Goal: Task Accomplishment & Management: Use online tool/utility

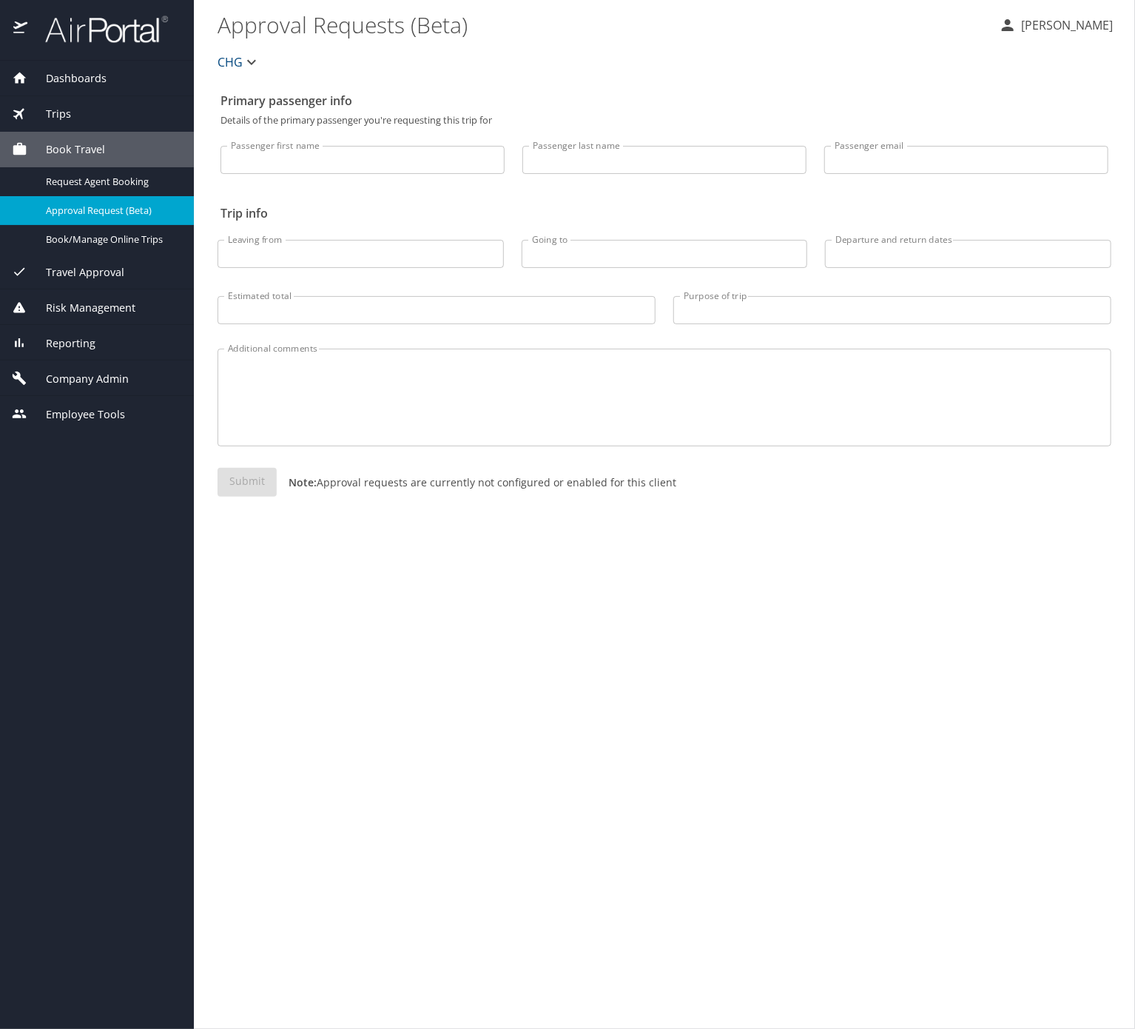
click at [127, 387] on span "Company Admin" at bounding box center [77, 379] width 101 height 16
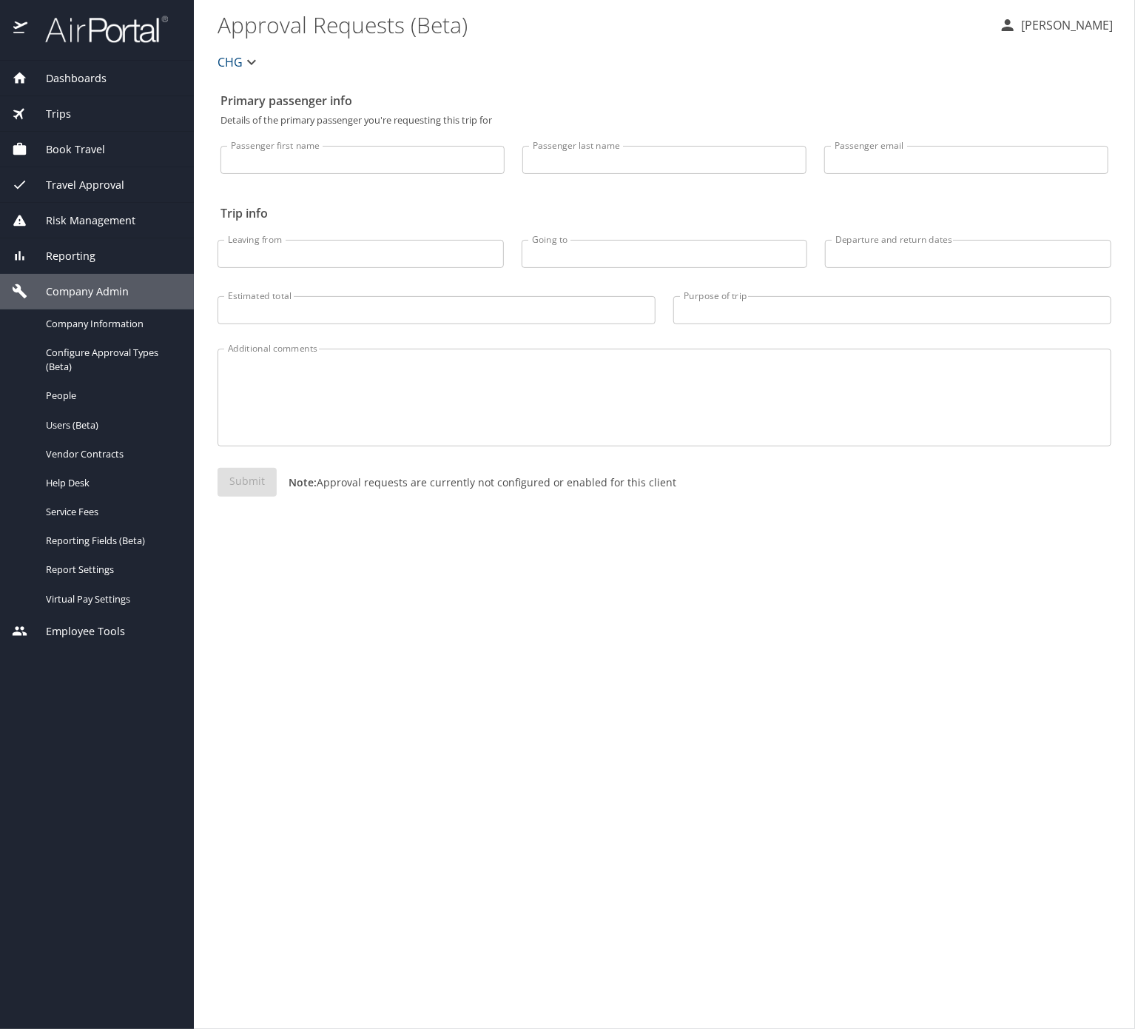
click at [95, 264] on span "Reporting" at bounding box center [61, 256] width 68 height 16
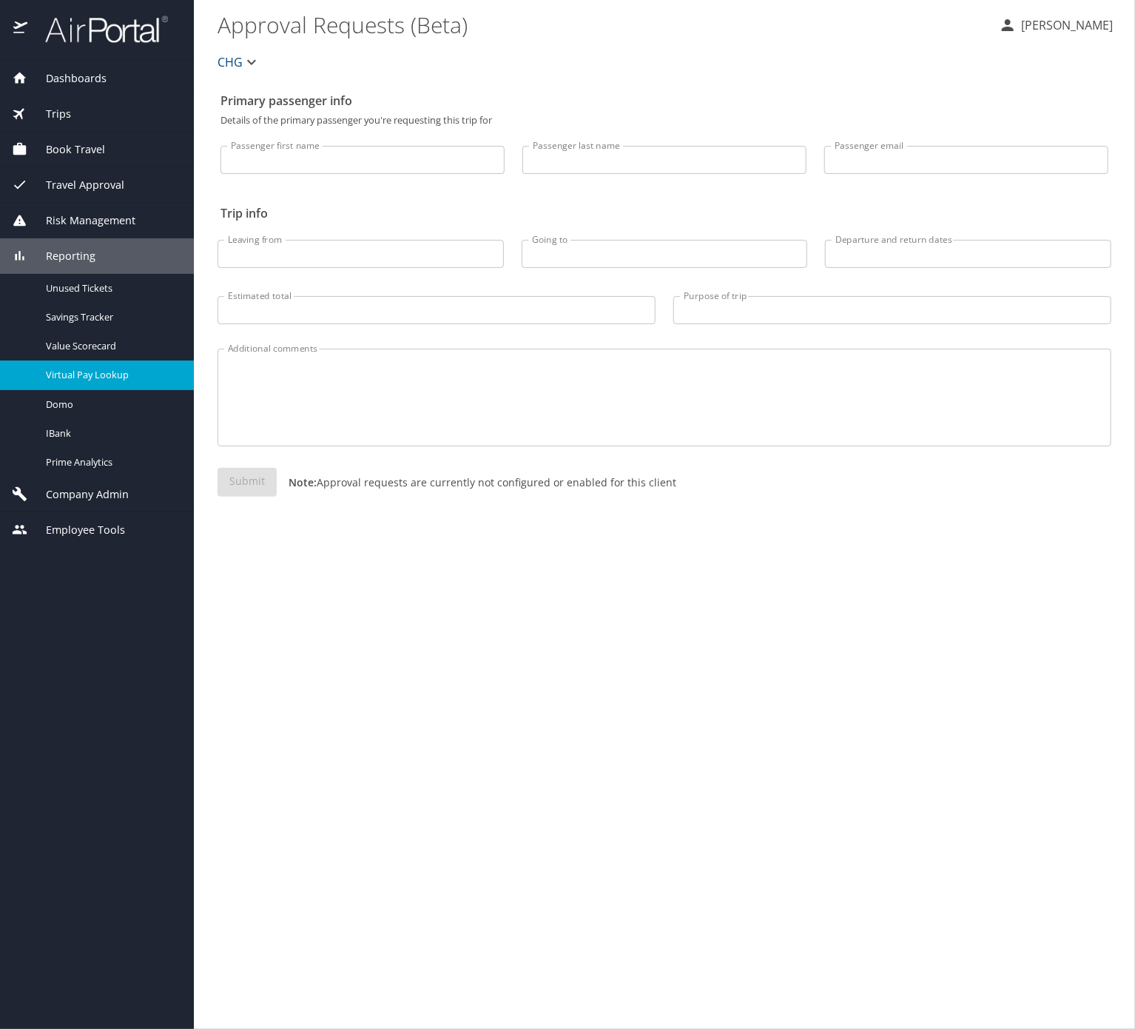
click at [133, 382] on span "Virtual Pay Lookup" at bounding box center [111, 375] width 130 height 14
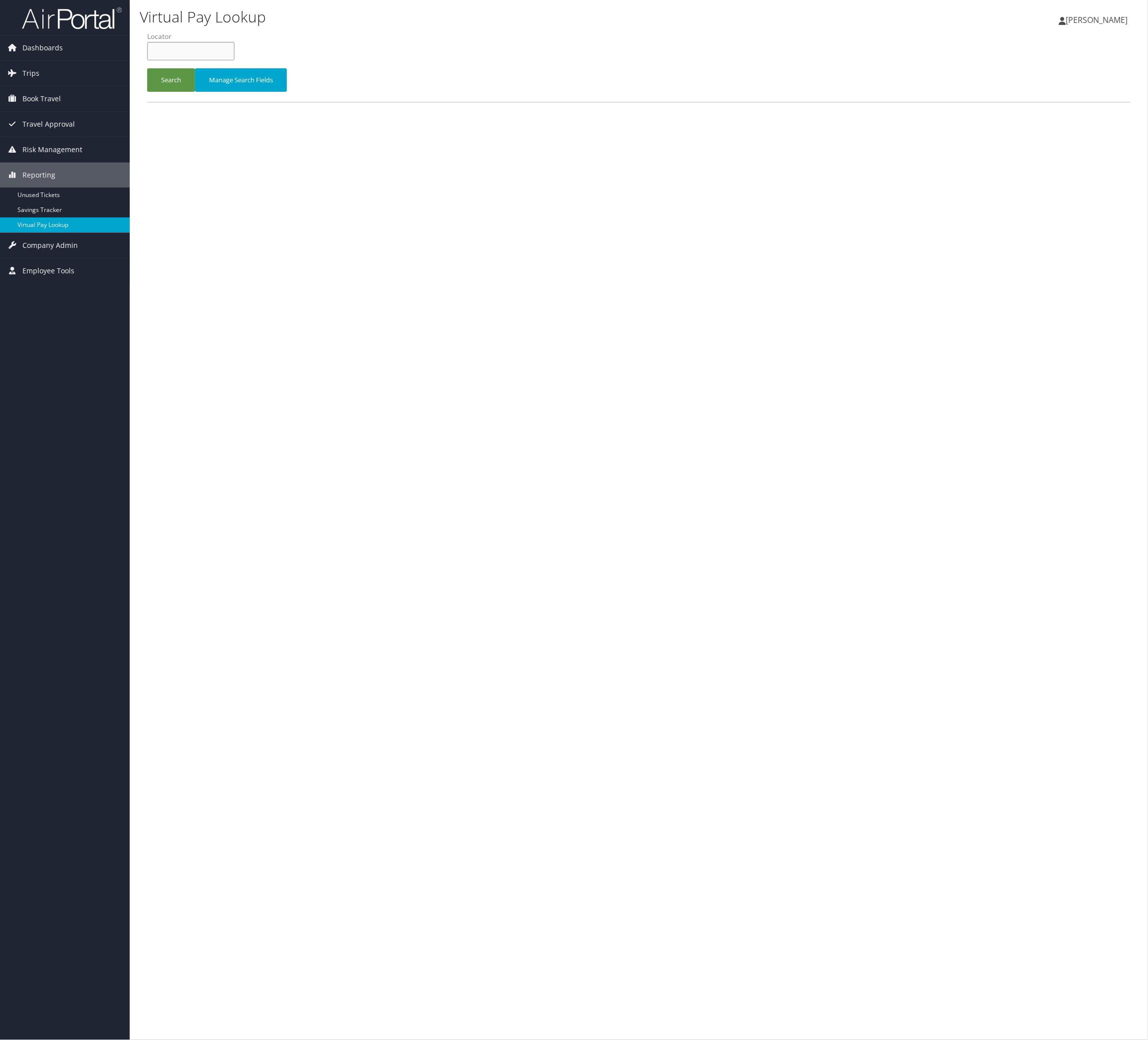
click at [224, 61] on input "text" at bounding box center [191, 51] width 88 height 18
paste input "HWCFGC"
type input "HWCFGC"
click at [181, 92] on button "Search" at bounding box center [171, 80] width 48 height 24
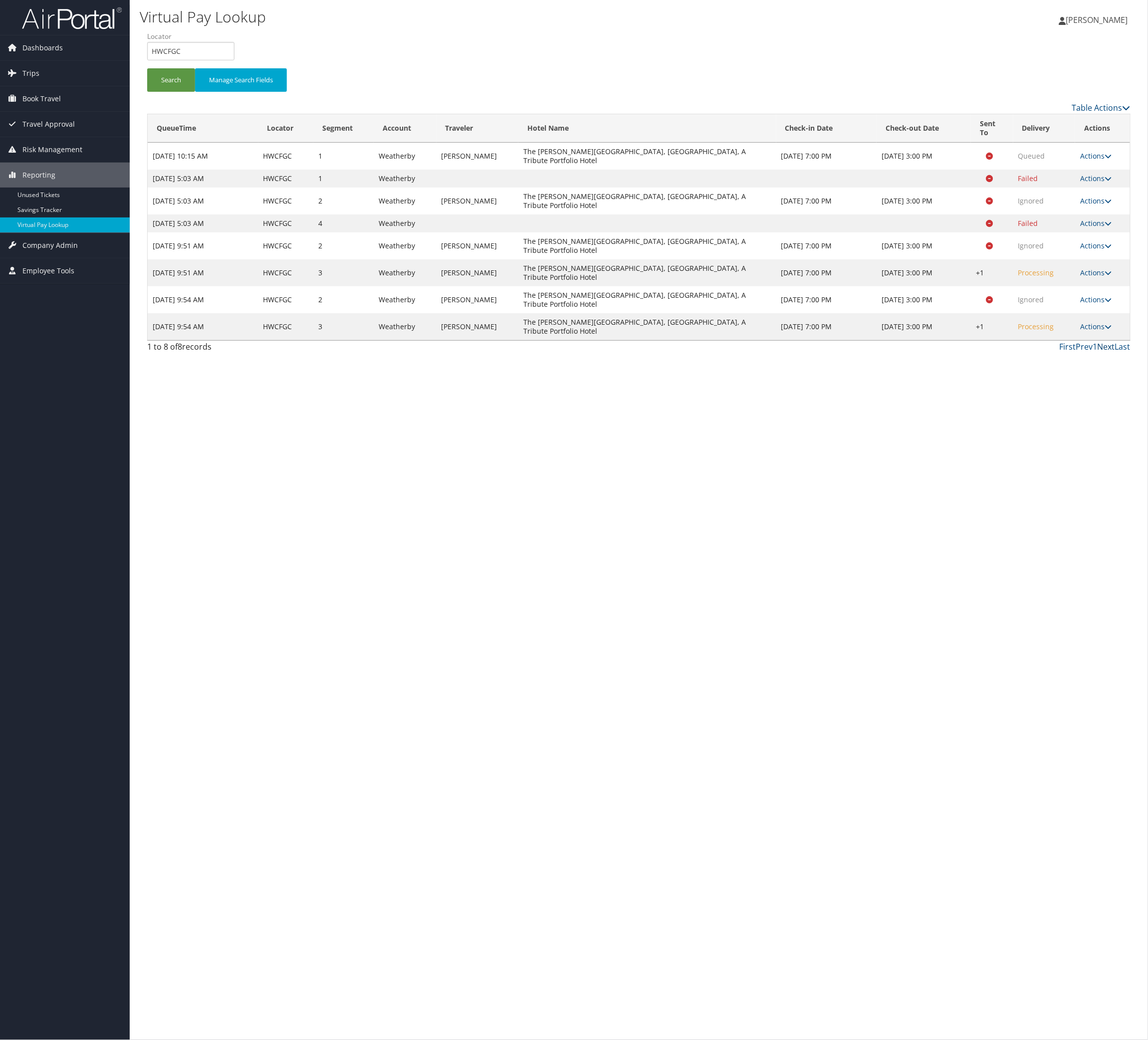
click at [1101, 353] on link "Next" at bounding box center [1106, 346] width 18 height 11
click at [1103, 353] on link "Next" at bounding box center [1106, 346] width 18 height 11
click at [1081, 331] on link "Actions" at bounding box center [1096, 326] width 32 height 9
click at [1032, 504] on link "Logs" at bounding box center [1013, 495] width 86 height 17
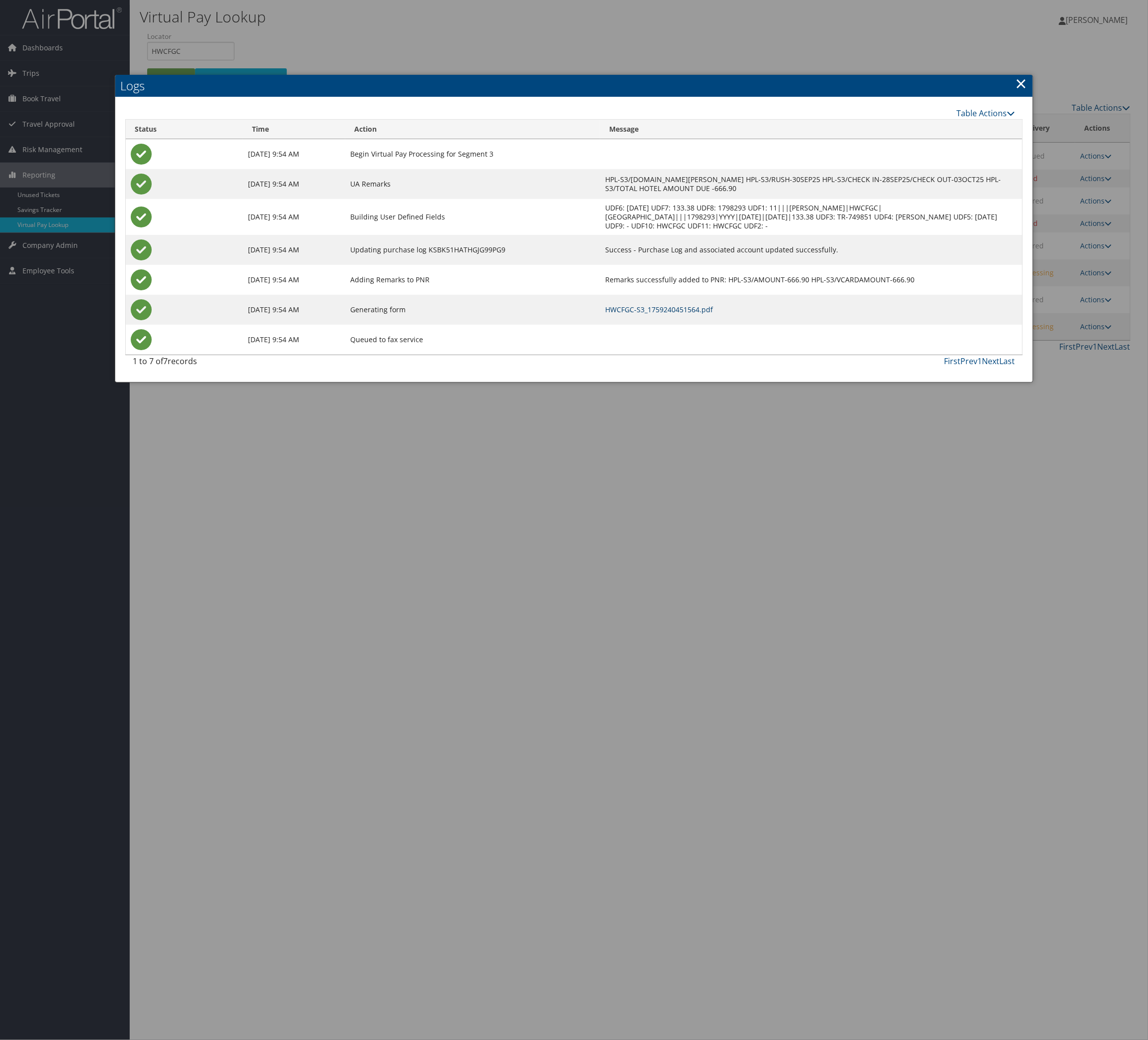
click at [605, 314] on link "HWCFGC-S3_1759240451564.pdf" at bounding box center [659, 309] width 108 height 9
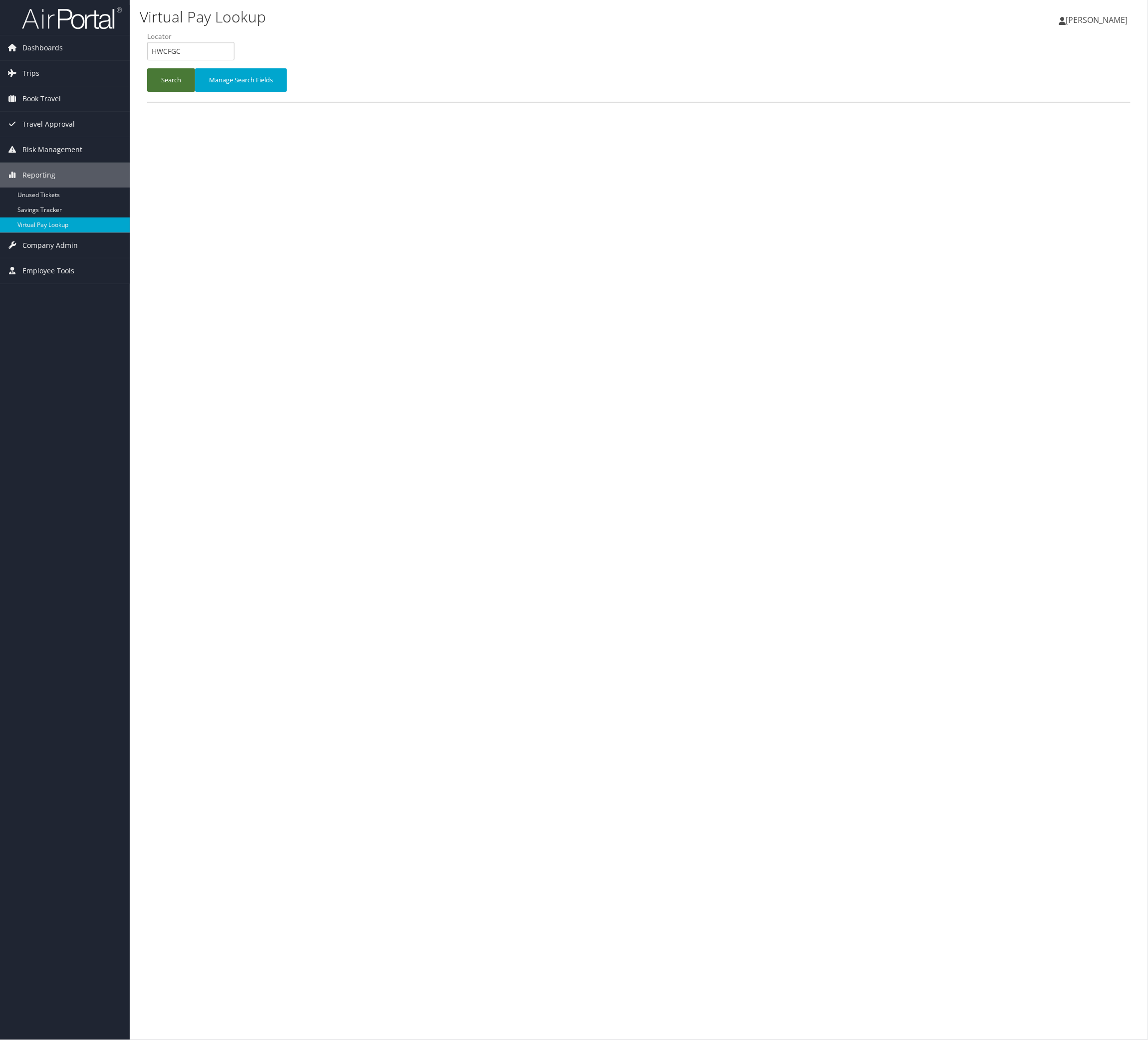
click at [195, 92] on button "Search" at bounding box center [171, 80] width 48 height 24
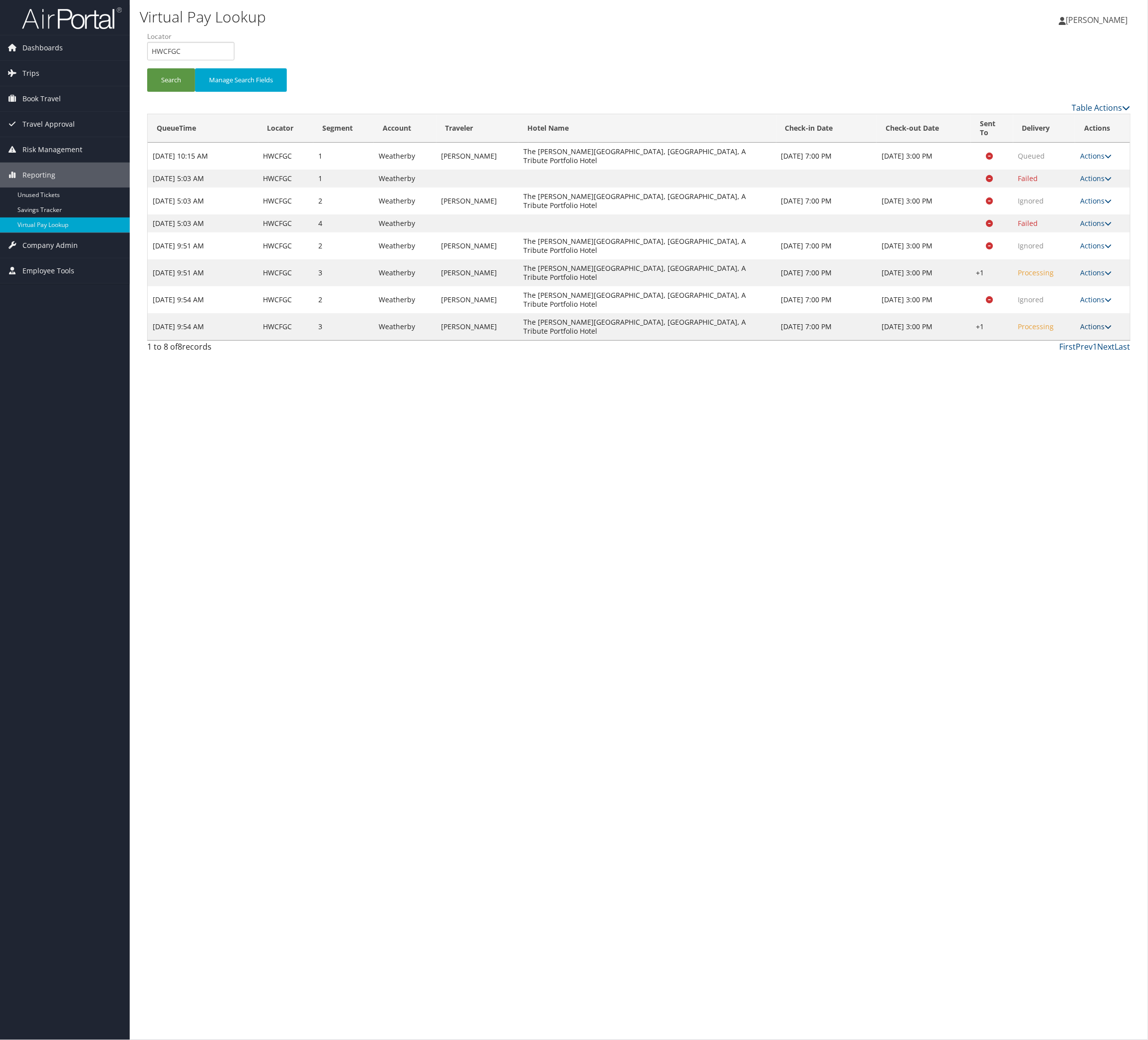
click at [1081, 331] on link "Actions" at bounding box center [1096, 326] width 32 height 9
click at [1054, 487] on link "Resend" at bounding box center [1013, 479] width 86 height 17
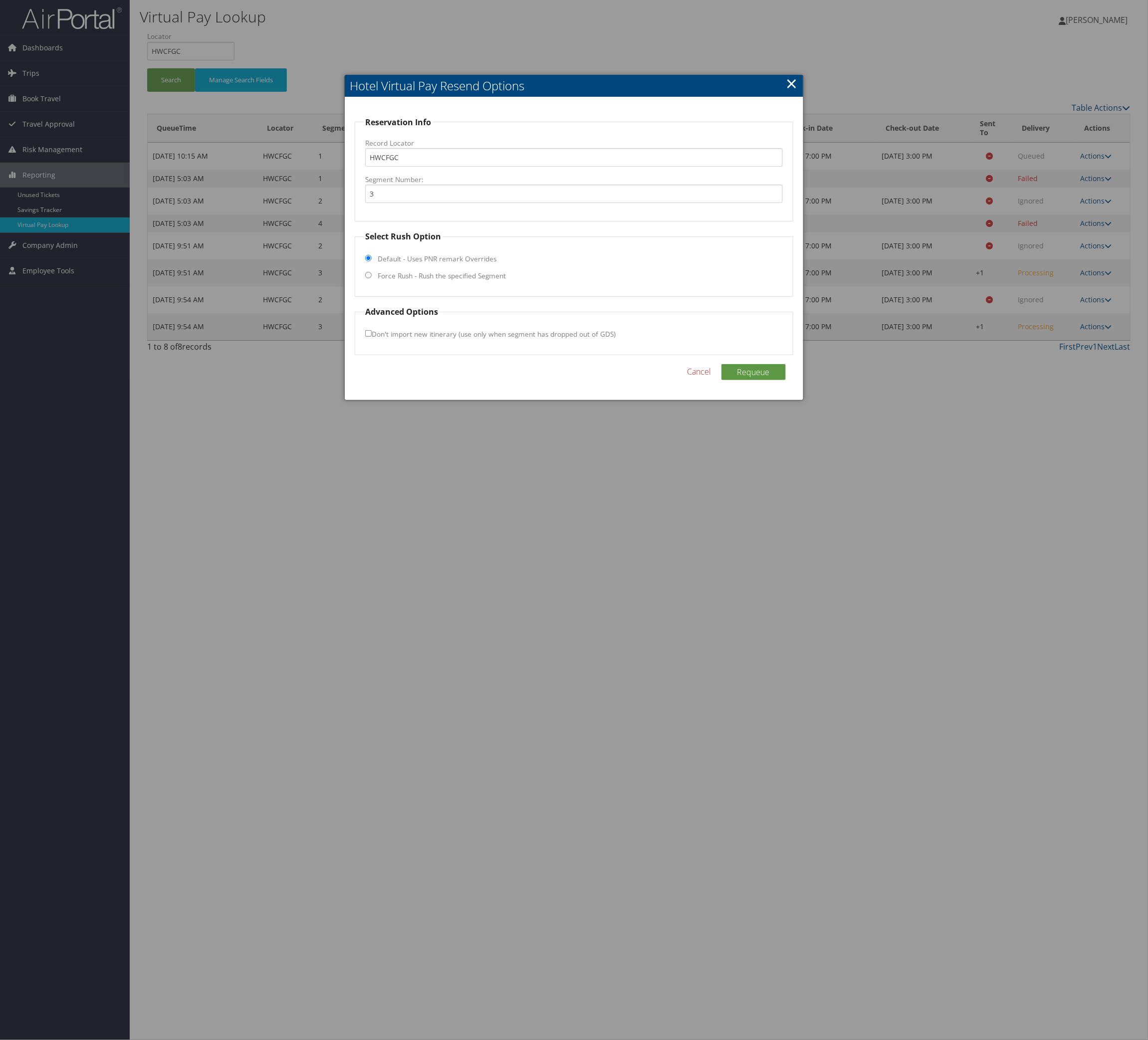
click at [506, 281] on label "Force Rush - Rush the specified Segment" at bounding box center [442, 276] width 128 height 10
click at [371, 278] on input "Force Rush - Rush the specified Segment" at bounding box center [369, 275] width 7 height 7
radio input "true"
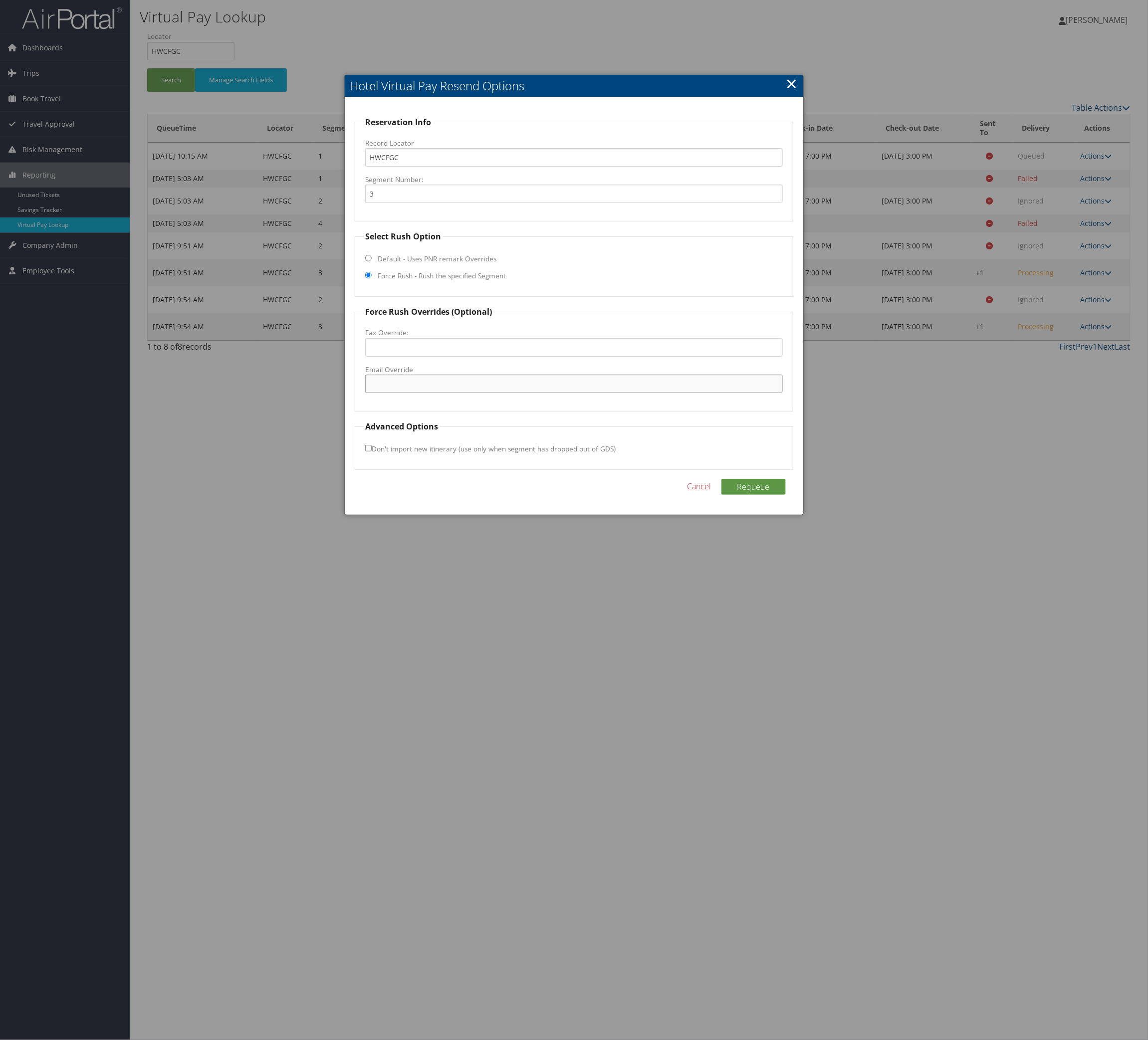
click at [491, 393] on input "Email Override" at bounding box center [574, 384] width 417 height 18
click at [438, 393] on input "OLIVEANNHOTEL@GMAIL.COM" at bounding box center [574, 384] width 417 height 18
drag, startPoint x: 468, startPoint y: 513, endPoint x: 250, endPoint y: 496, distance: 218.7
click at [258, 485] on body "Menu Dashboards ► AirPortal 360™ (Manager) AirPortal 360™ (Agent) My Travel Das…" at bounding box center [574, 520] width 1148 height 1040
type input "OLIVEANNHOTEL@GMAIL.COM"
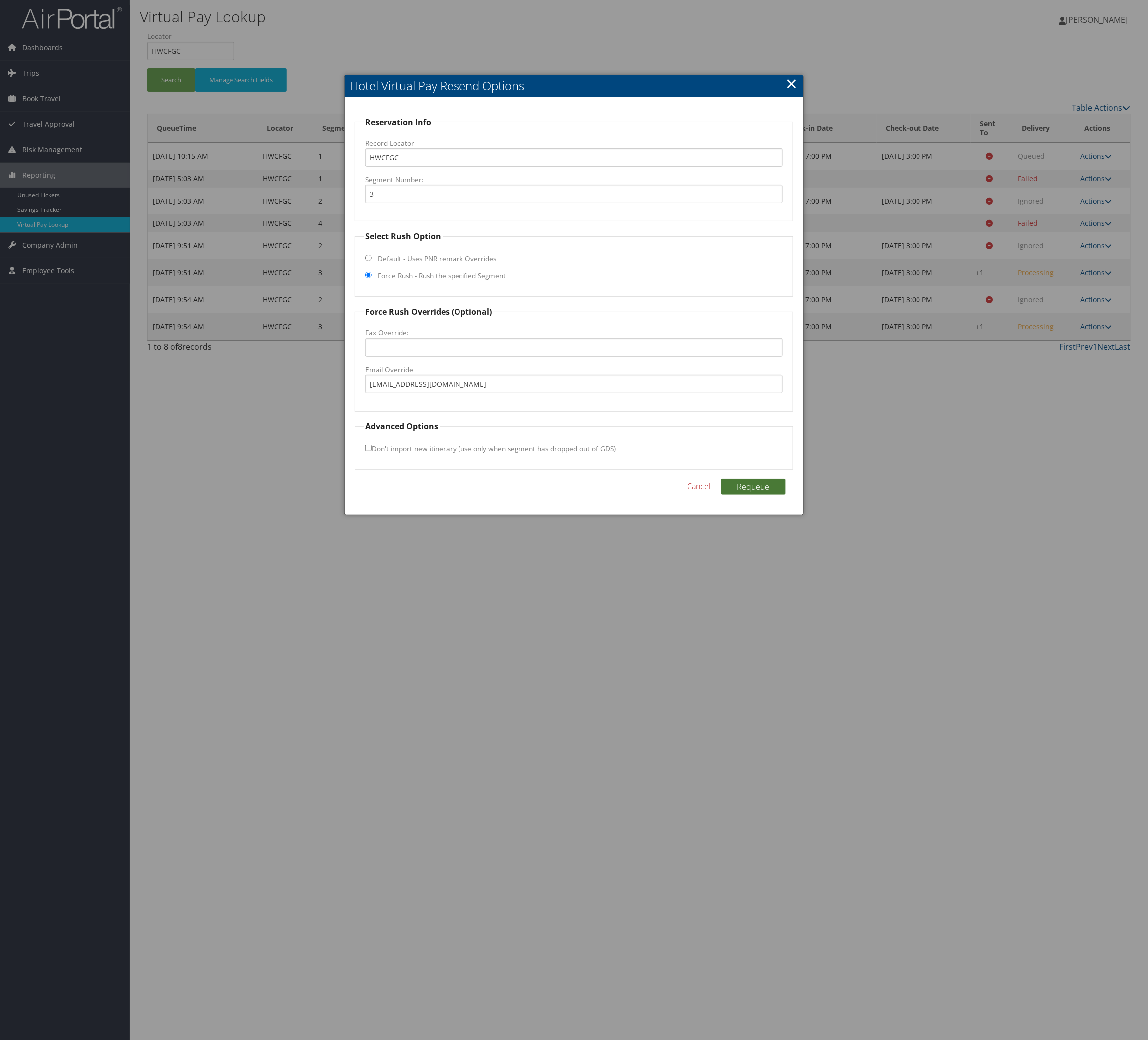
click at [741, 495] on button "Requeue" at bounding box center [753, 487] width 64 height 16
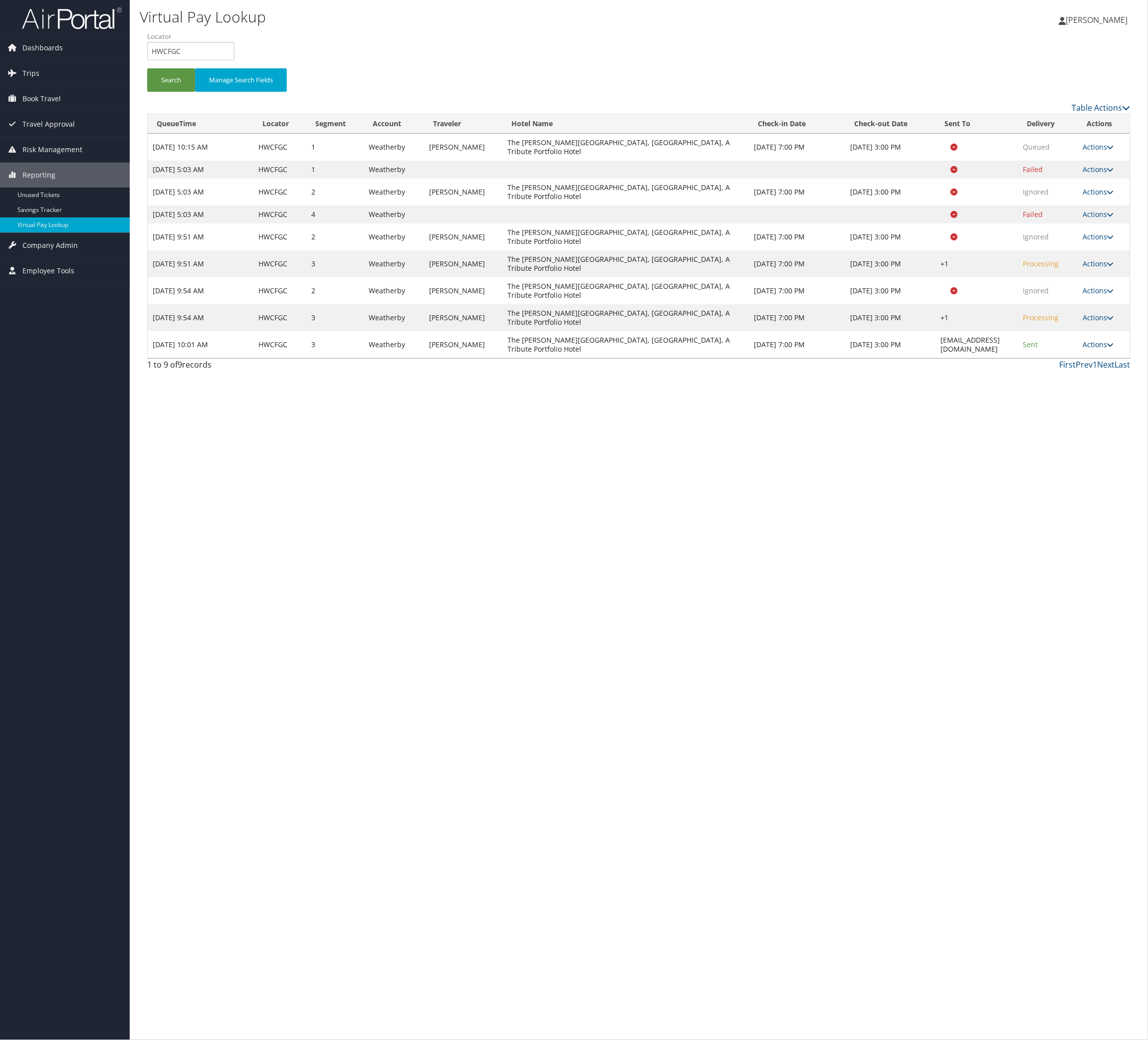
click at [1087, 349] on link "Actions" at bounding box center [1098, 344] width 32 height 9
click at [1073, 528] on link "Resend" at bounding box center [1040, 519] width 63 height 17
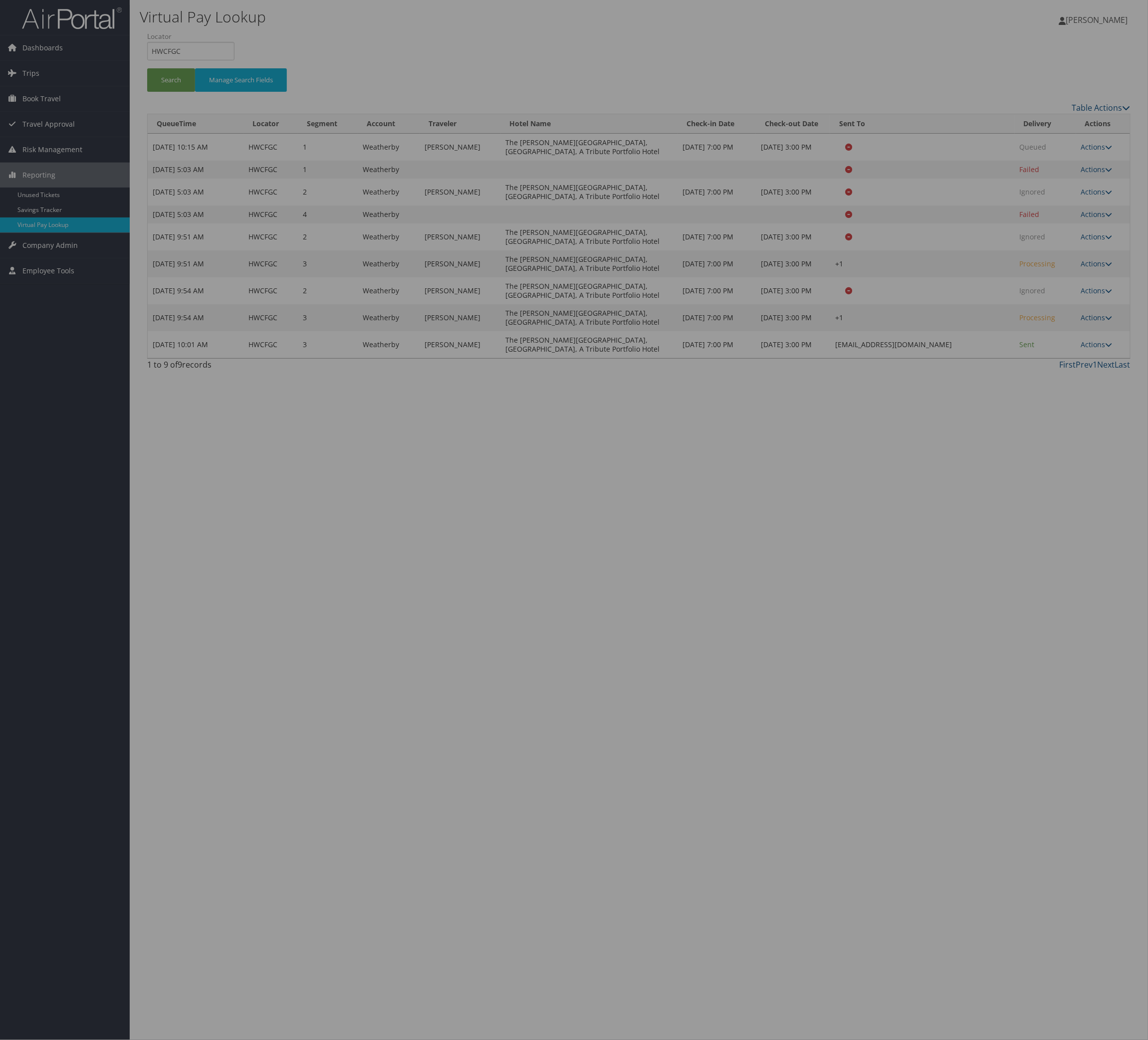
drag, startPoint x: 981, startPoint y: 542, endPoint x: 983, endPoint y: 547, distance: 5.4
click at [981, 543] on div at bounding box center [574, 520] width 1148 height 1040
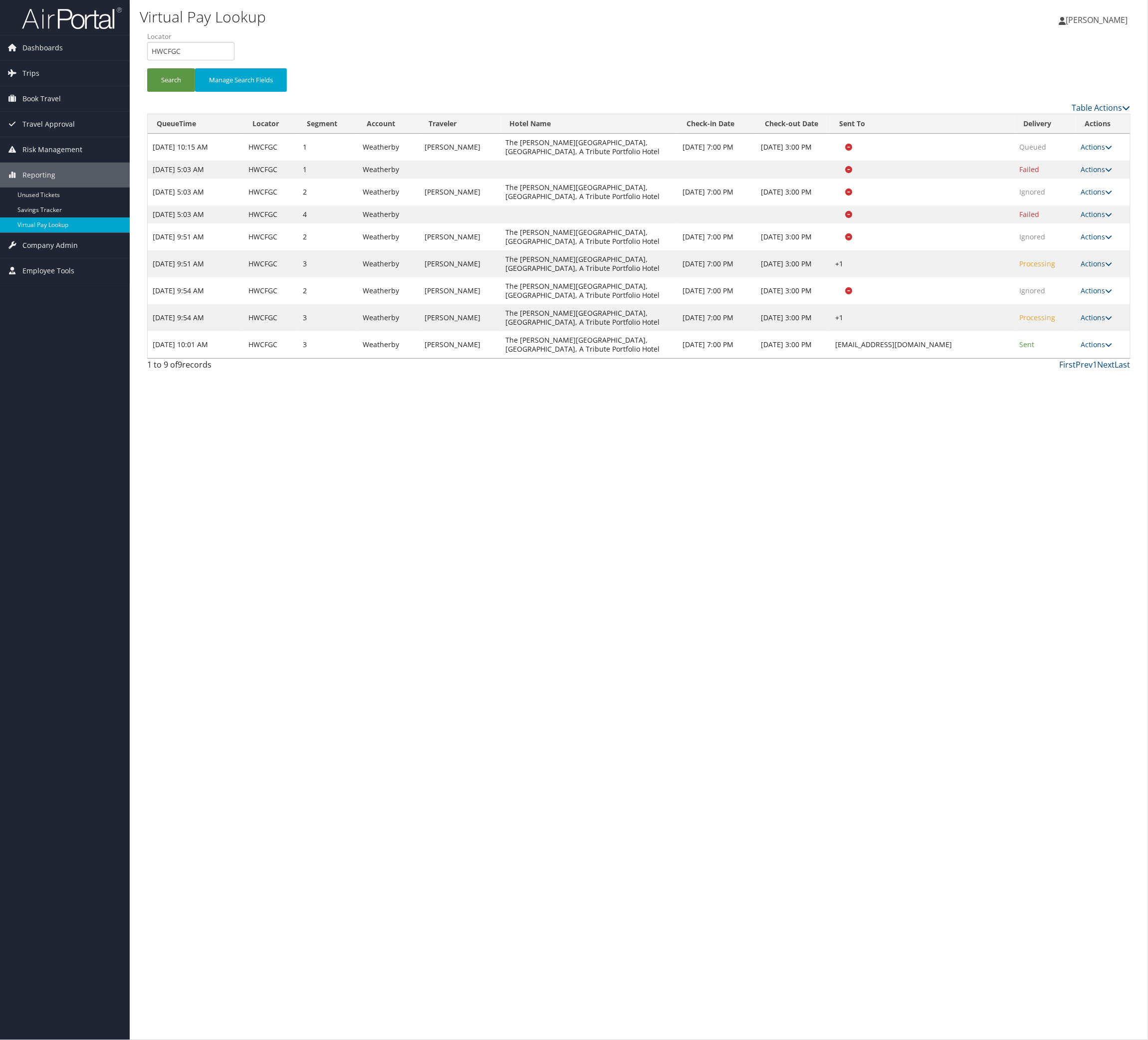
click at [1086, 358] on td "Actions Resend Logs View Itinerary" at bounding box center [1104, 344] width 54 height 27
click at [1077, 358] on td "Actions Resend Logs View Itinerary" at bounding box center [1104, 344] width 54 height 27
click at [1106, 348] on icon at bounding box center [1109, 344] width 7 height 7
click at [1059, 633] on link "Logs" at bounding box center [1035, 623] width 63 height 17
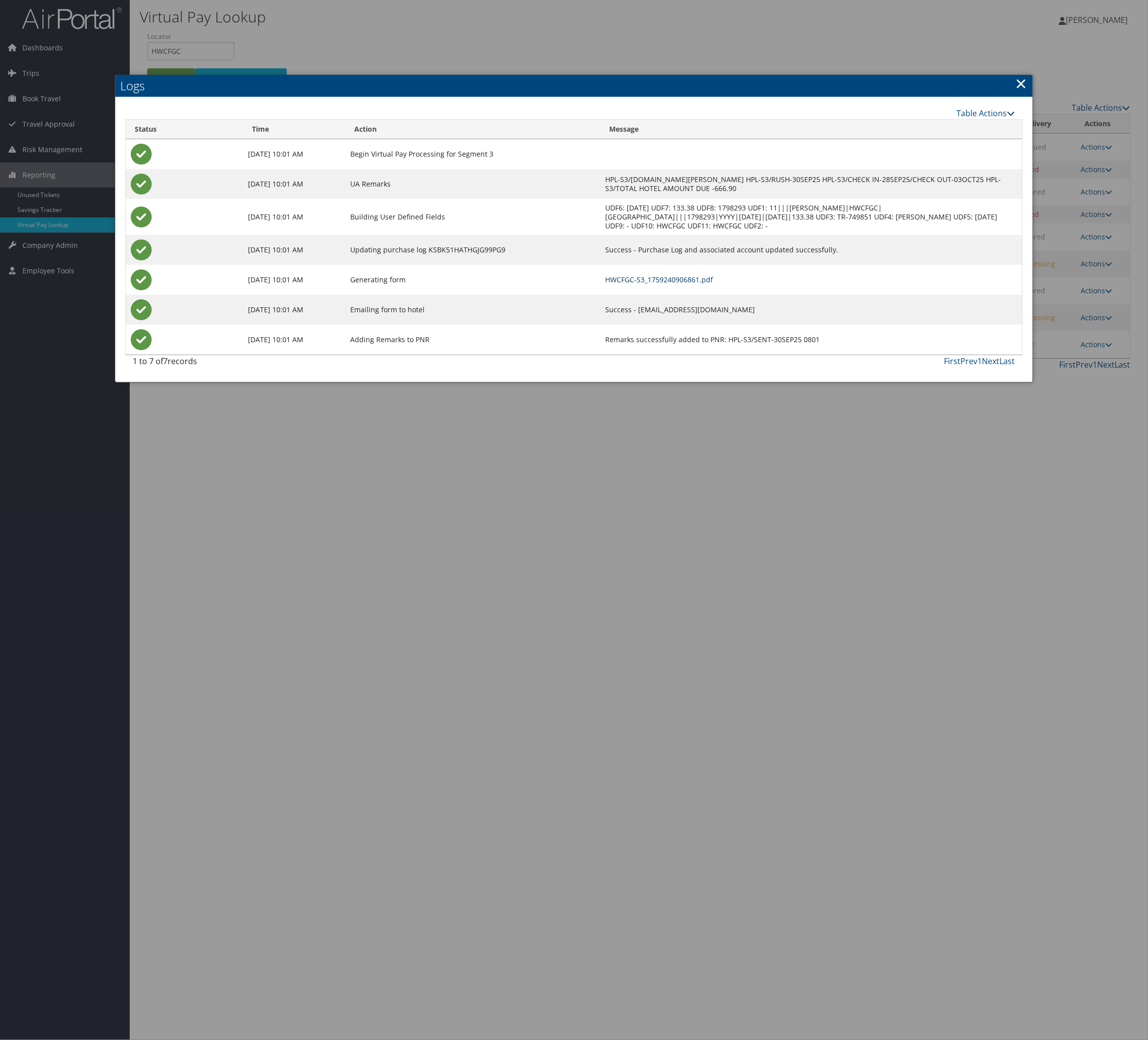
click at [660, 284] on link "HWCFGC-S3_1759240906861.pdf" at bounding box center [659, 280] width 108 height 9
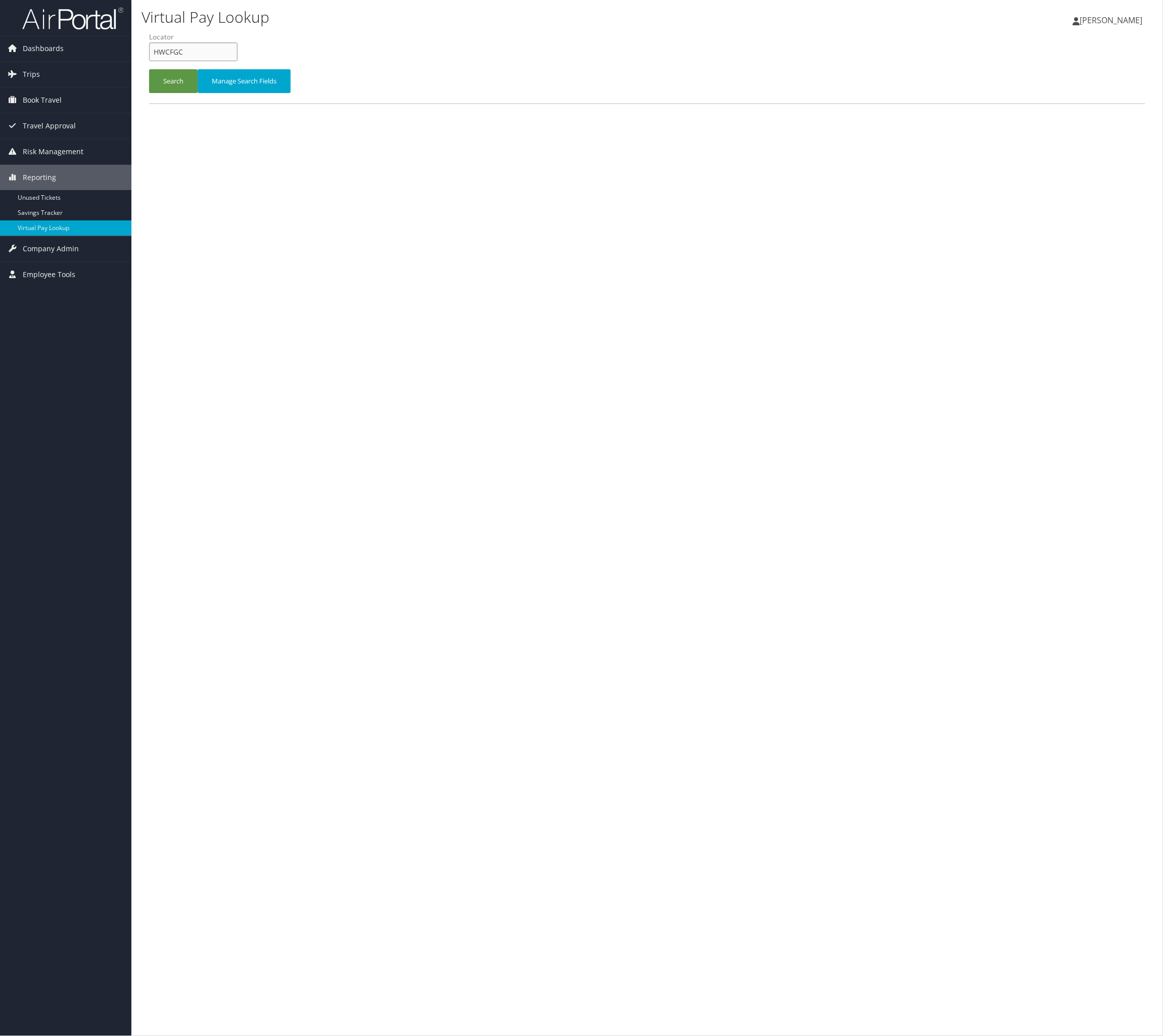
click at [208, 61] on input "HWCFGC" at bounding box center [193, 51] width 89 height 18
paste input "IRODKE"
click at [208, 61] on input "IRODKE" at bounding box center [193, 51] width 89 height 18
type input "IRODKE"
click at [180, 93] on button "Search" at bounding box center [173, 81] width 48 height 24
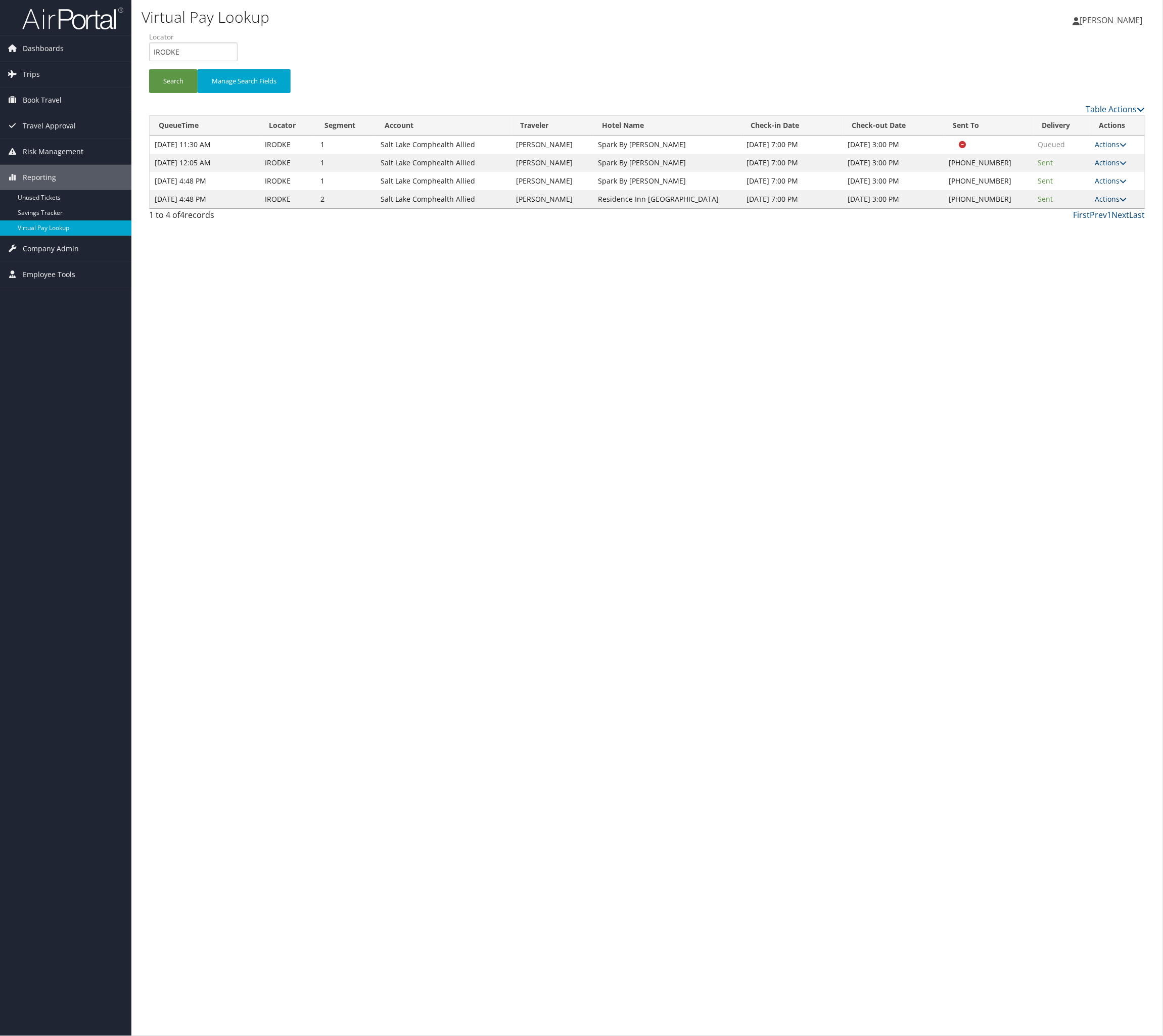
click at [1095, 204] on link "Actions" at bounding box center [1111, 199] width 32 height 10
click at [1081, 341] on link "Logs" at bounding box center [1037, 332] width 87 height 17
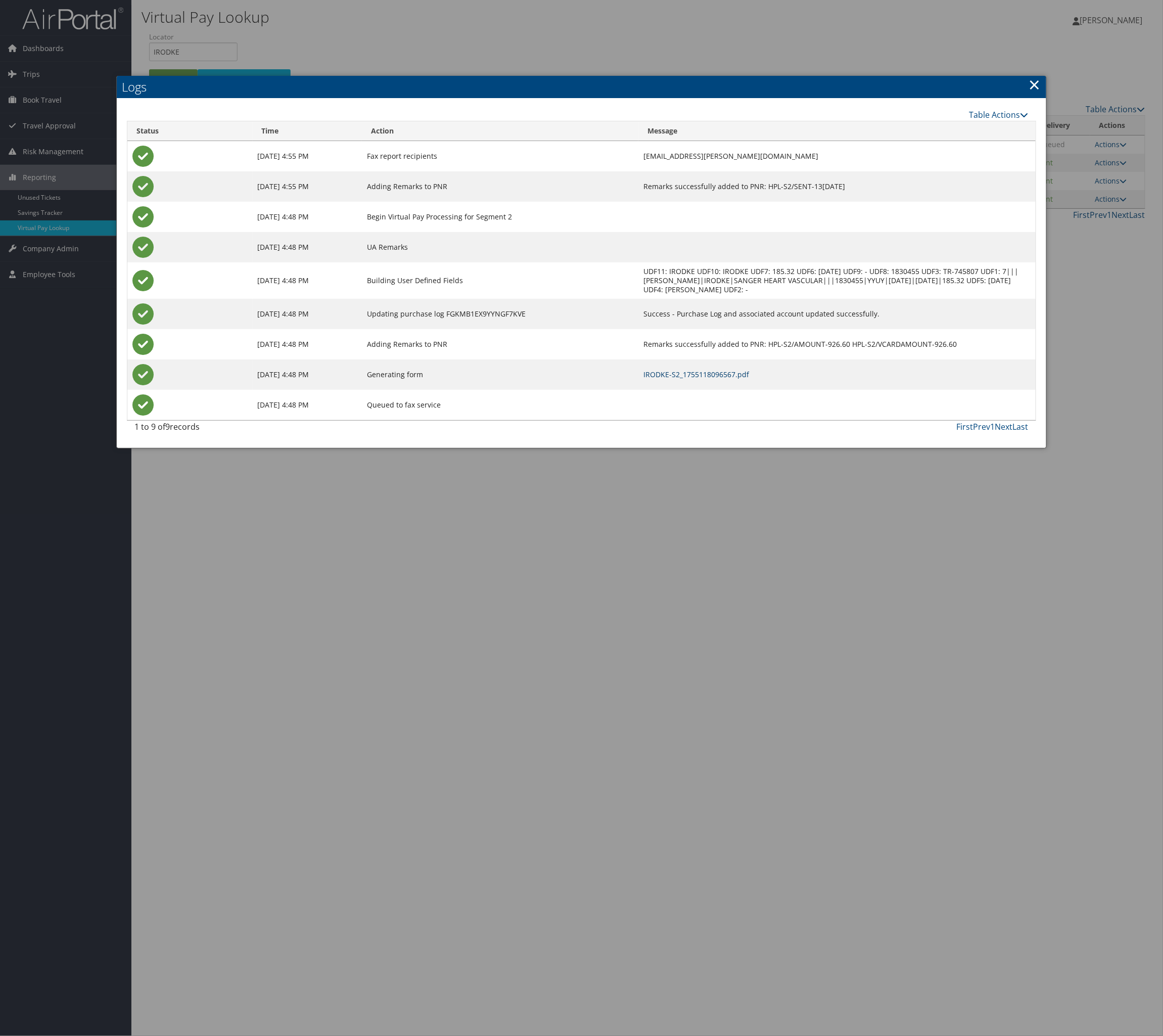
click at [677, 390] on td "IRODKE-S2_1755118096567.pdf" at bounding box center [837, 374] width 397 height 30
click at [666, 379] on link "IRODKE-S2_1755118096567.pdf" at bounding box center [696, 374] width 106 height 10
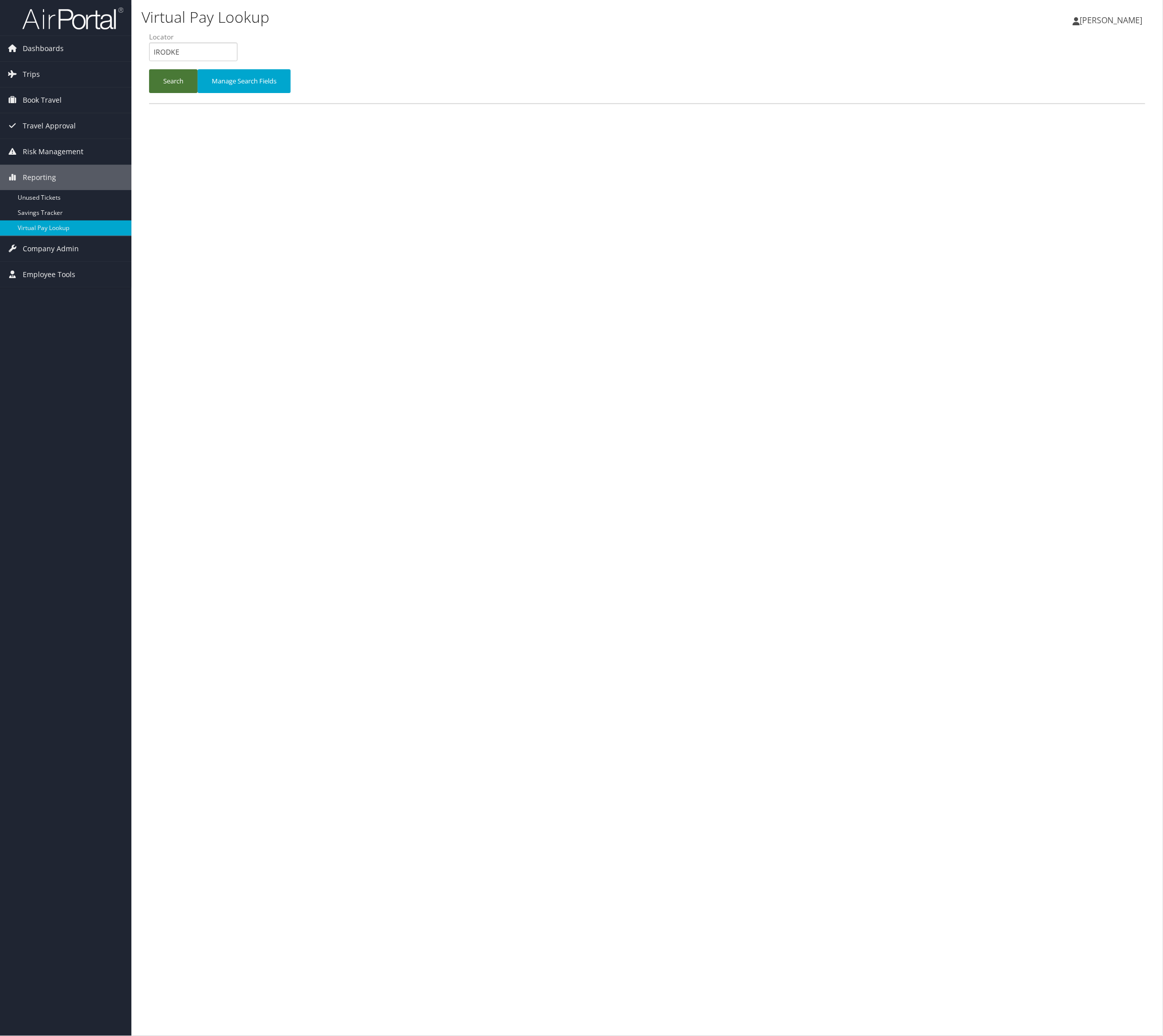
click at [155, 93] on button "Search" at bounding box center [173, 81] width 48 height 24
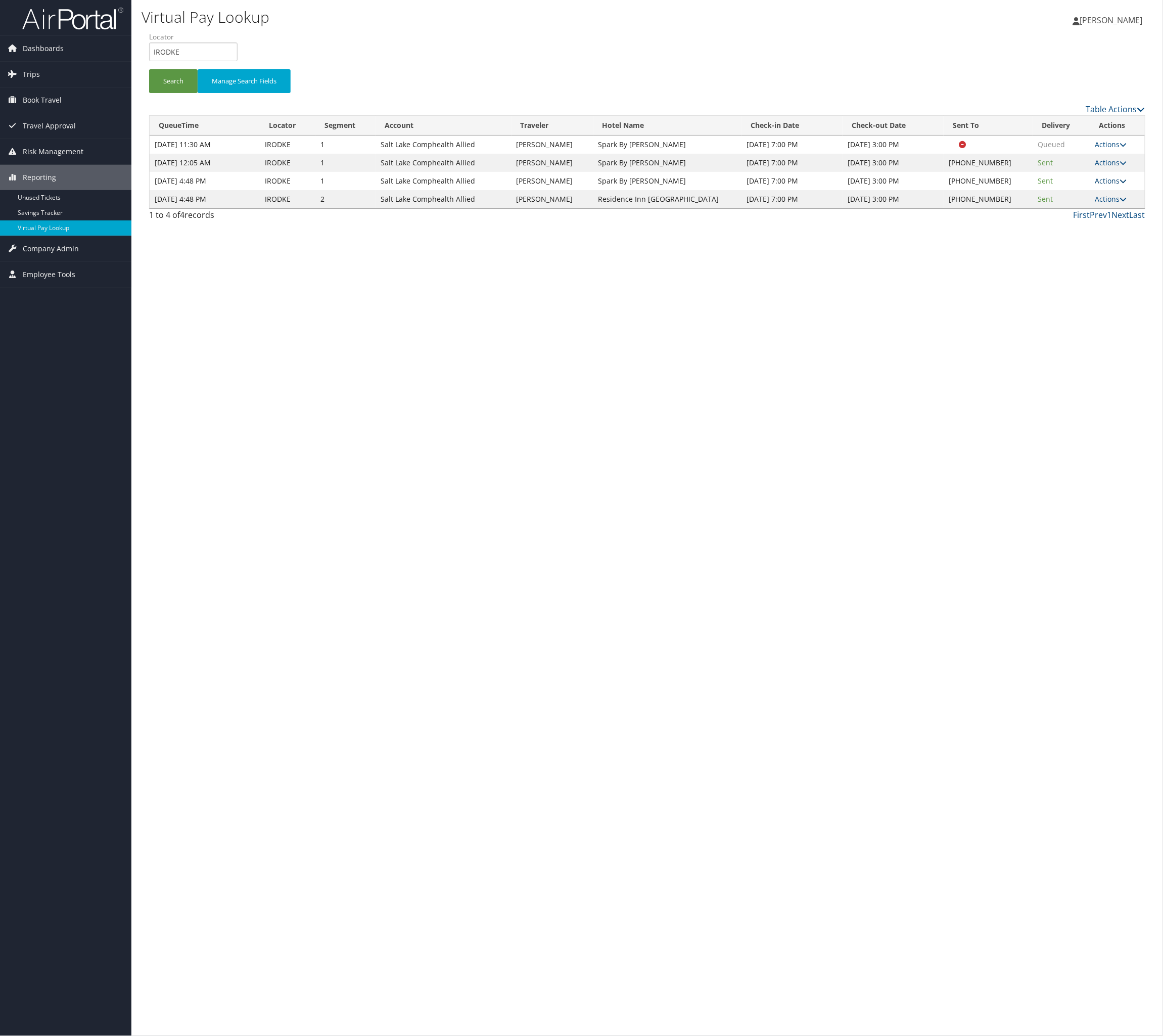
click at [1095, 186] on link "Actions" at bounding box center [1111, 181] width 32 height 10
click at [1061, 300] on link "Logs" at bounding box center [1037, 291] width 87 height 17
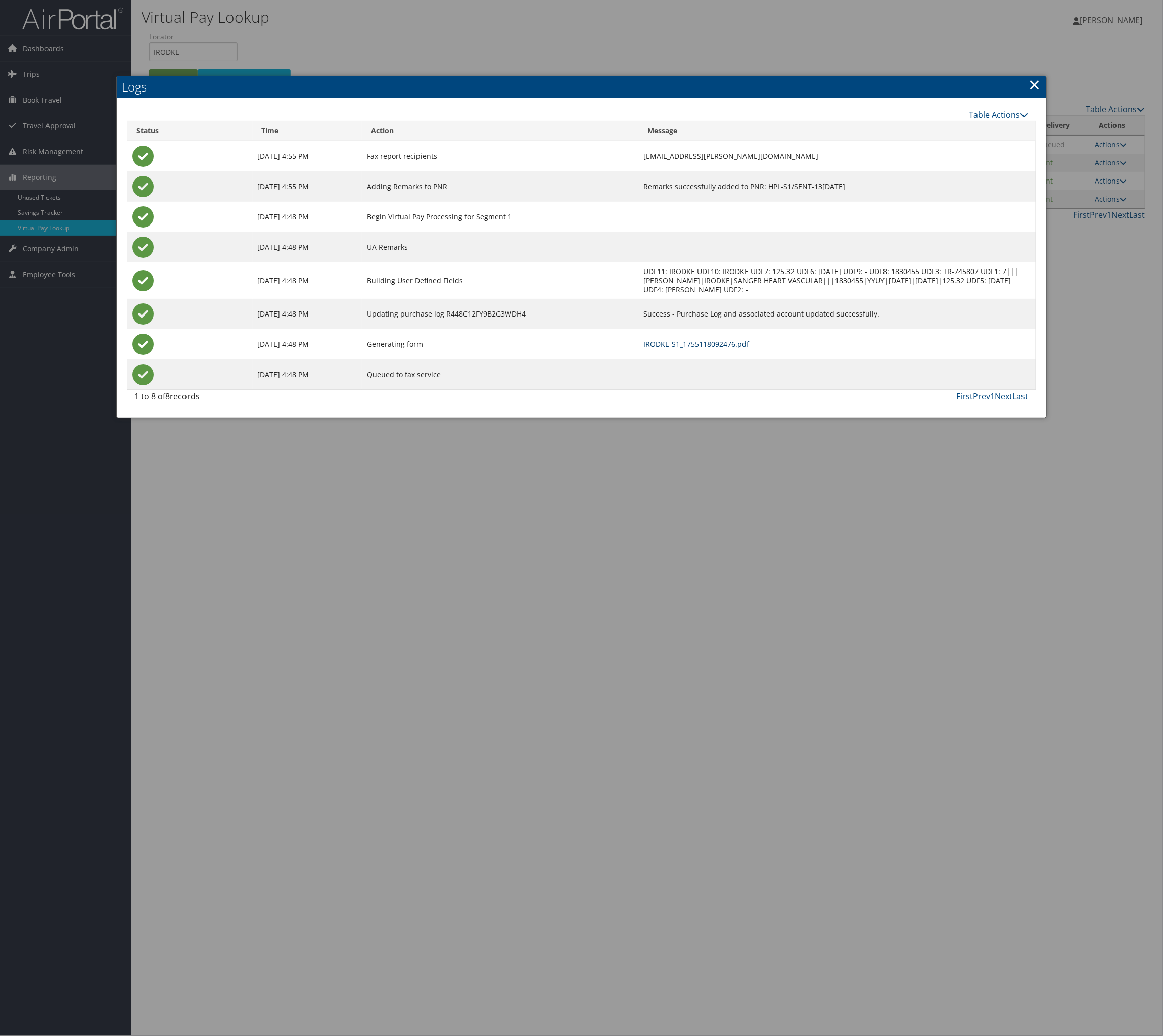
click at [697, 349] on link "IRODKE-S1_1755118092476.pdf" at bounding box center [696, 344] width 106 height 10
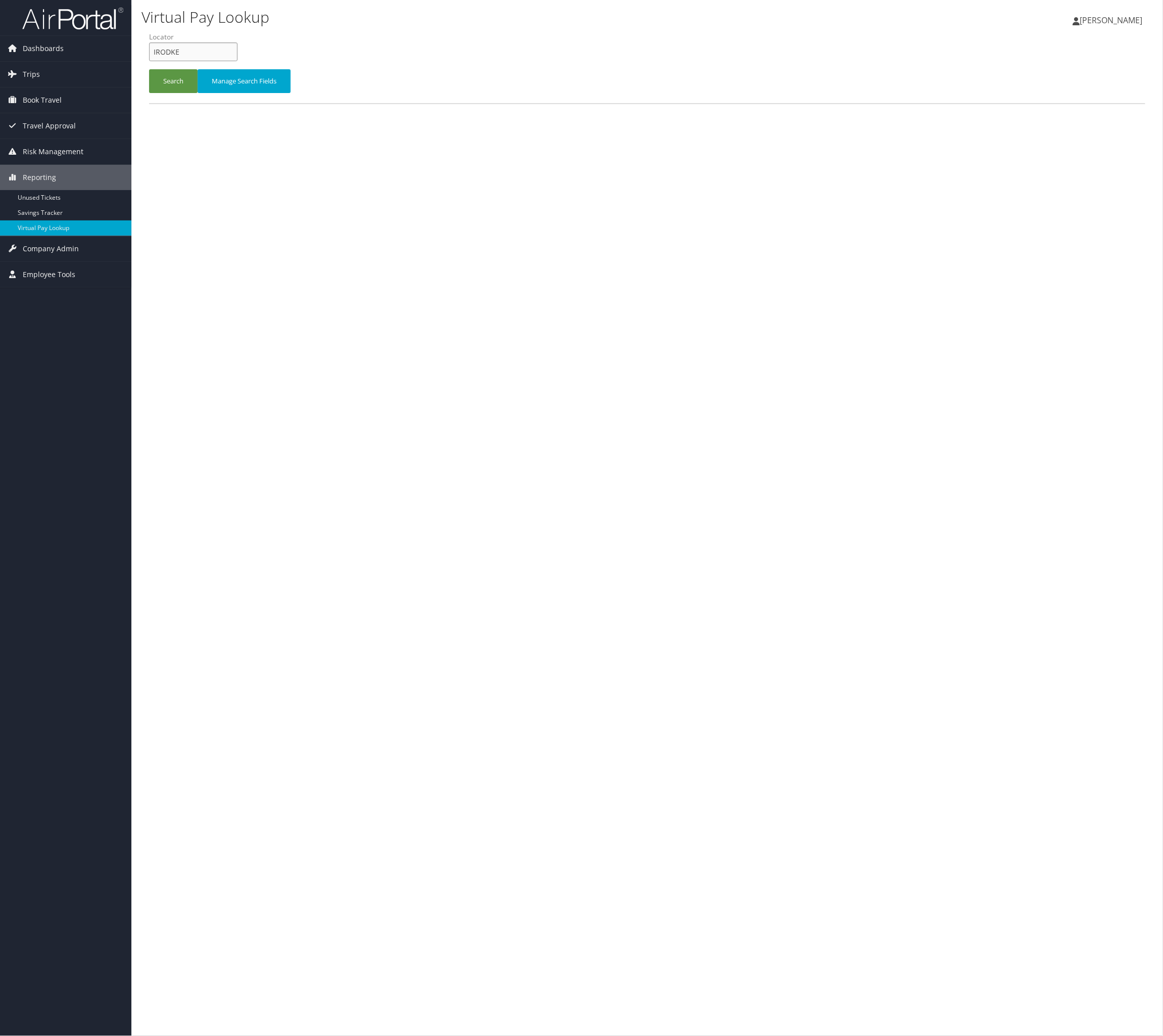
click at [207, 61] on input "IRODKE" at bounding box center [193, 51] width 89 height 18
paste input "UVUBFW"
type input "UVUBFW"
click at [190, 93] on button "Search" at bounding box center [173, 81] width 48 height 24
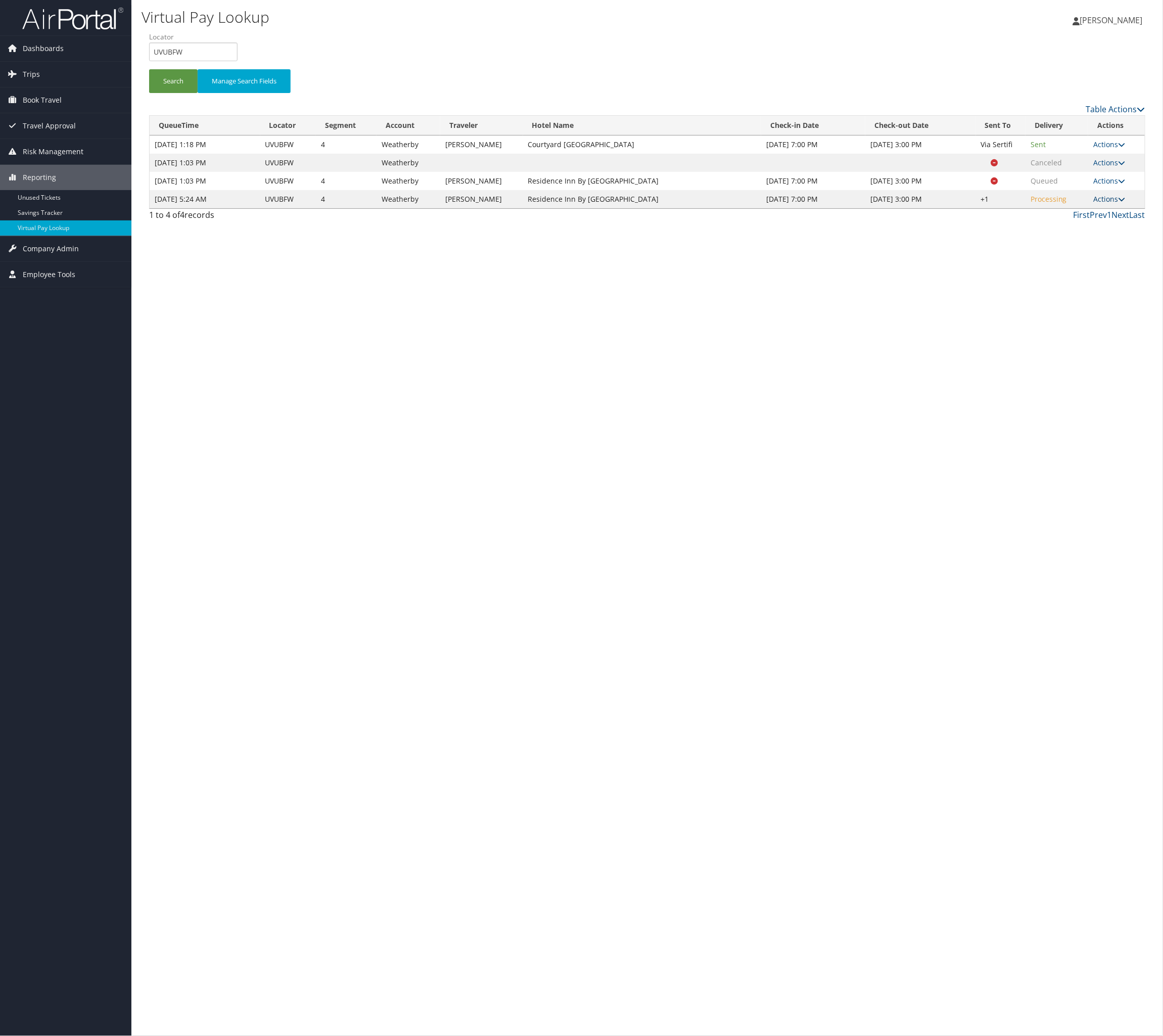
drag, startPoint x: 1106, startPoint y: 339, endPoint x: 1105, endPoint y: 350, distance: 11.0
click at [1105, 208] on td "Actions Resend Logs Delivery Information View Itinerary" at bounding box center [1117, 199] width 57 height 18
drag, startPoint x: 1105, startPoint y: 350, endPoint x: 1104, endPoint y: 368, distance: 18.0
click at [1104, 204] on link "Actions" at bounding box center [1109, 199] width 32 height 10
click at [1069, 341] on link "Logs" at bounding box center [1039, 332] width 87 height 17
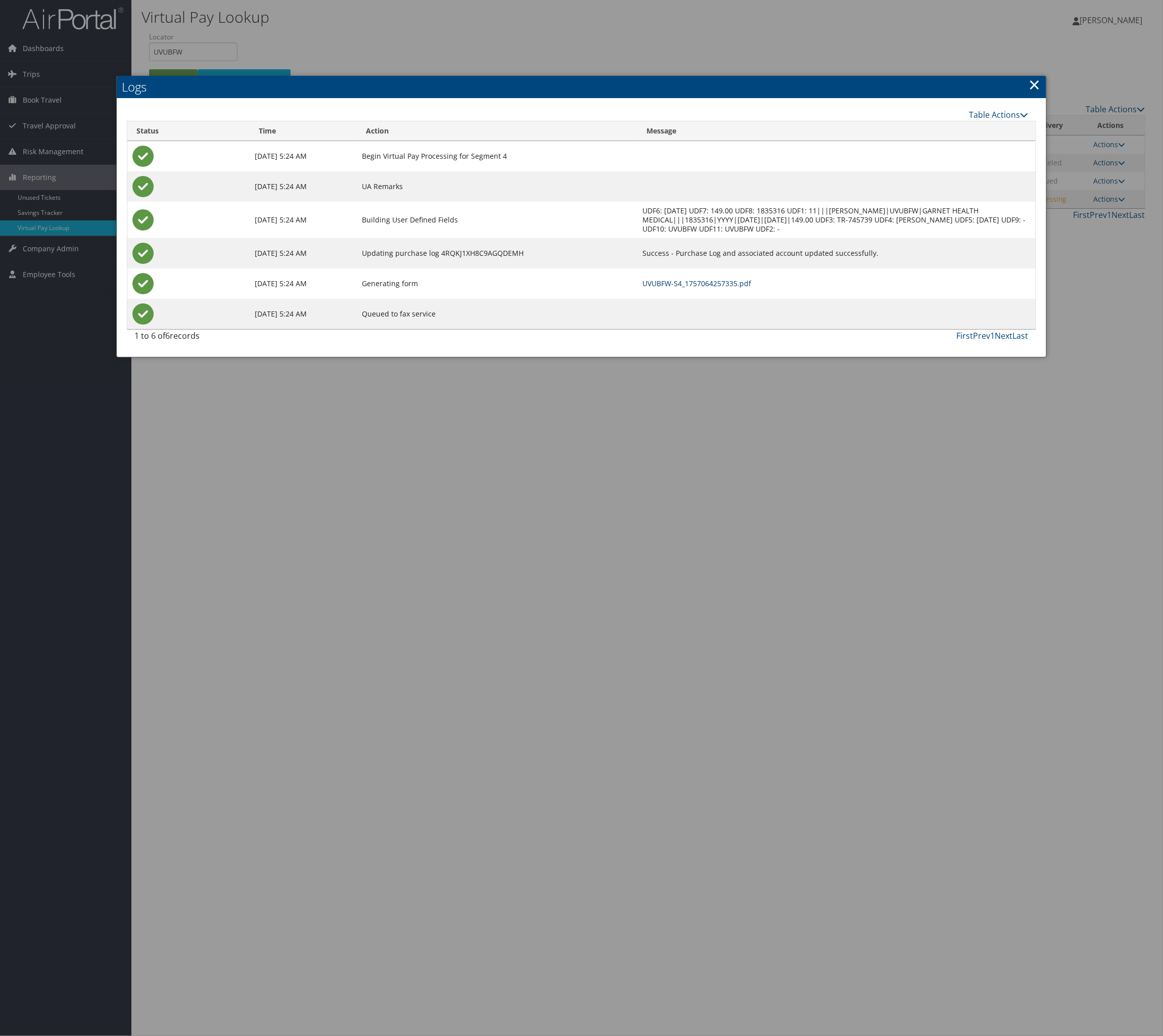
click at [751, 288] on link "UVUBFW-S4_1757064257335.pdf" at bounding box center [697, 283] width 109 height 10
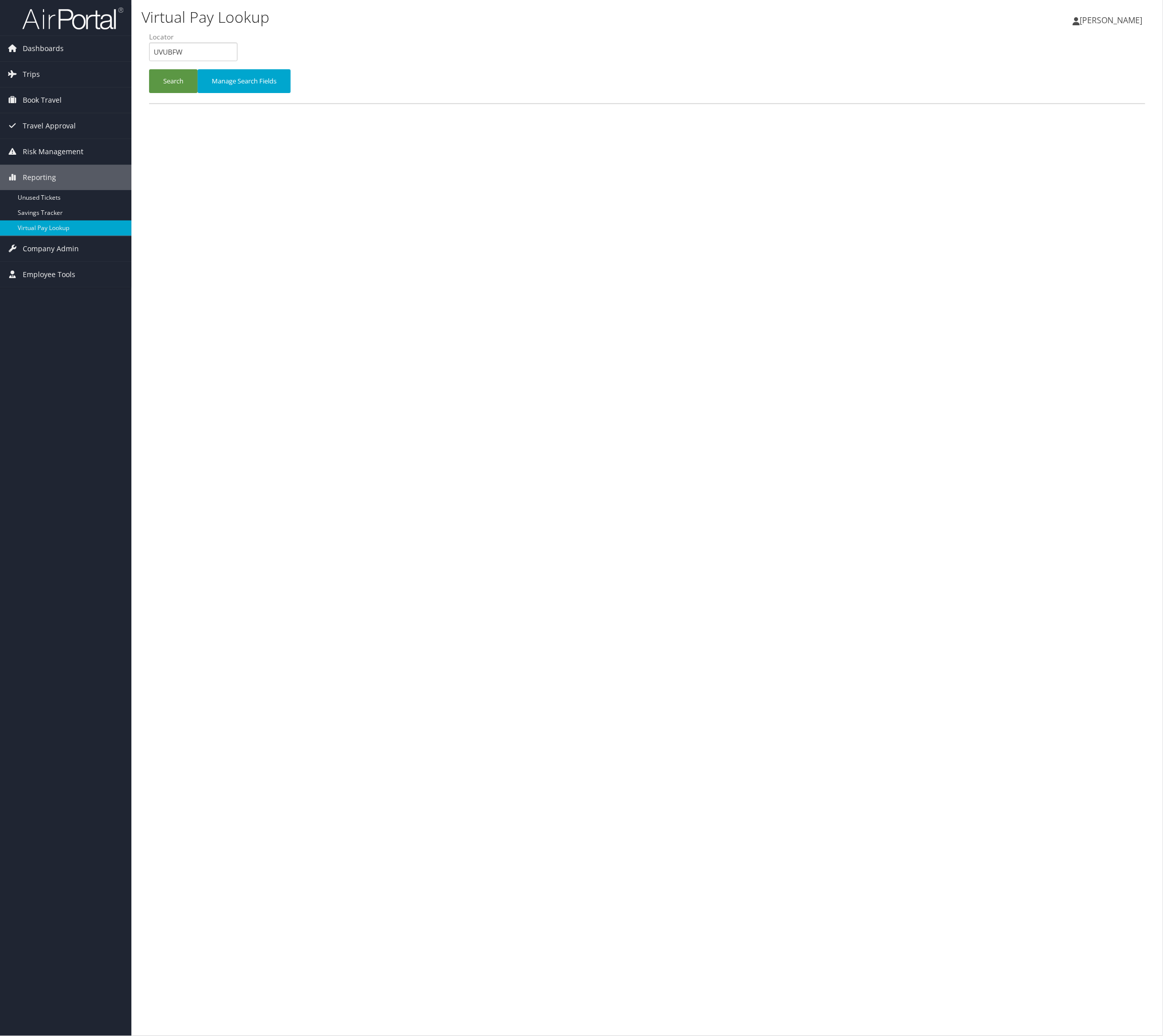
click at [245, 42] on label "Locator" at bounding box center [197, 37] width 96 height 10
drag, startPoint x: 241, startPoint y: 94, endPoint x: 235, endPoint y: 79, distance: 16.2
click at [241, 69] on li "Locator UVUBFW" at bounding box center [197, 51] width 96 height 37
click at [235, 61] on input "UVUBFW" at bounding box center [193, 51] width 89 height 18
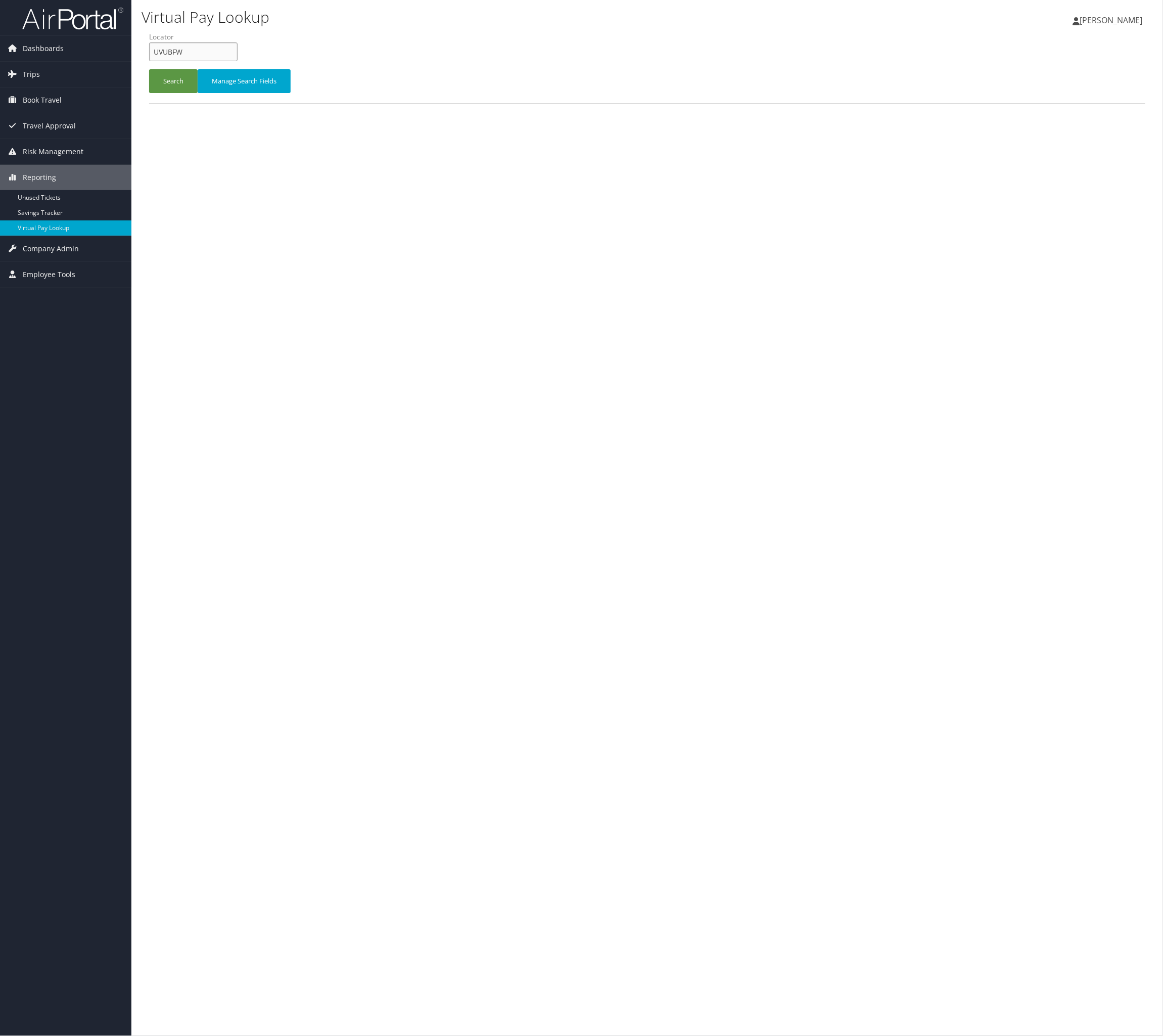
click at [235, 61] on input "UVUBFW" at bounding box center [193, 51] width 89 height 18
paste input "EESOFU"
type input "EESOFU"
click at [196, 93] on button "Search" at bounding box center [173, 81] width 48 height 24
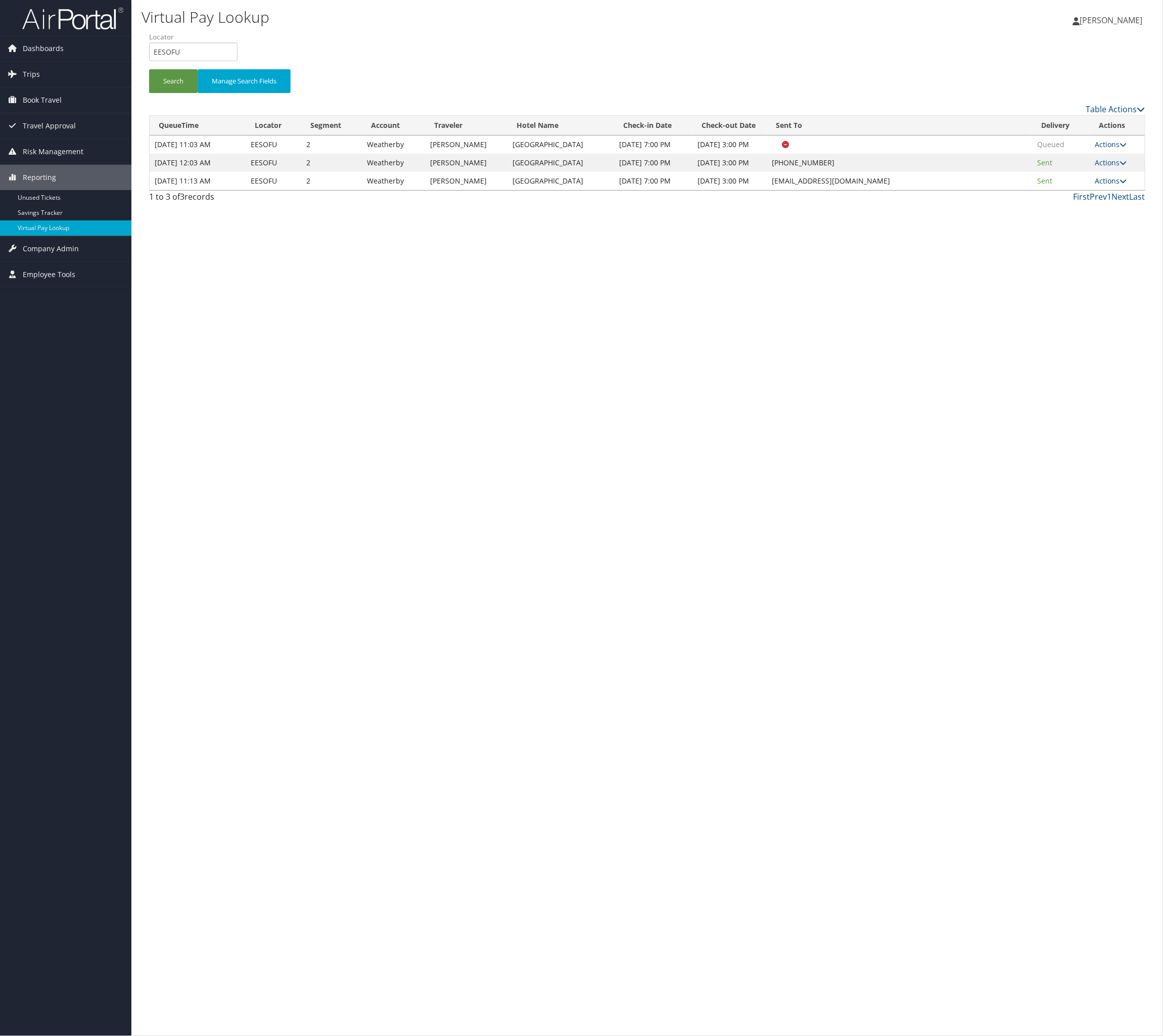
click at [1102, 186] on link "Actions" at bounding box center [1110, 181] width 32 height 10
click at [1081, 341] on link "Logs" at bounding box center [1049, 332] width 64 height 17
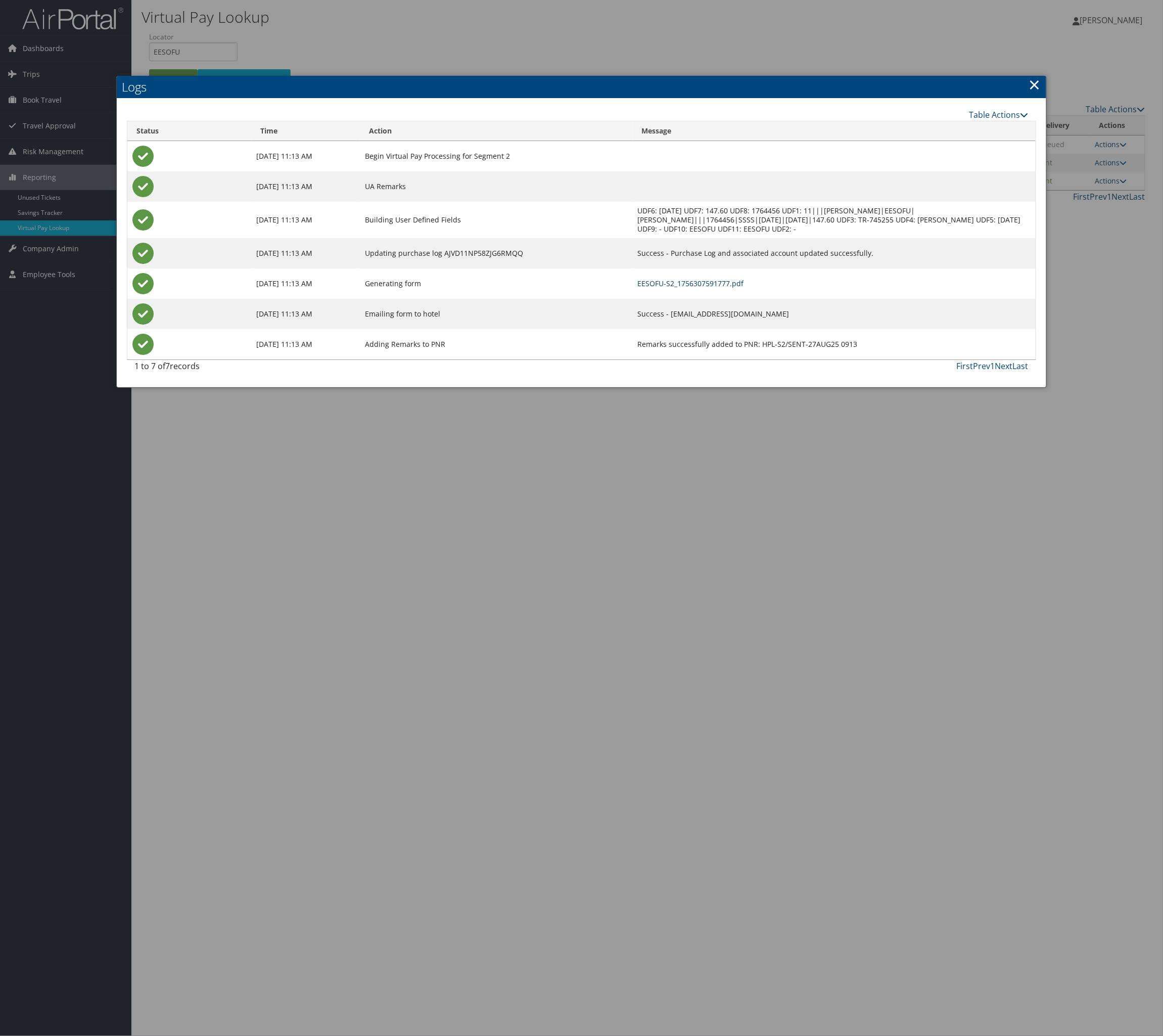
click at [729, 288] on link "EESOFU-S2_1756307591777.pdf" at bounding box center [690, 283] width 106 height 10
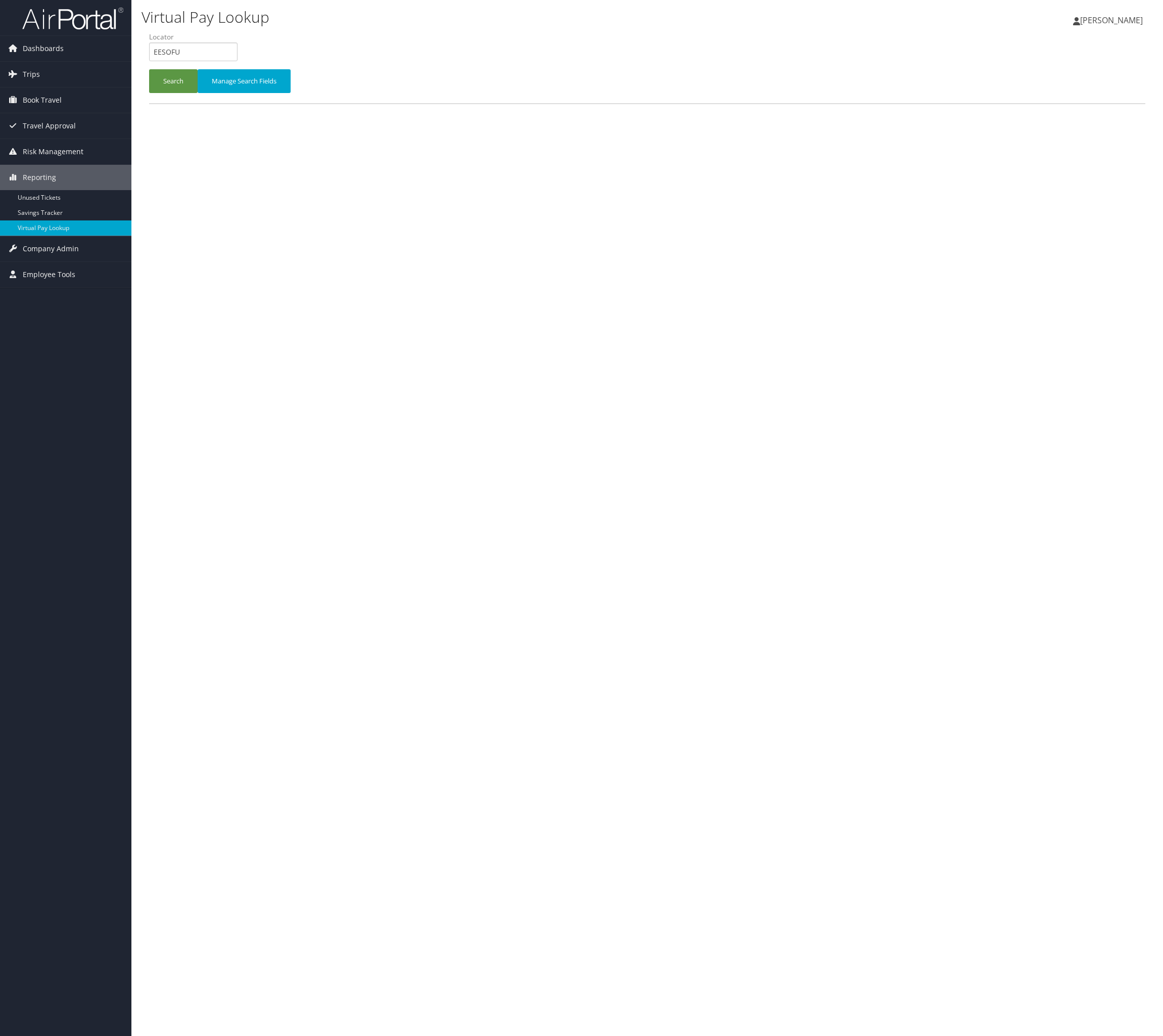
click at [235, 61] on input "EESOFU" at bounding box center [193, 51] width 89 height 18
drag, startPoint x: 0, startPoint y: 0, endPoint x: 235, endPoint y: 79, distance: 247.9
click at [235, 61] on input "EESOFU" at bounding box center [193, 51] width 89 height 18
type input "UAZHNG"
click at [197, 93] on button "Search" at bounding box center [173, 81] width 48 height 24
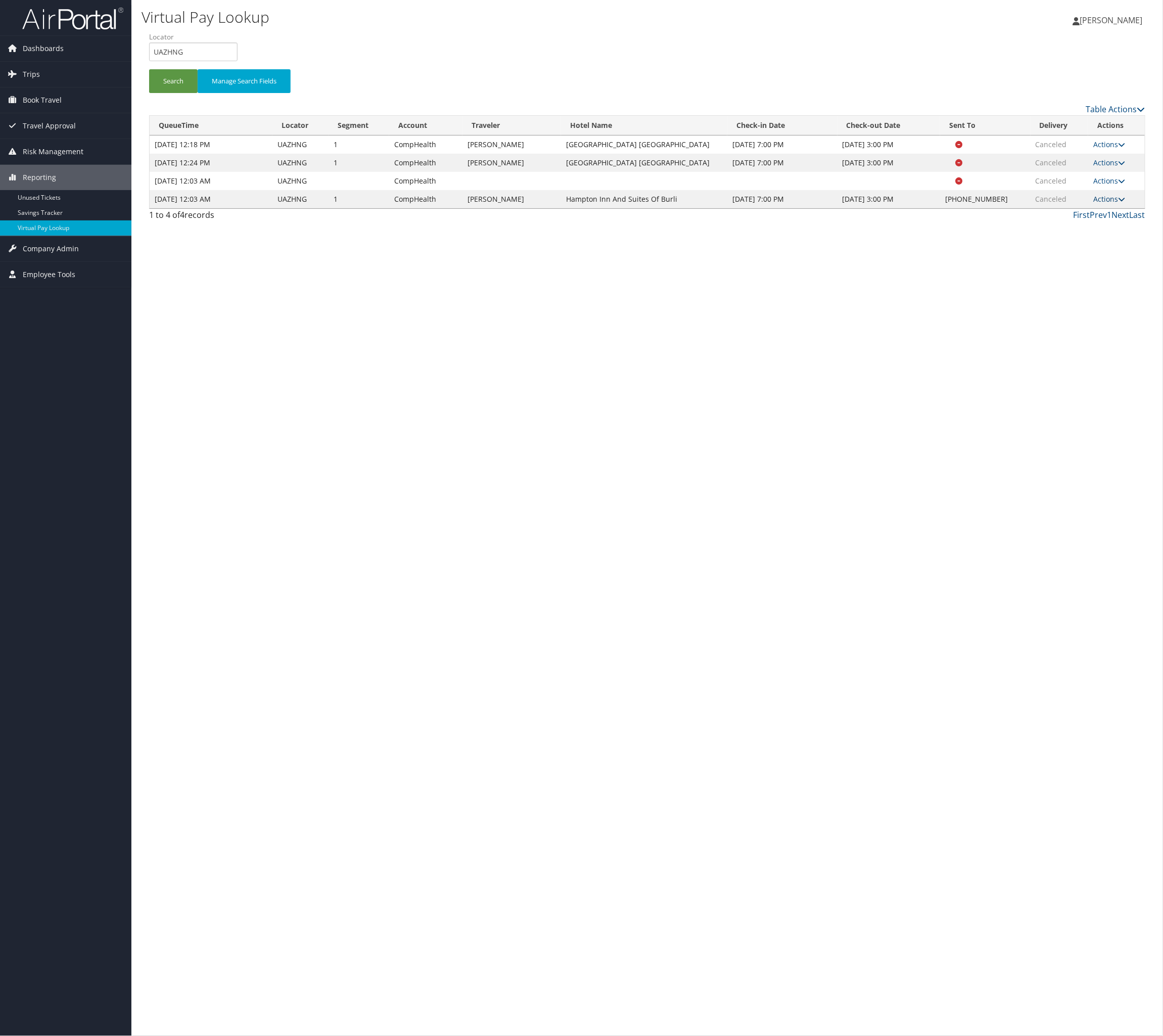
click at [1117, 204] on link "Actions" at bounding box center [1109, 199] width 32 height 10
click at [1063, 358] on link "View Itinerary" at bounding box center [1039, 349] width 87 height 17
click at [1094, 204] on link "Actions" at bounding box center [1109, 199] width 32 height 10
click at [1066, 341] on link "Delivery Information" at bounding box center [1039, 332] width 87 height 17
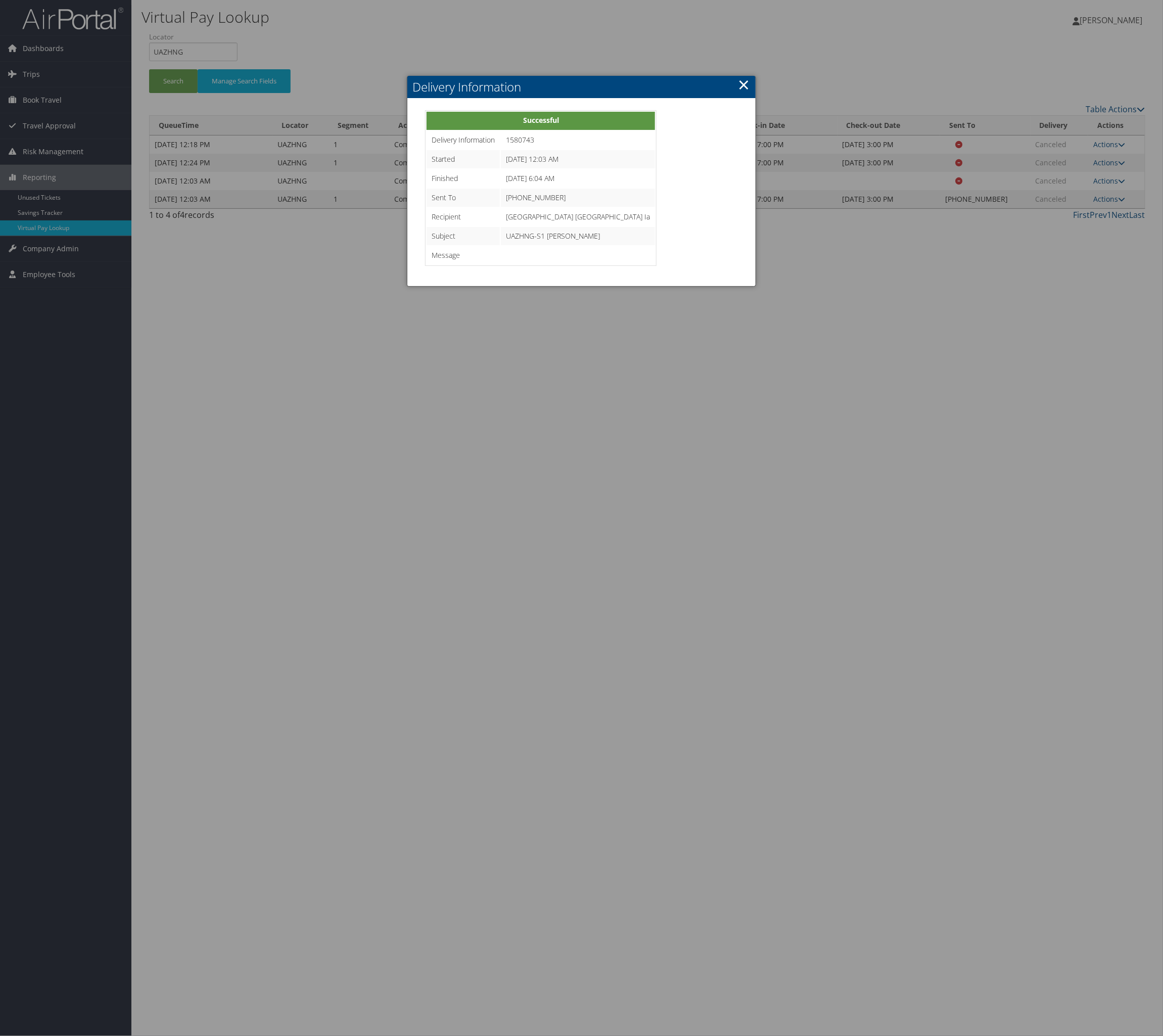
click at [738, 92] on link "×" at bounding box center [744, 85] width 12 height 20
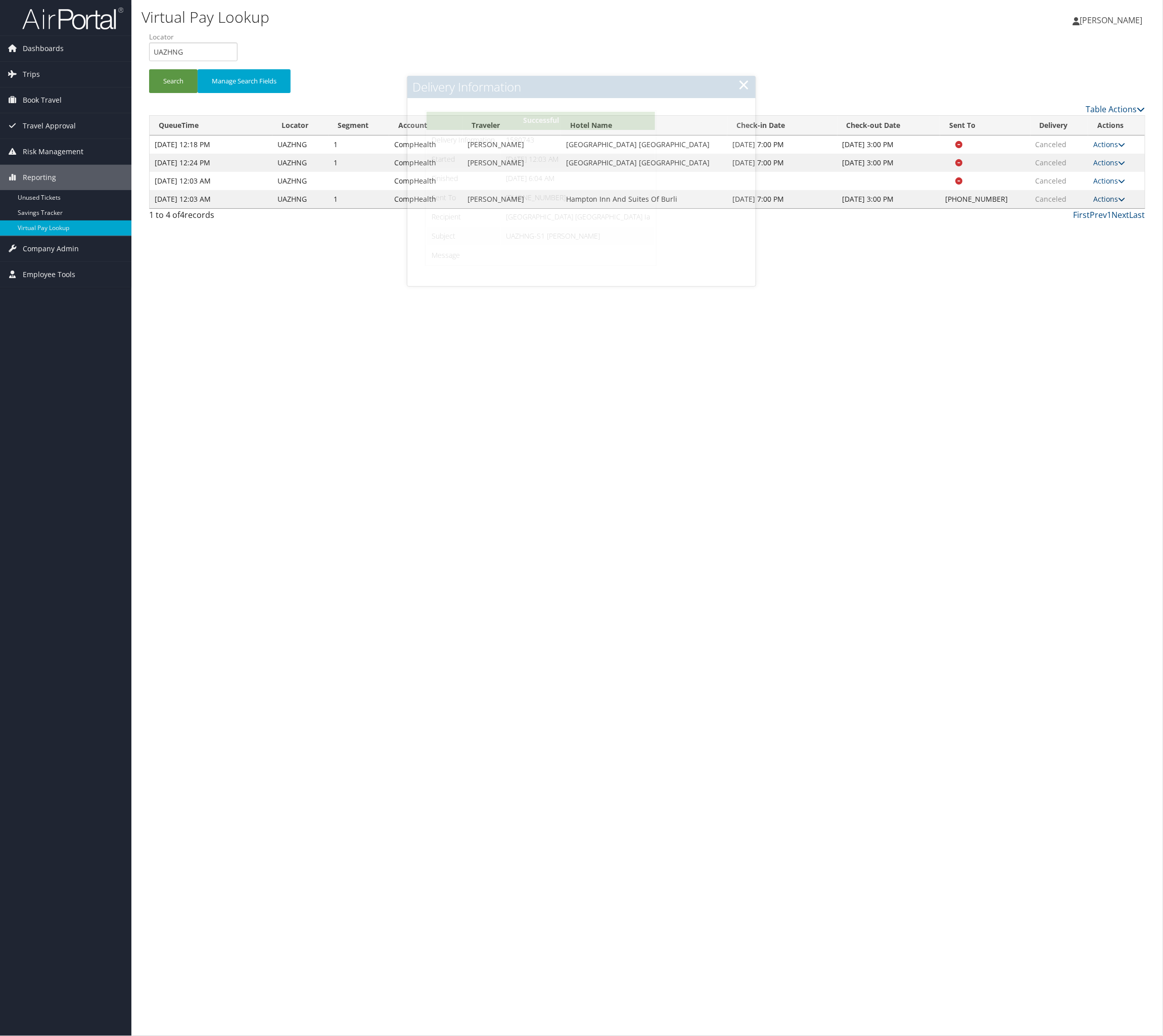
click at [1104, 204] on link "Actions" at bounding box center [1109, 199] width 32 height 10
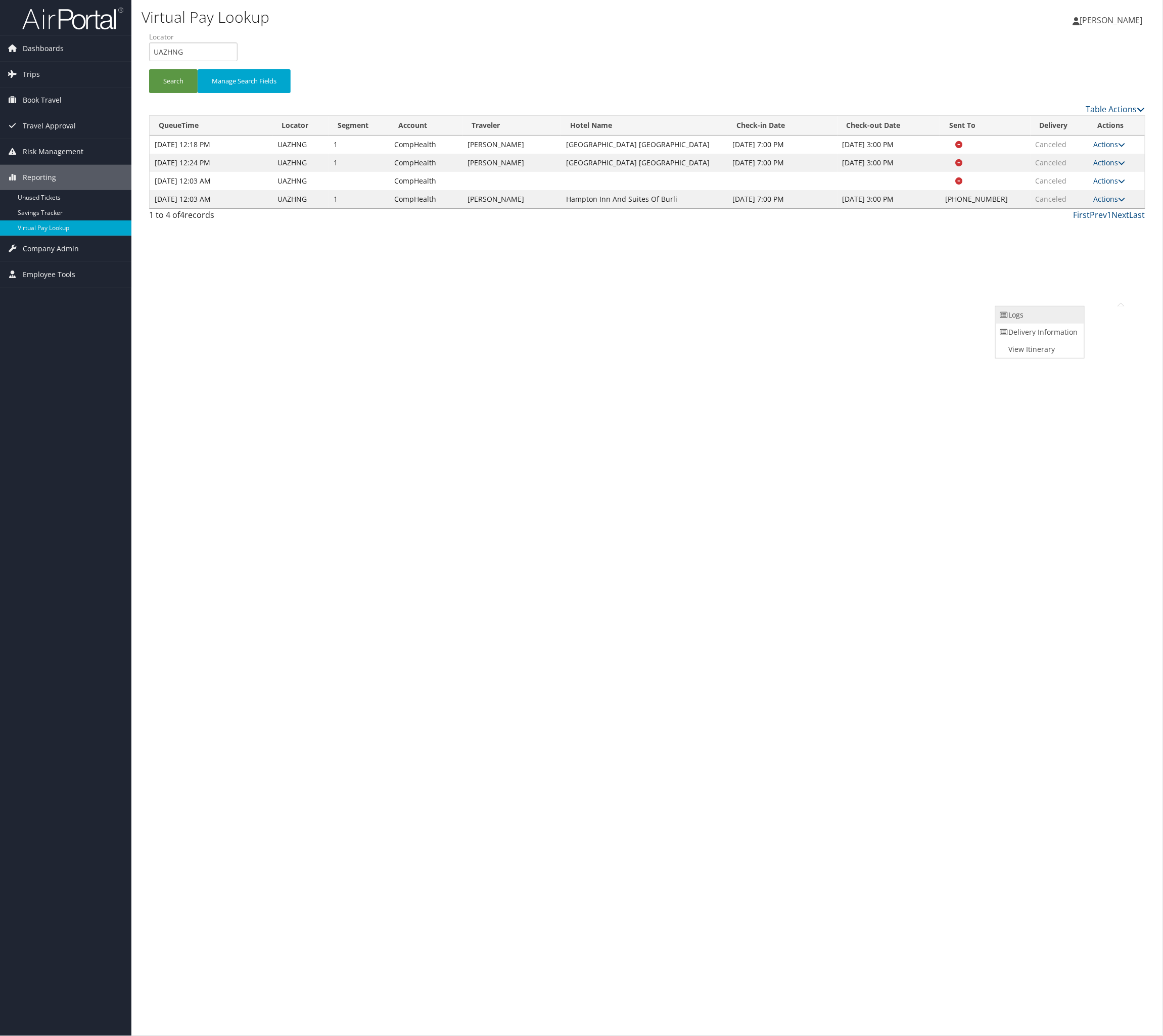
click at [1082, 324] on link "Logs" at bounding box center [1039, 315] width 87 height 17
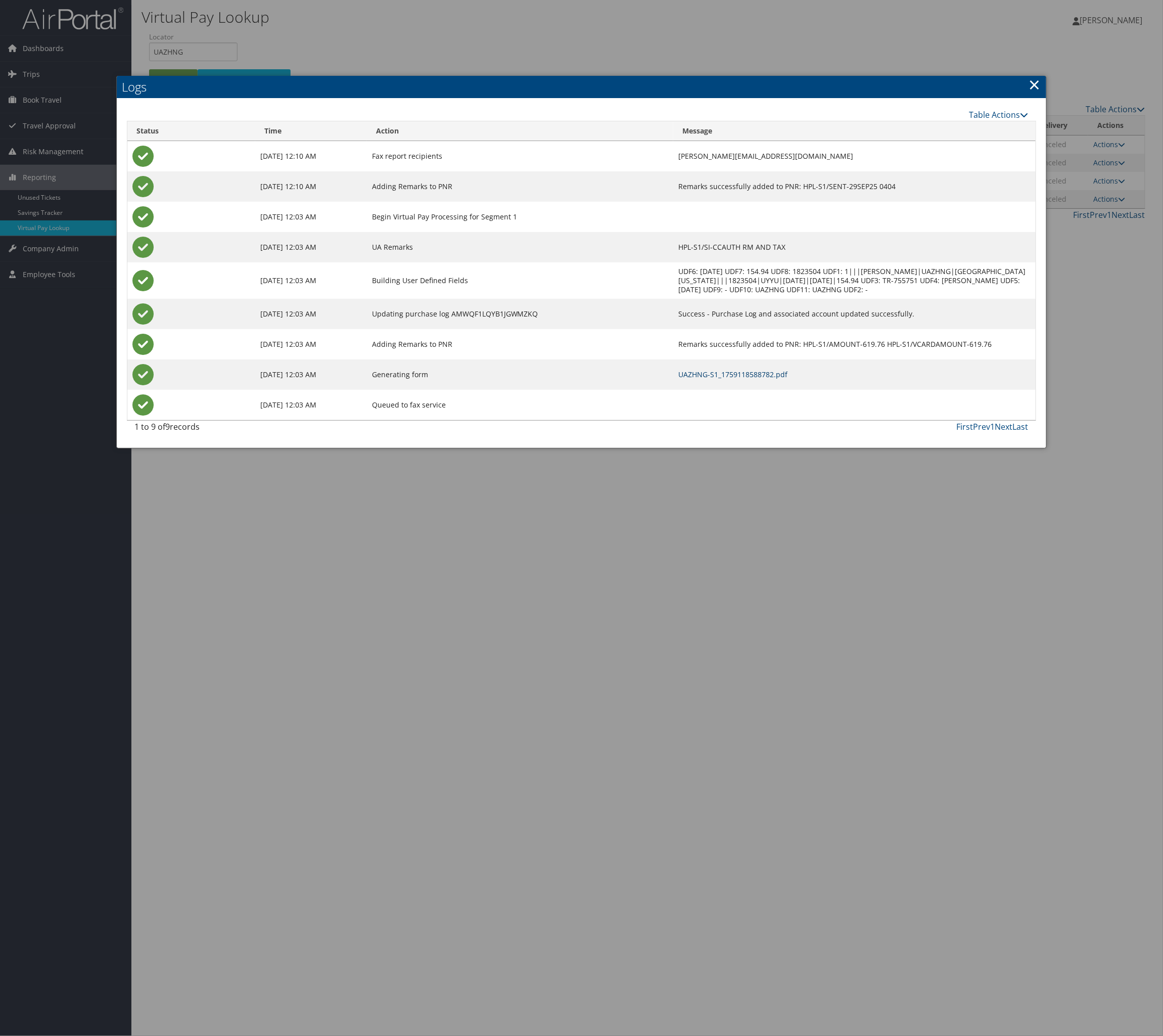
click at [787, 379] on link "UAZHNG-S1_1759118588782.pdf" at bounding box center [733, 374] width 109 height 10
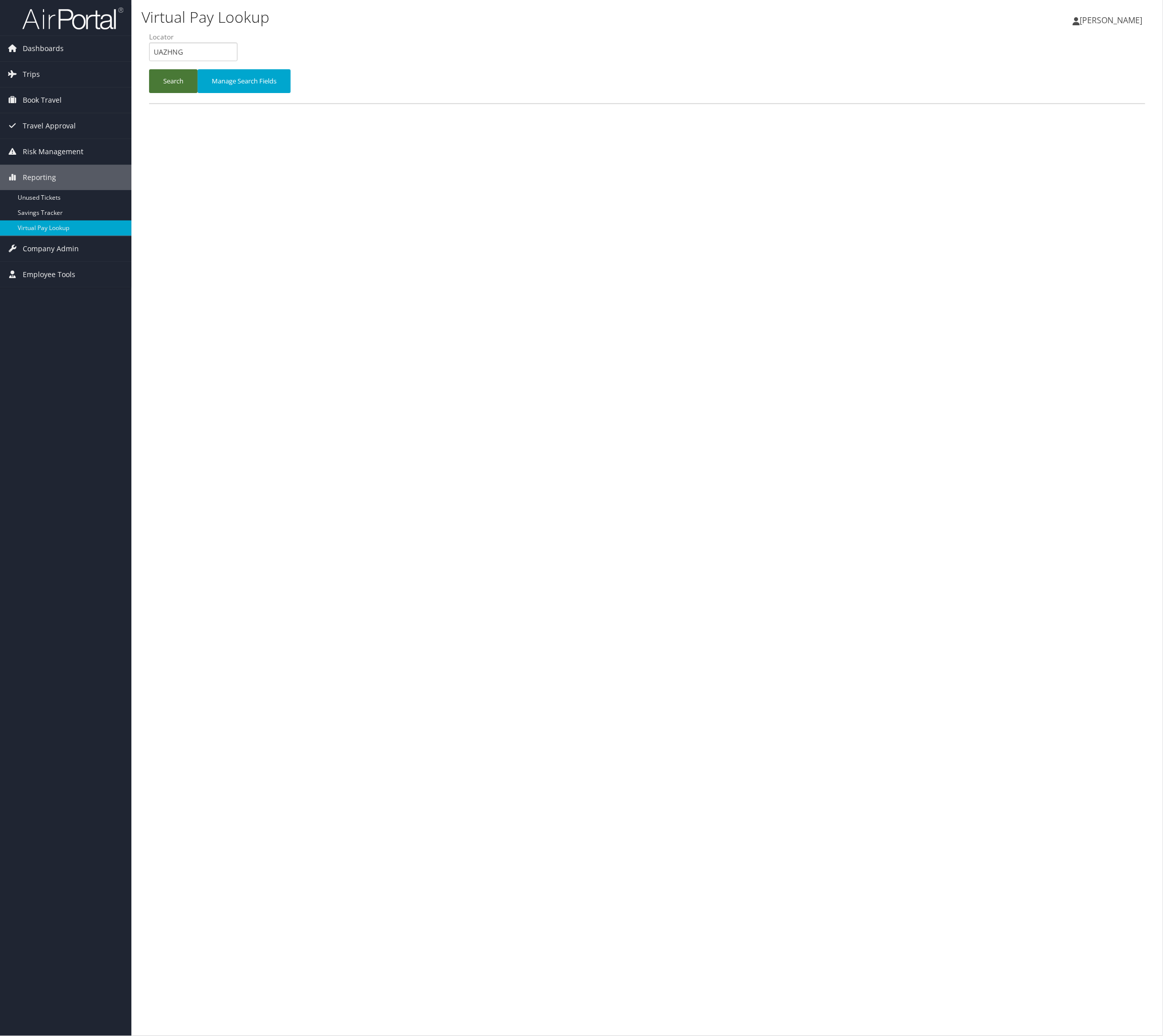
click at [197, 93] on button "Search" at bounding box center [173, 81] width 48 height 24
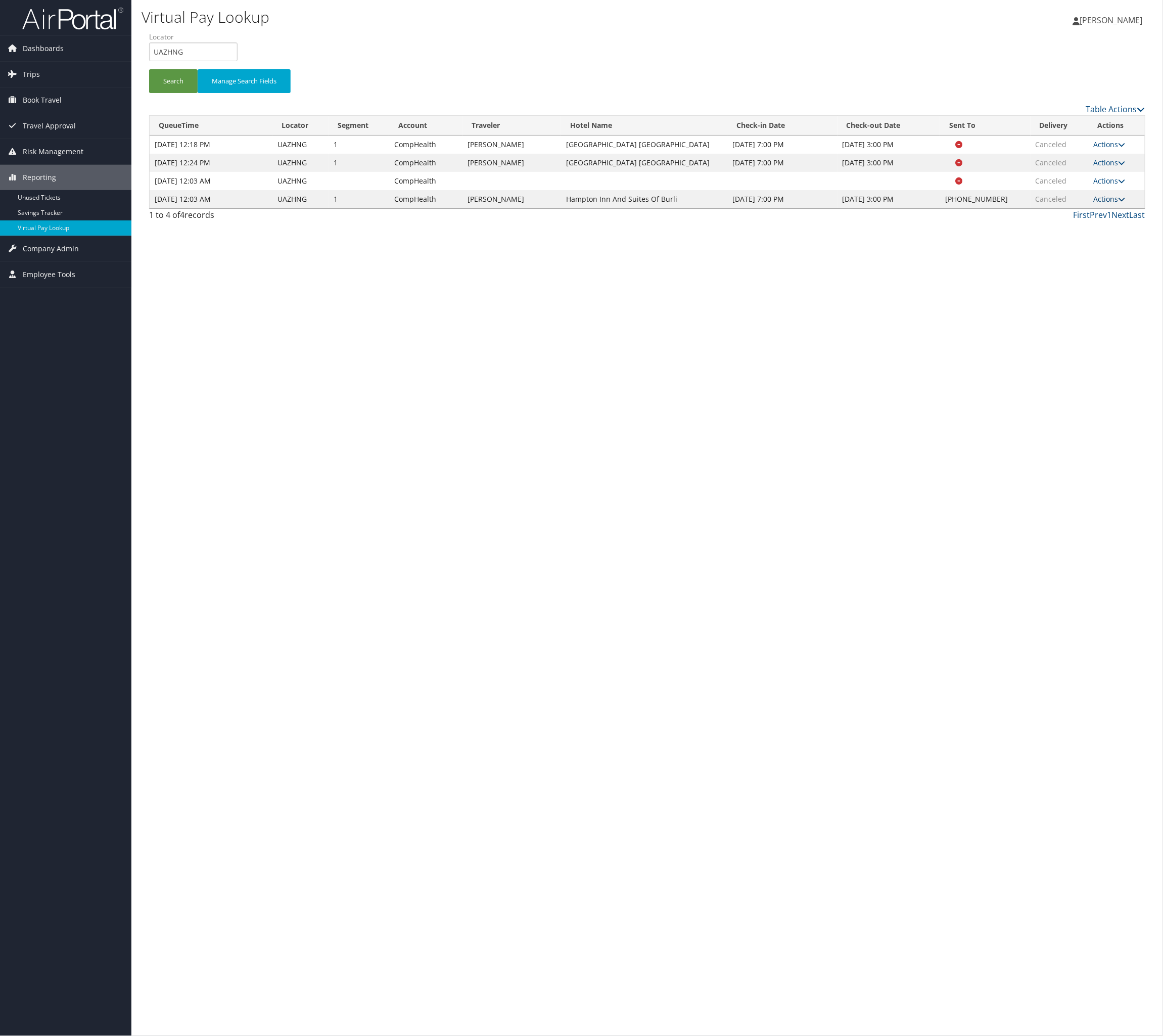
click at [1106, 204] on link "Actions" at bounding box center [1109, 199] width 32 height 10
click at [1082, 324] on link "Logs" at bounding box center [1039, 315] width 87 height 17
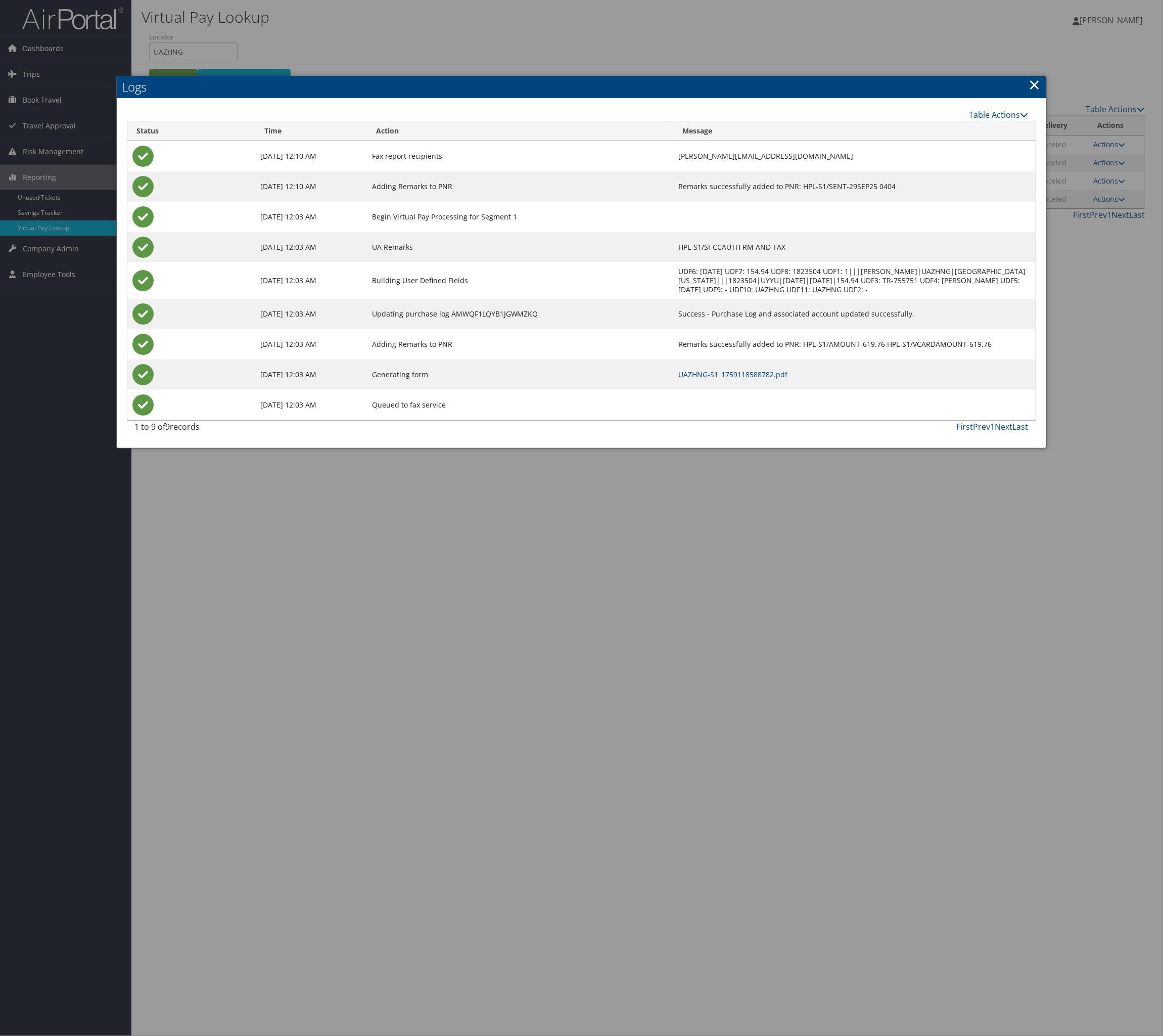
click at [689, 390] on td "UAZHNG-S1_1759118588782.pdf" at bounding box center [854, 374] width 363 height 30
click at [738, 390] on td "UAZHNG-S1_1759118588782.pdf" at bounding box center [854, 374] width 363 height 30
click at [738, 379] on link "UAZHNG-S1_1759118588782.pdf" at bounding box center [733, 374] width 109 height 10
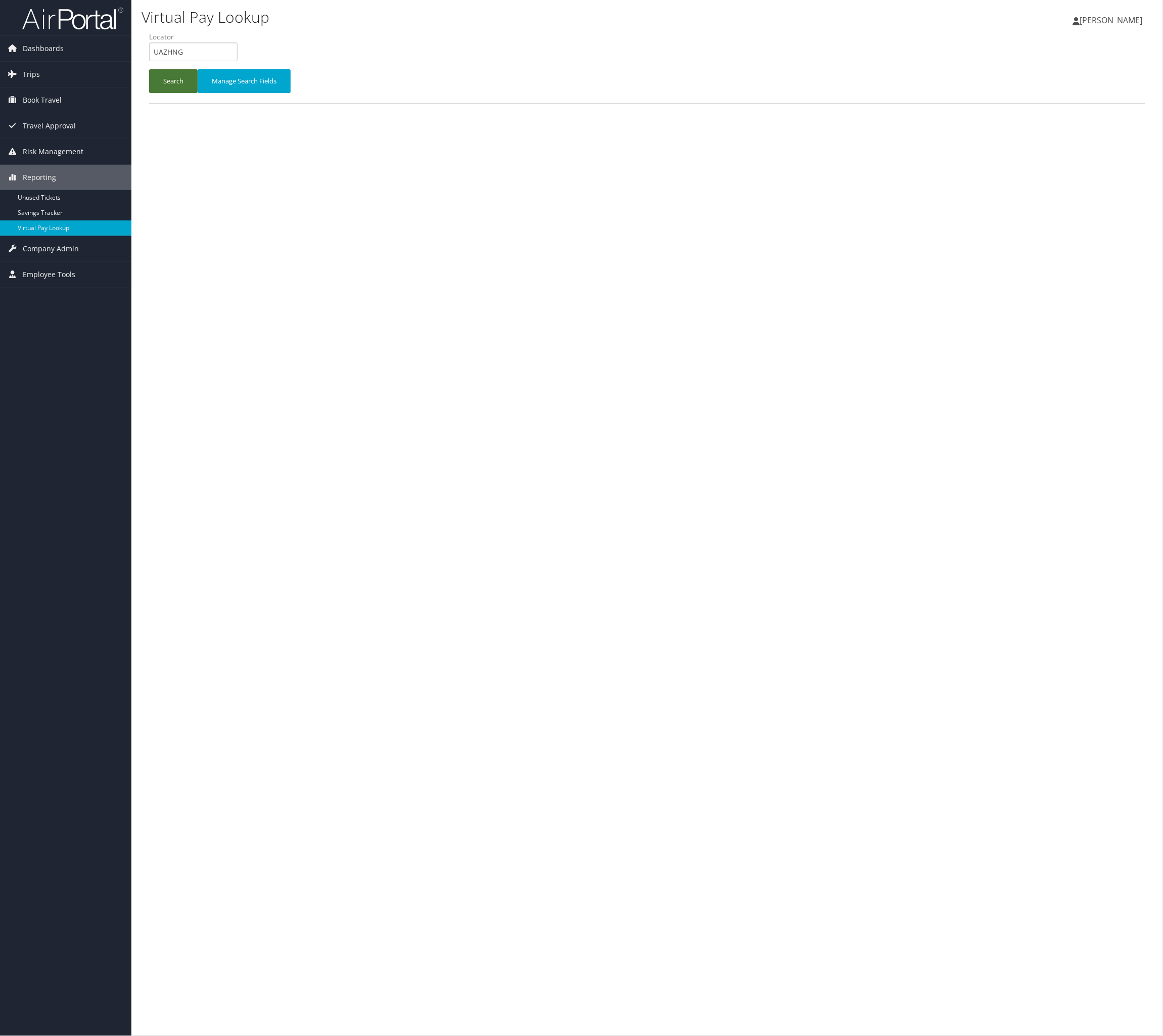
click at [177, 93] on button "Search" at bounding box center [173, 81] width 48 height 24
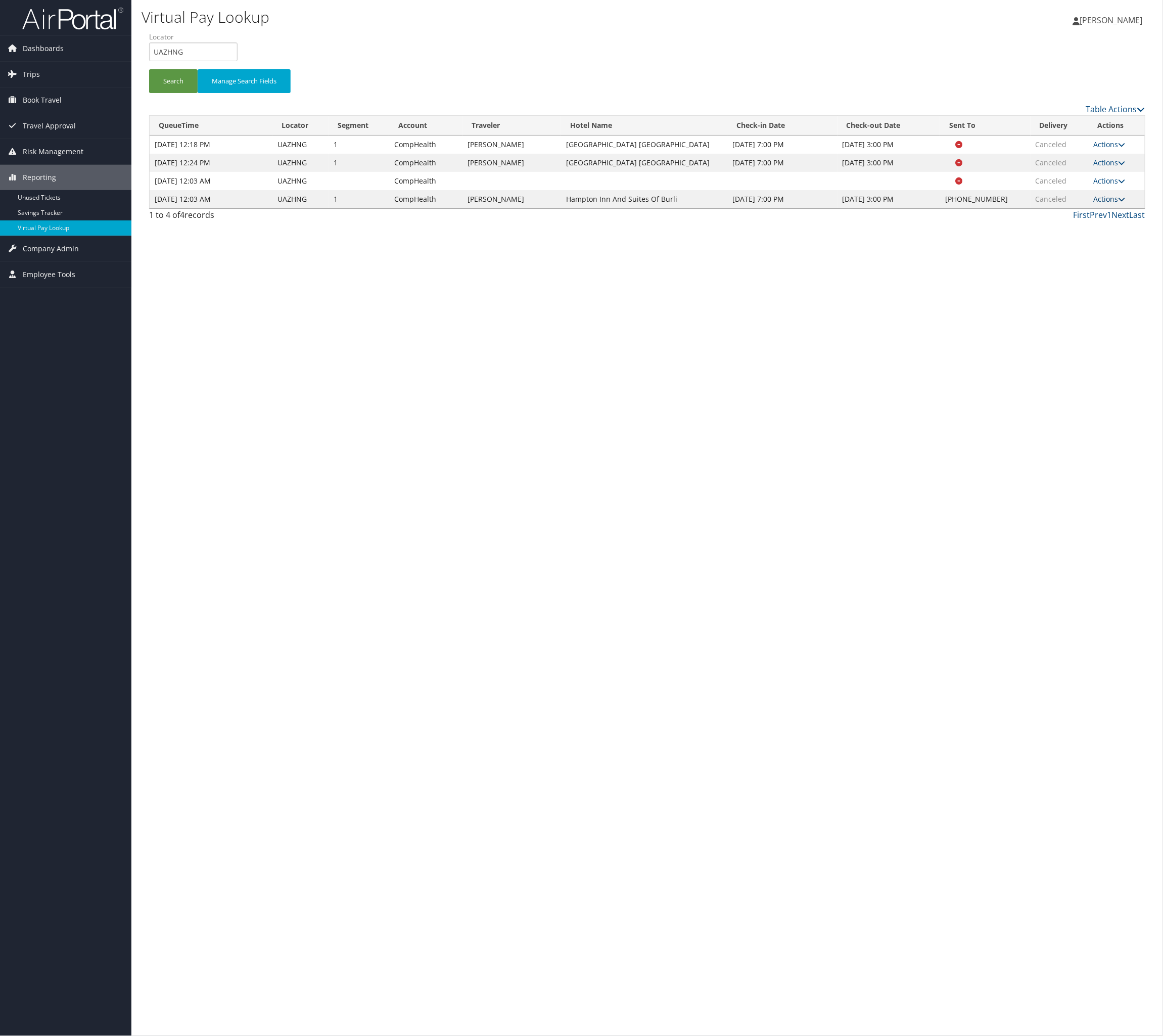
click at [1093, 204] on link "Actions" at bounding box center [1109, 199] width 32 height 10
click at [1082, 324] on link "Logs" at bounding box center [1039, 315] width 87 height 17
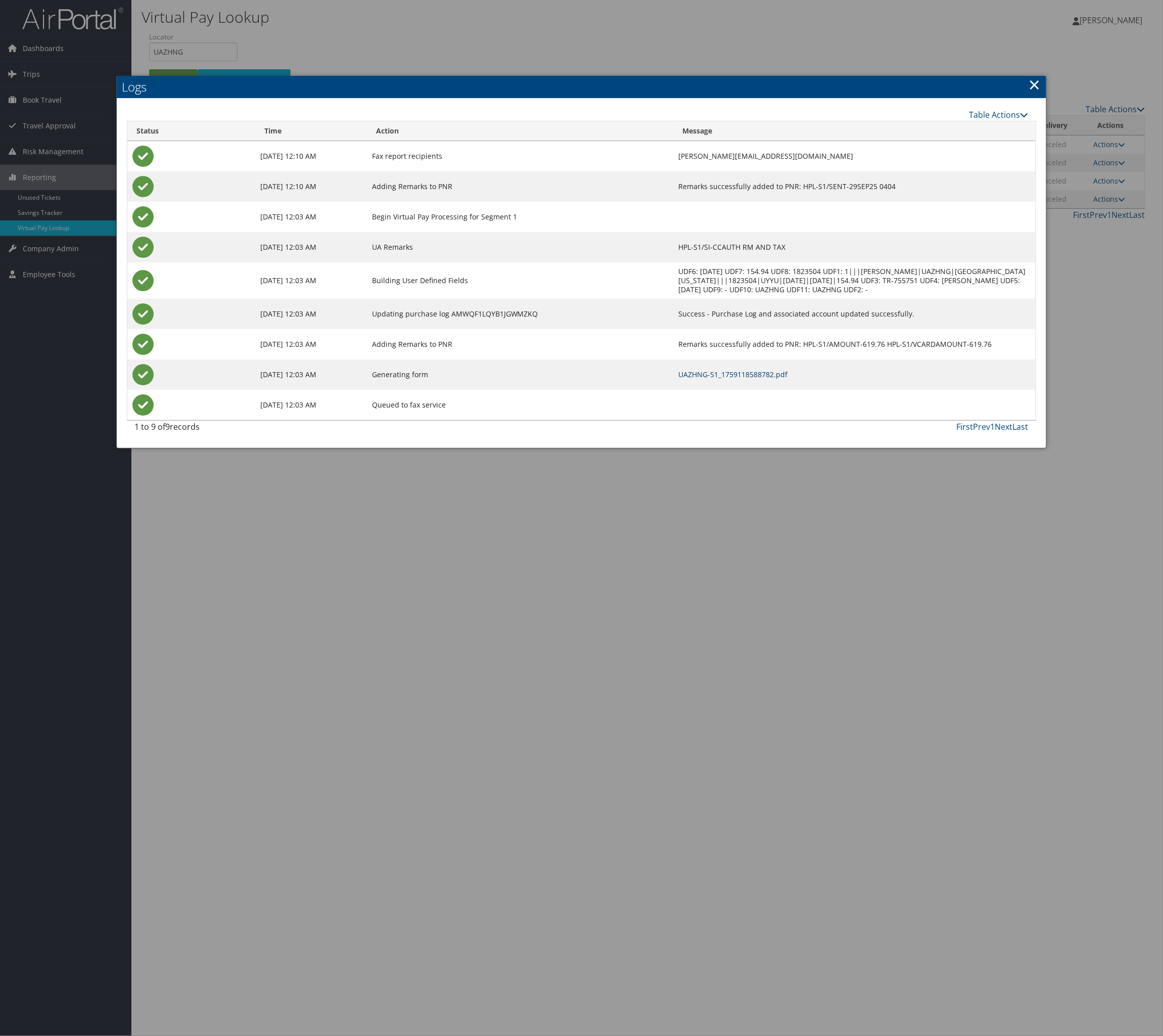
click at [786, 379] on link "UAZHNG-S1_1759118588782.pdf" at bounding box center [733, 374] width 109 height 10
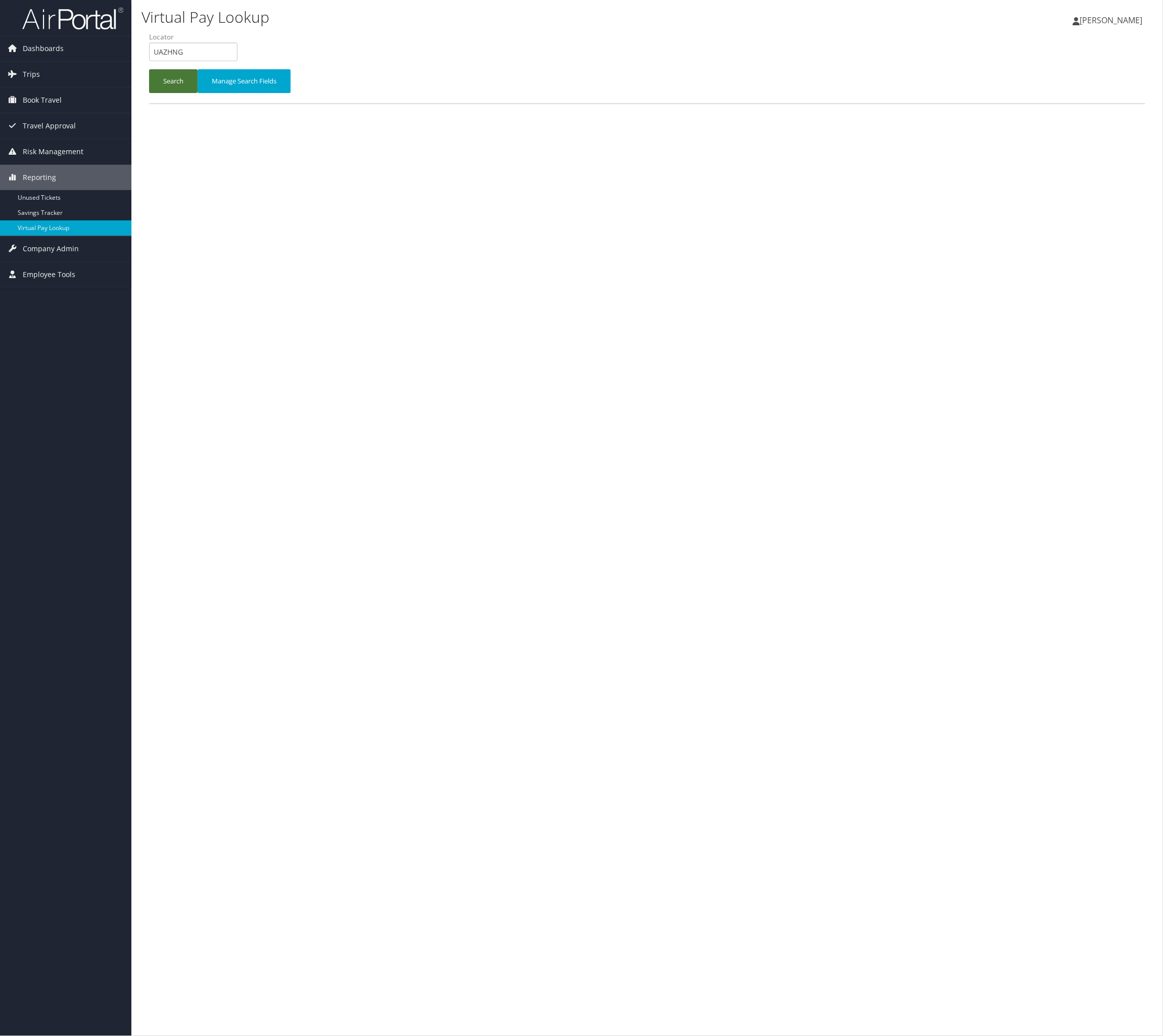
click at [197, 93] on button "Search" at bounding box center [173, 81] width 48 height 24
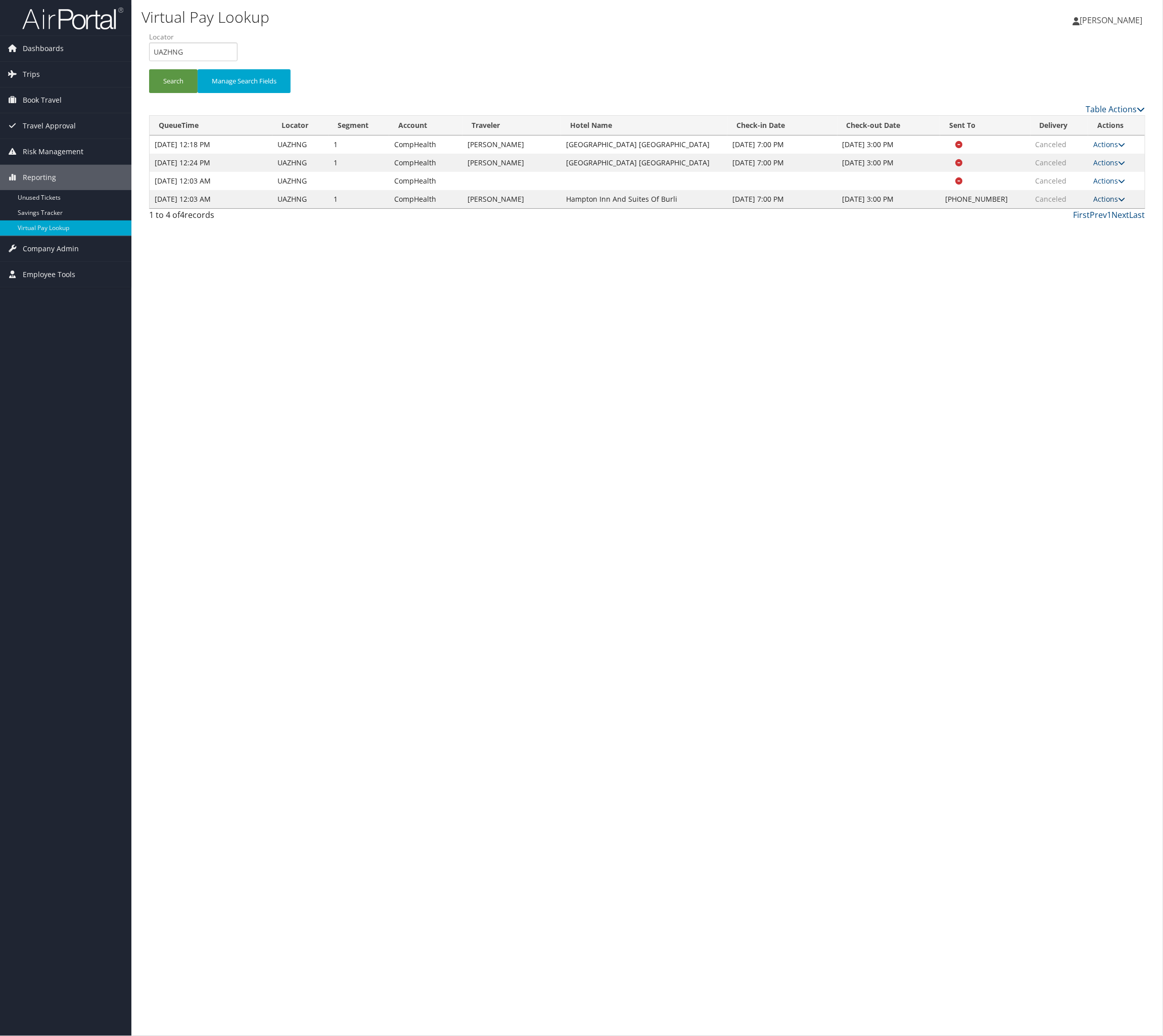
click at [1094, 204] on link "Actions" at bounding box center [1109, 199] width 32 height 10
click at [1073, 341] on link "Delivery Information" at bounding box center [1039, 332] width 87 height 17
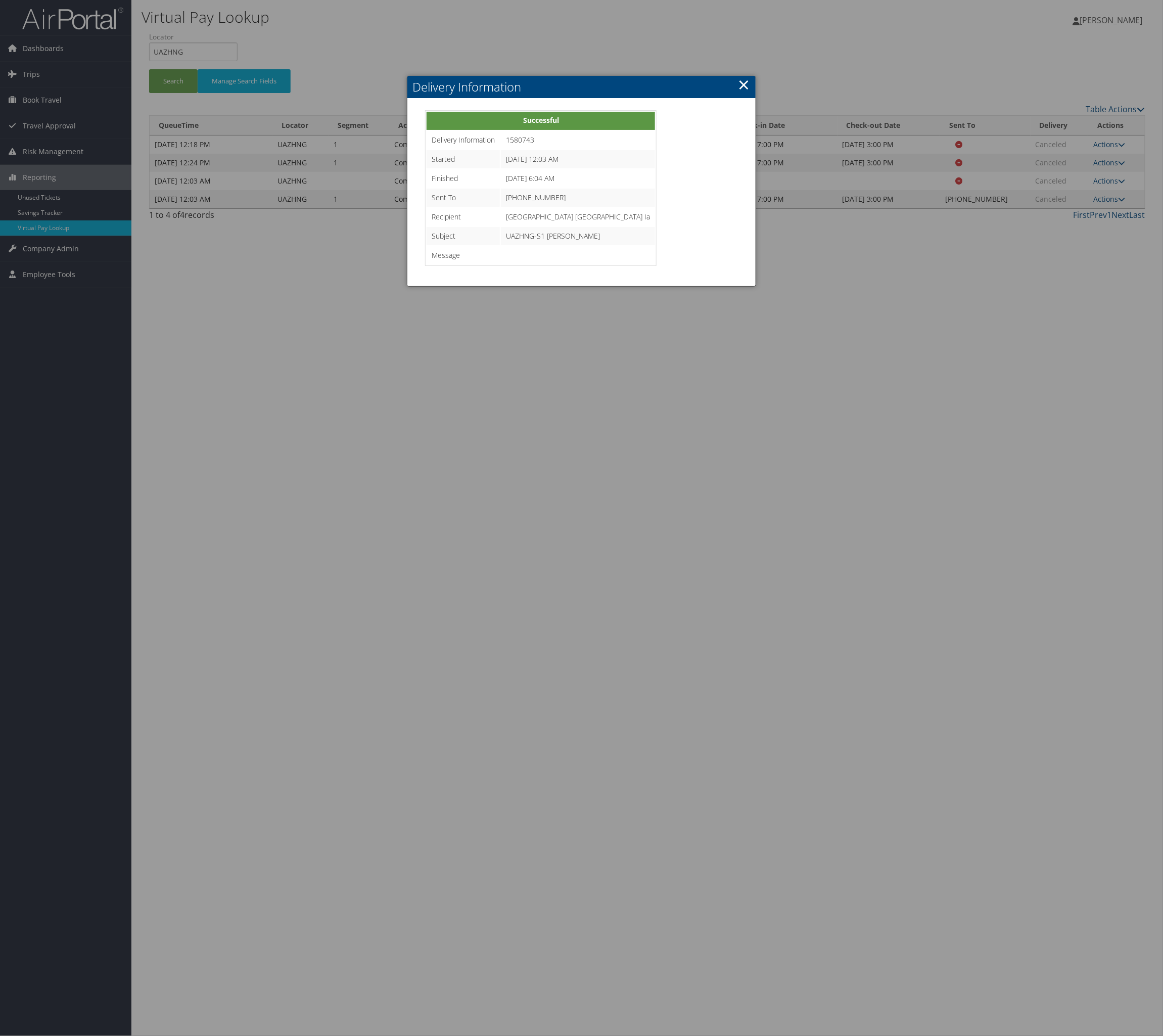
click at [738, 85] on link "×" at bounding box center [744, 85] width 12 height 20
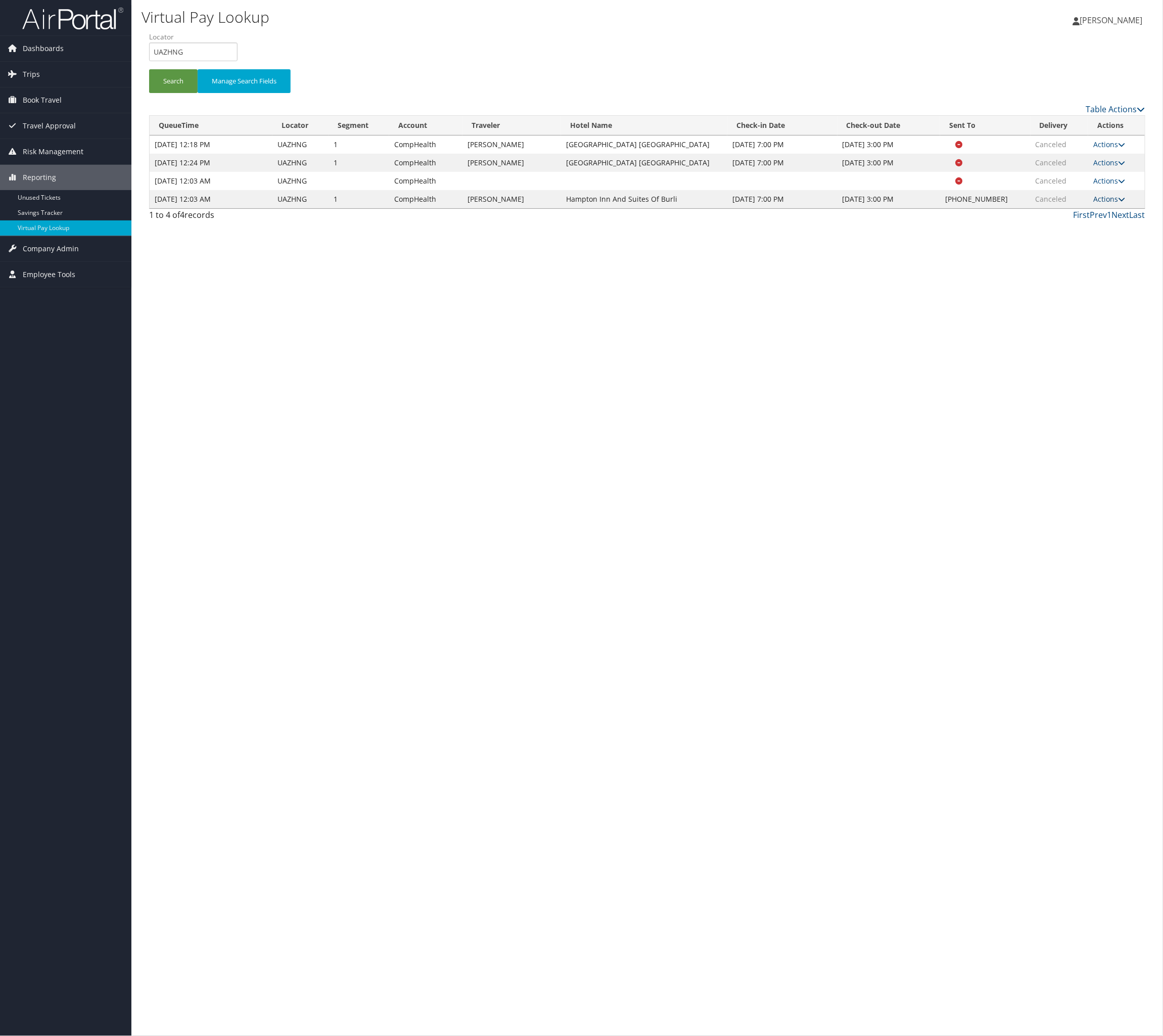
click at [1115, 204] on link "Actions" at bounding box center [1109, 199] width 32 height 10
click at [1082, 324] on link "Logs" at bounding box center [1039, 315] width 87 height 17
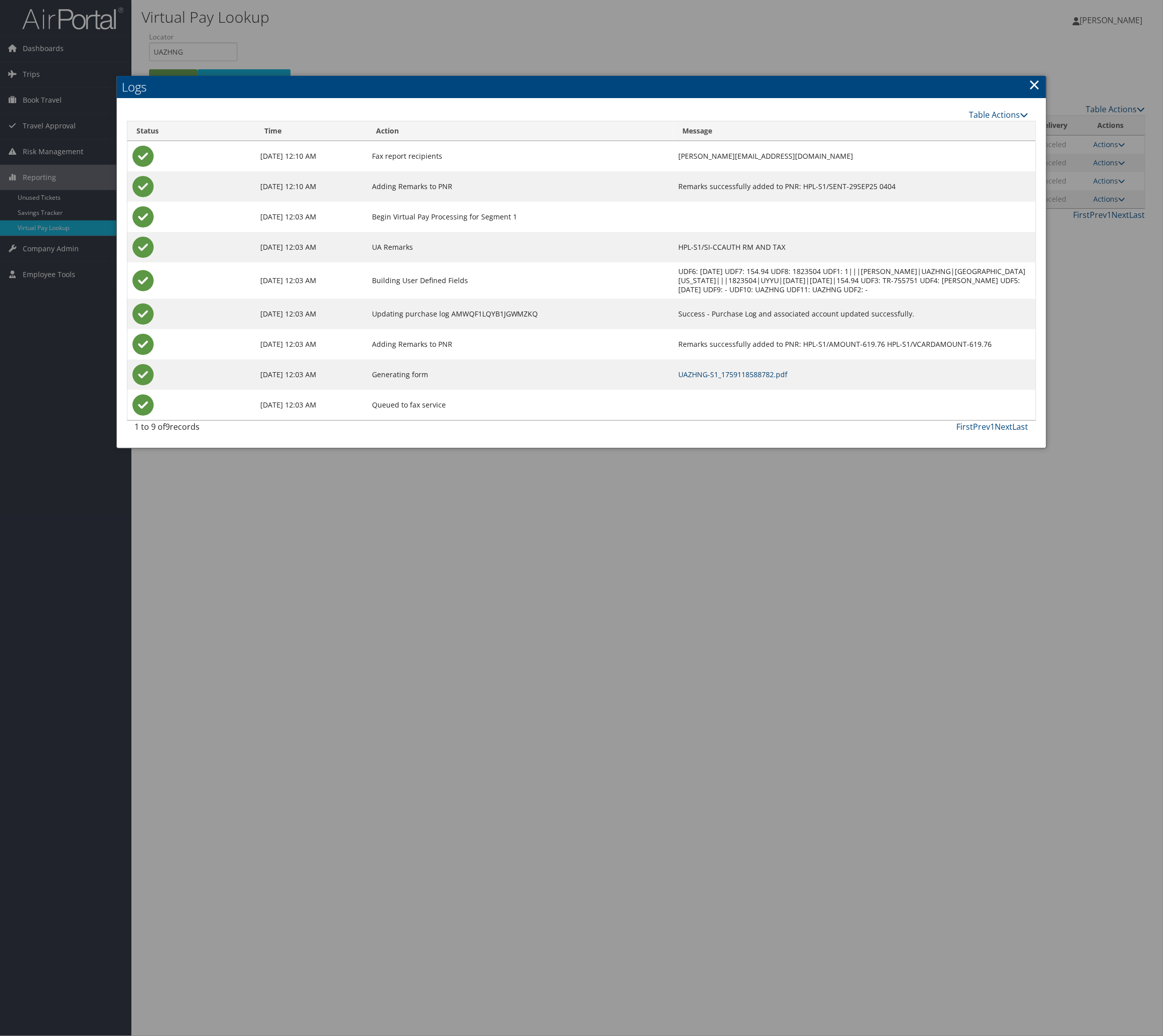
click at [724, 379] on link "UAZHNG-S1_1759118588782.pdf" at bounding box center [733, 374] width 109 height 10
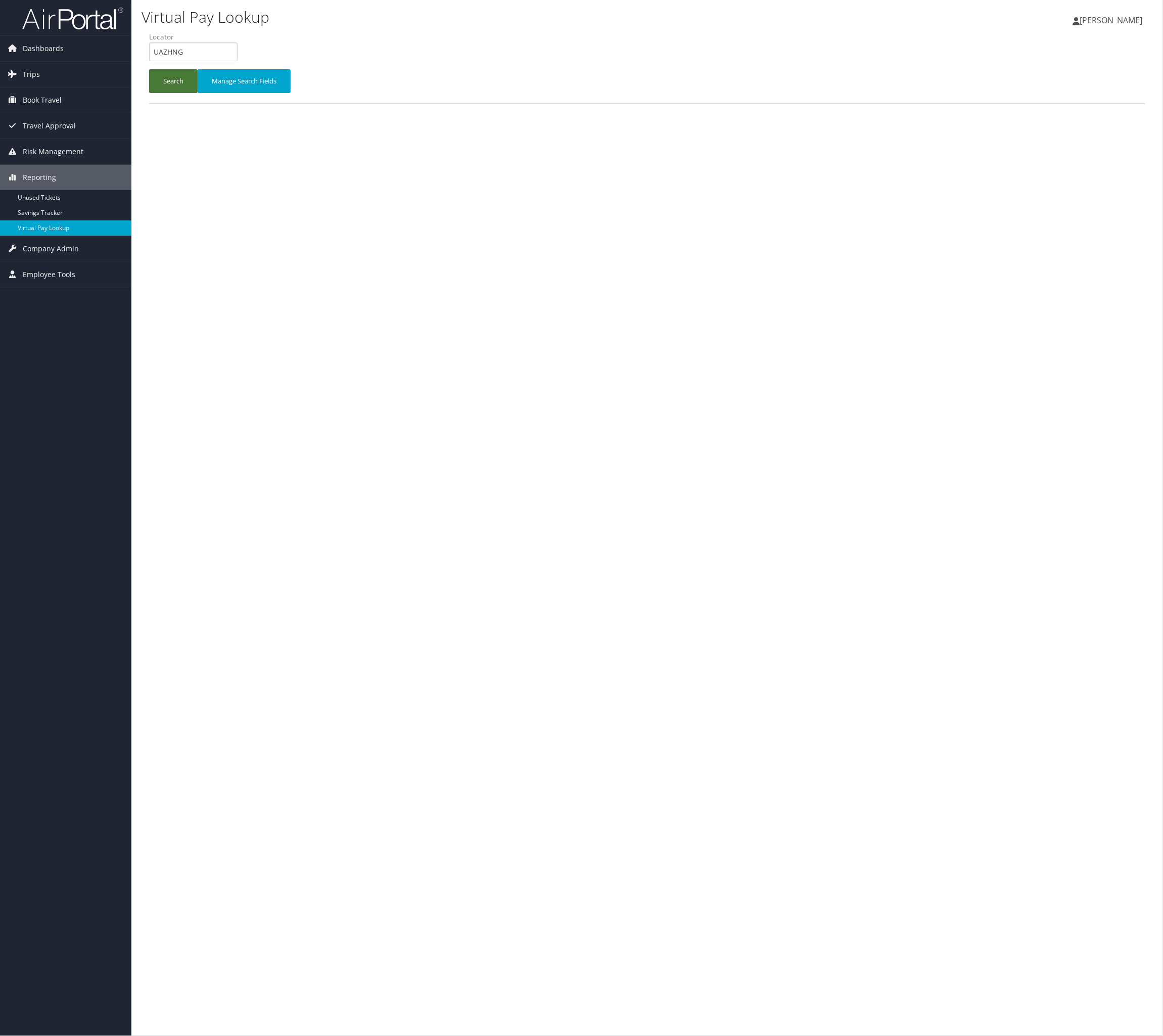
click at [178, 93] on button "Search" at bounding box center [173, 81] width 48 height 24
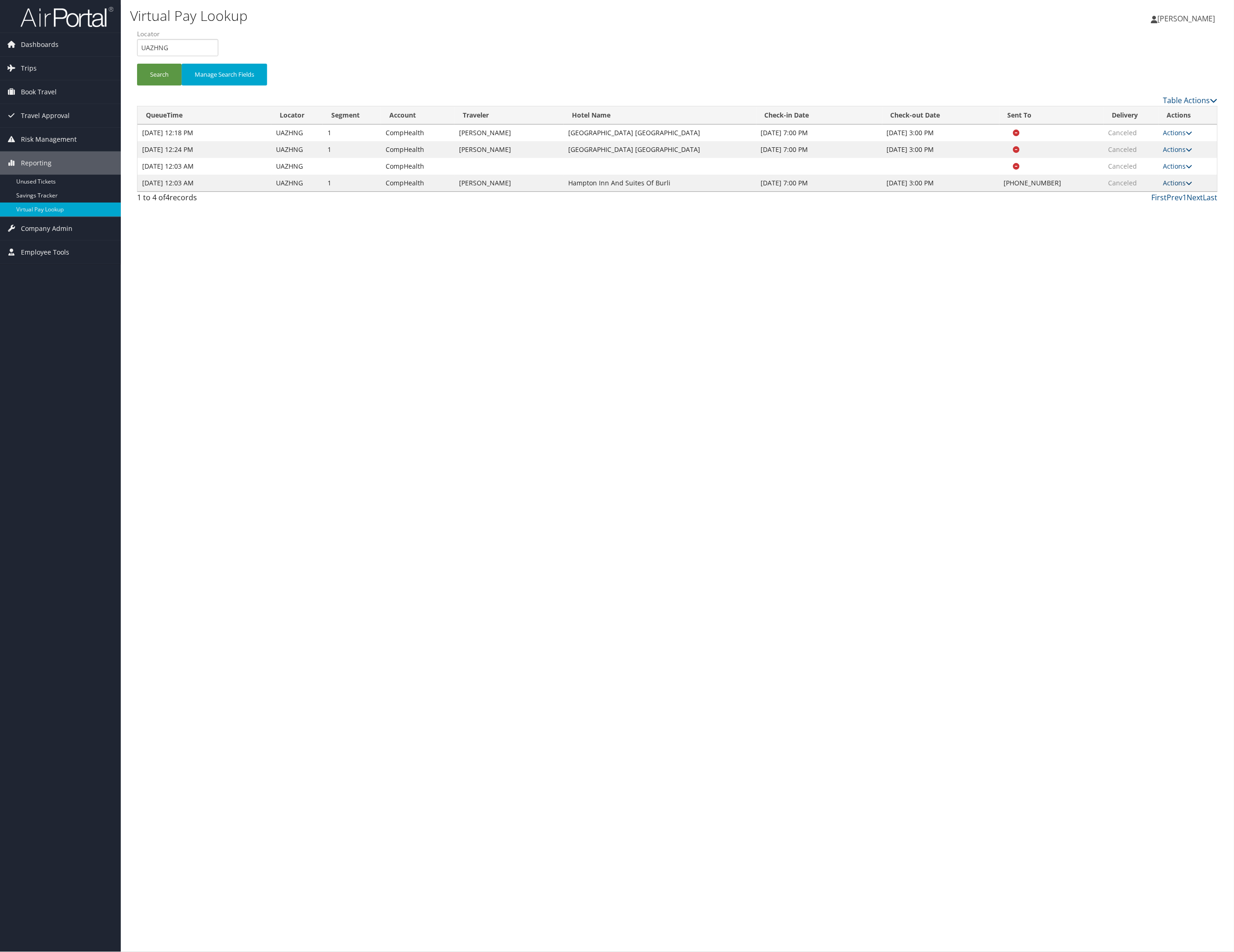
click at [1068, 186] on icon at bounding box center [1189, 183] width 6 height 6
click at [1068, 272] on link "View Itinerary" at bounding box center [1119, 264] width 80 height 16
click at [1068, 187] on link "Actions" at bounding box center [1178, 183] width 30 height 9
click at [1068, 272] on link "View Itinerary" at bounding box center [1119, 264] width 80 height 16
click at [181, 85] on button "Search" at bounding box center [159, 74] width 45 height 22
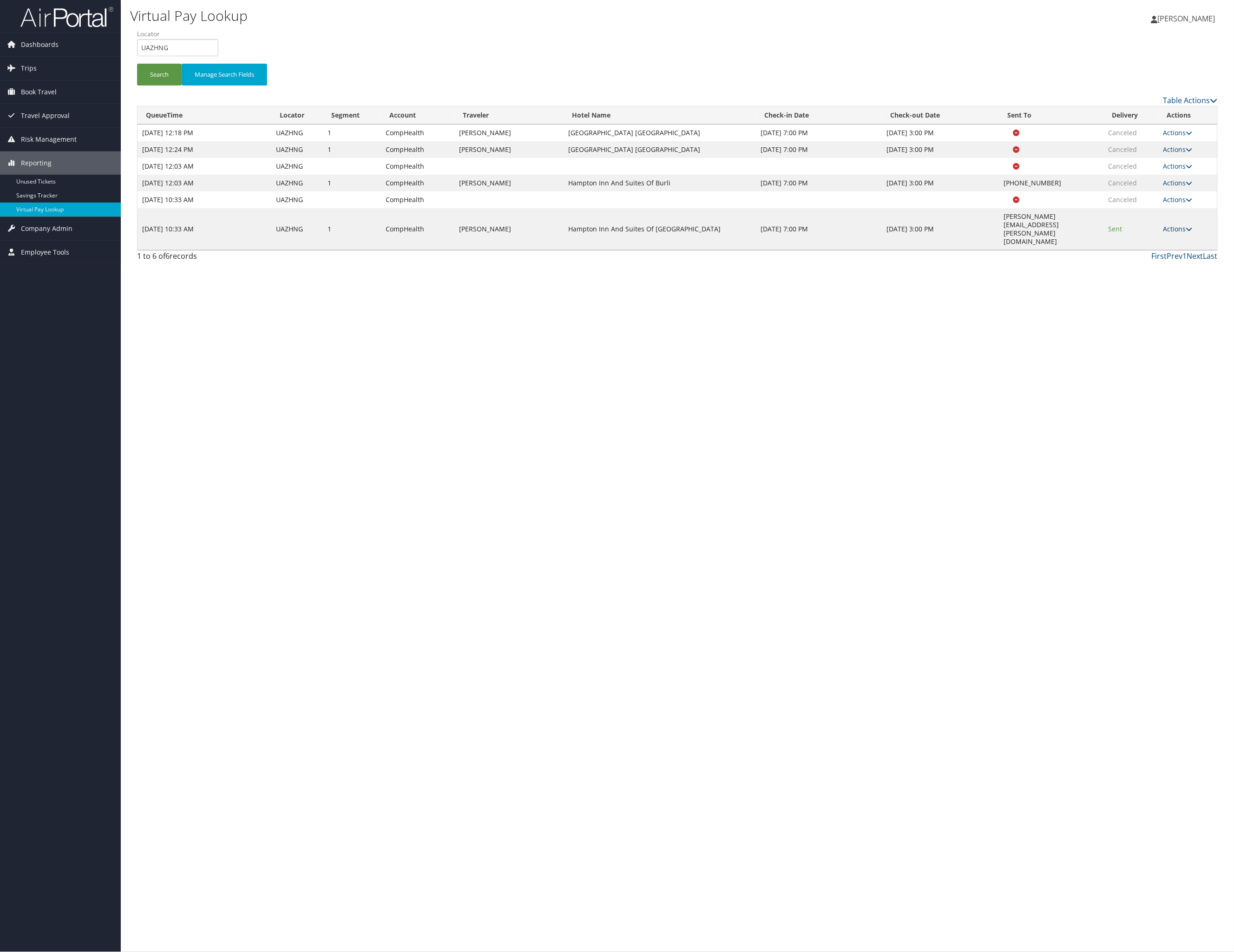
click at [1068, 233] on link "Actions" at bounding box center [1178, 229] width 30 height 9
click at [1068, 366] on link "Resend" at bounding box center [1134, 358] width 58 height 16
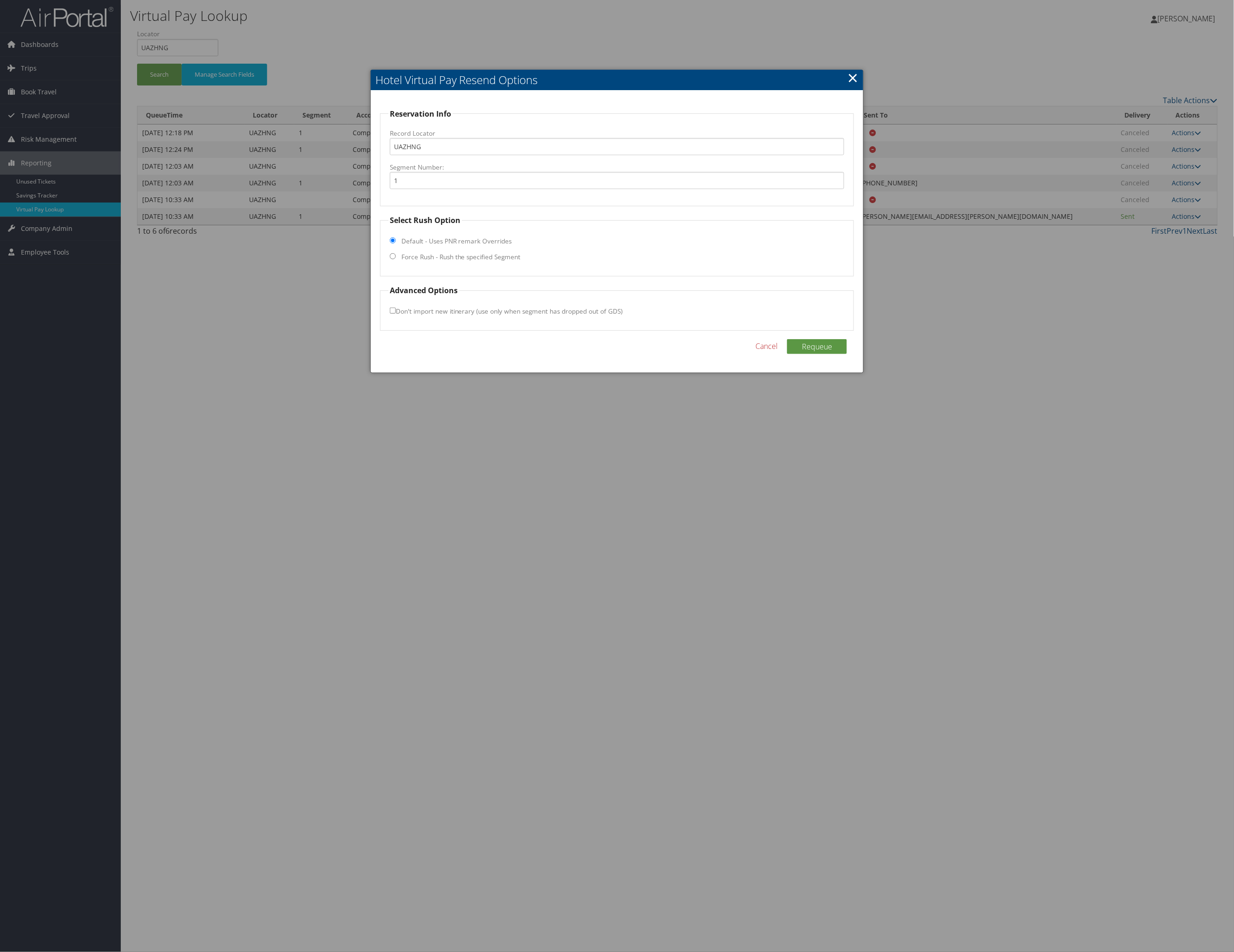
click at [849, 87] on link "×" at bounding box center [852, 78] width 11 height 19
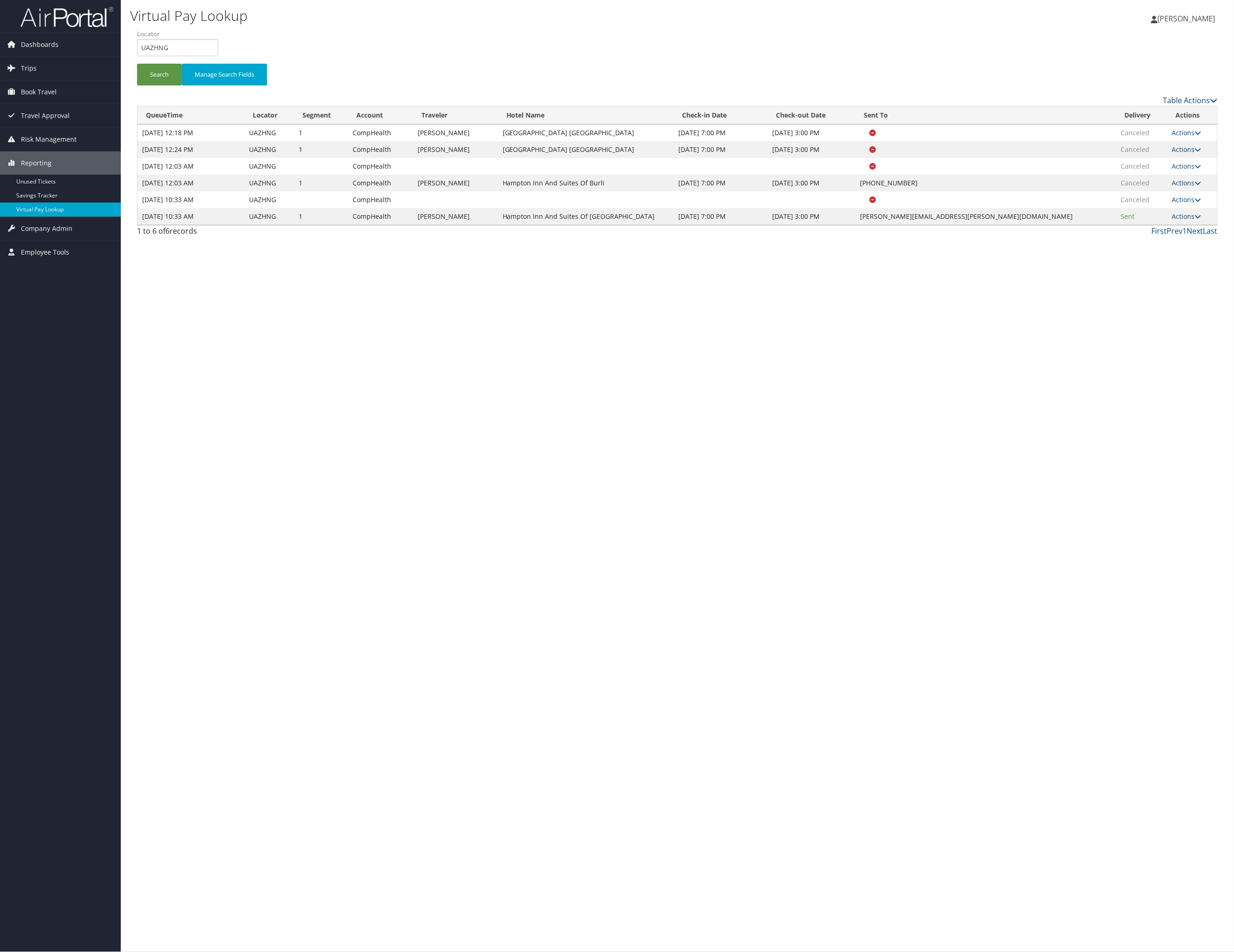
click at [1068, 225] on td "Actions Resend Logs View Itinerary" at bounding box center [1192, 217] width 50 height 17
click at [1068, 220] on icon at bounding box center [1198, 217] width 6 height 6
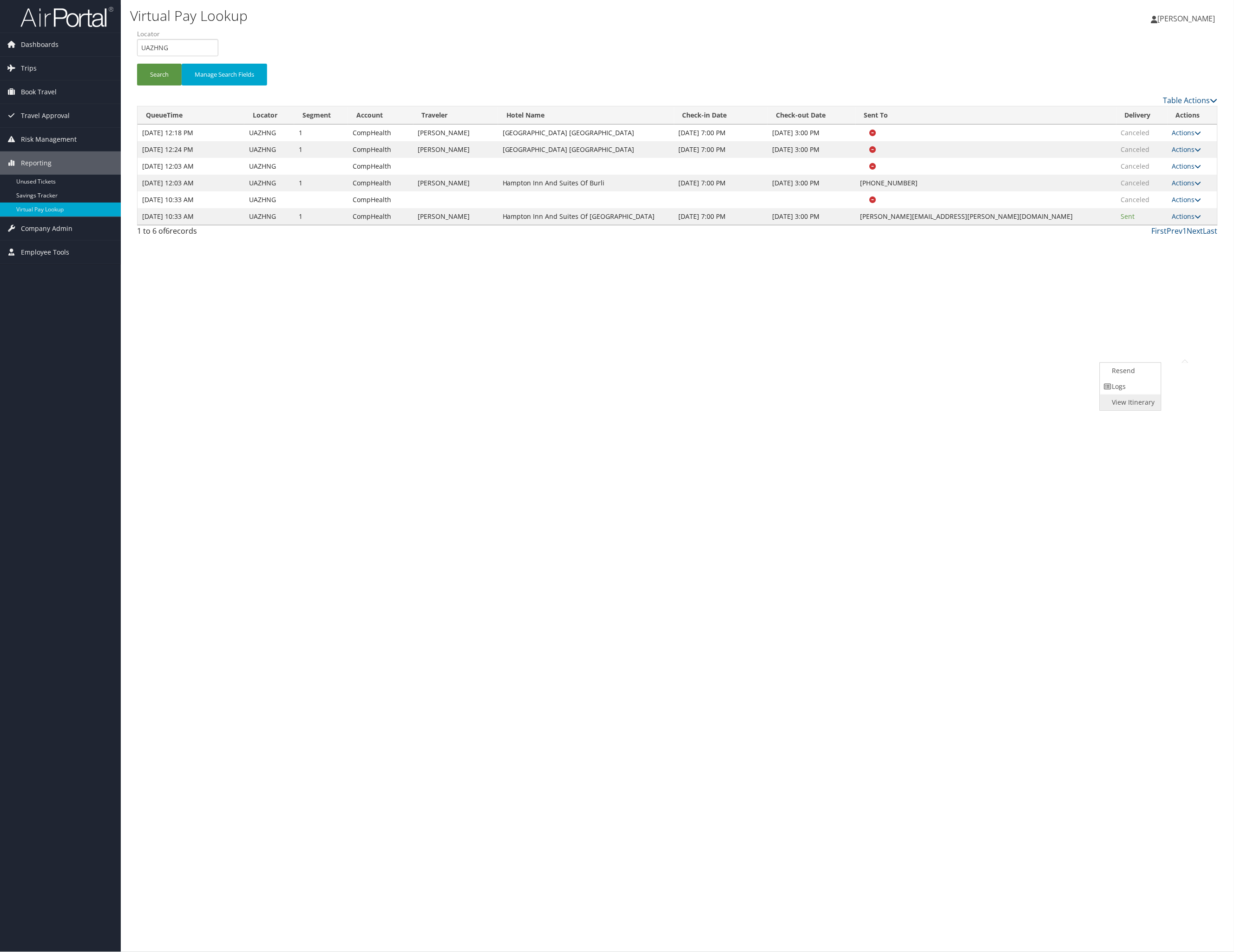
click at [1068, 410] on link "View Itinerary" at bounding box center [1129, 402] width 58 height 16
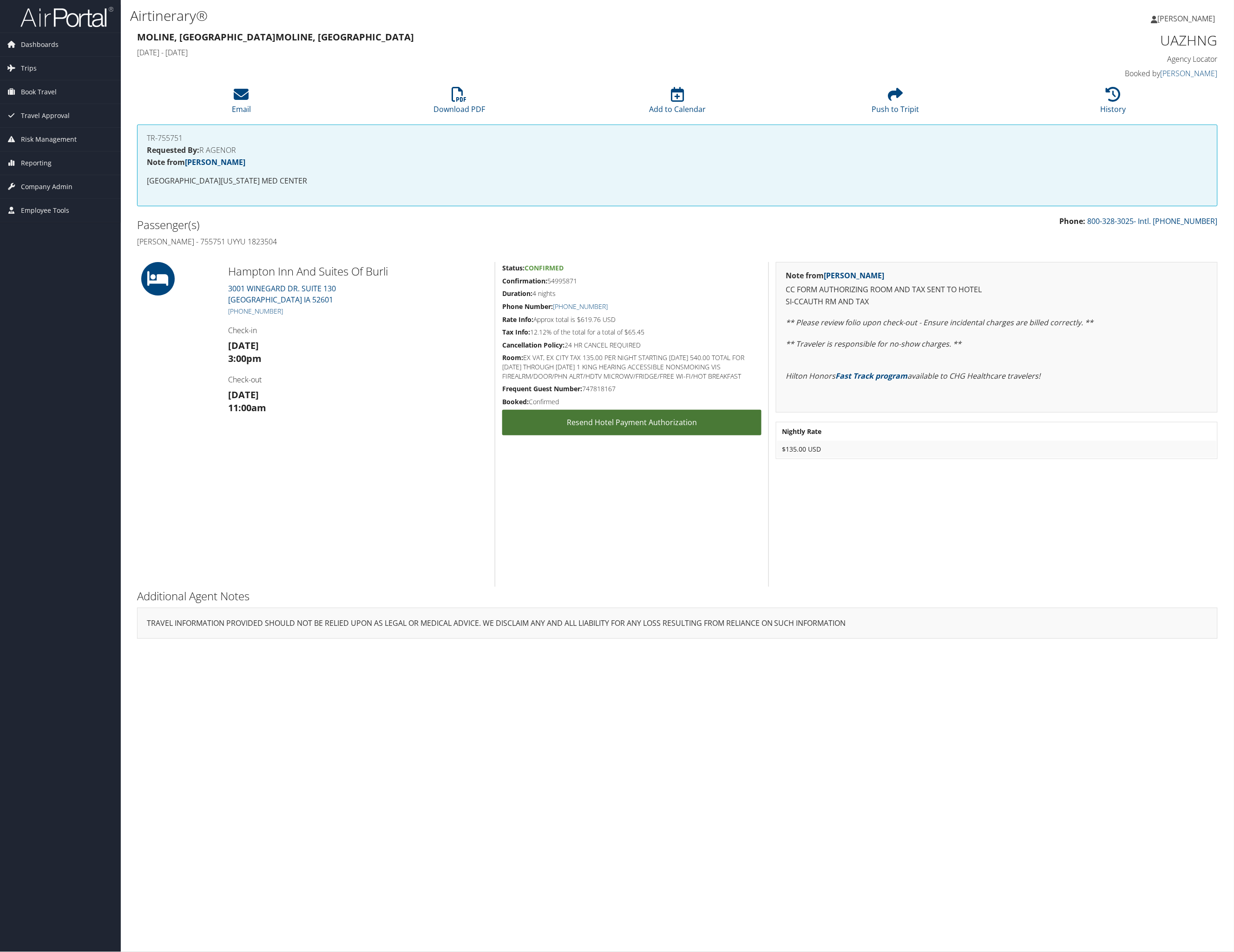
click at [539, 436] on link "Resend Hotel Payment Authorization" at bounding box center [631, 422] width 259 height 26
click at [653, 436] on link "Resend Hotel Payment Authorization" at bounding box center [631, 422] width 259 height 26
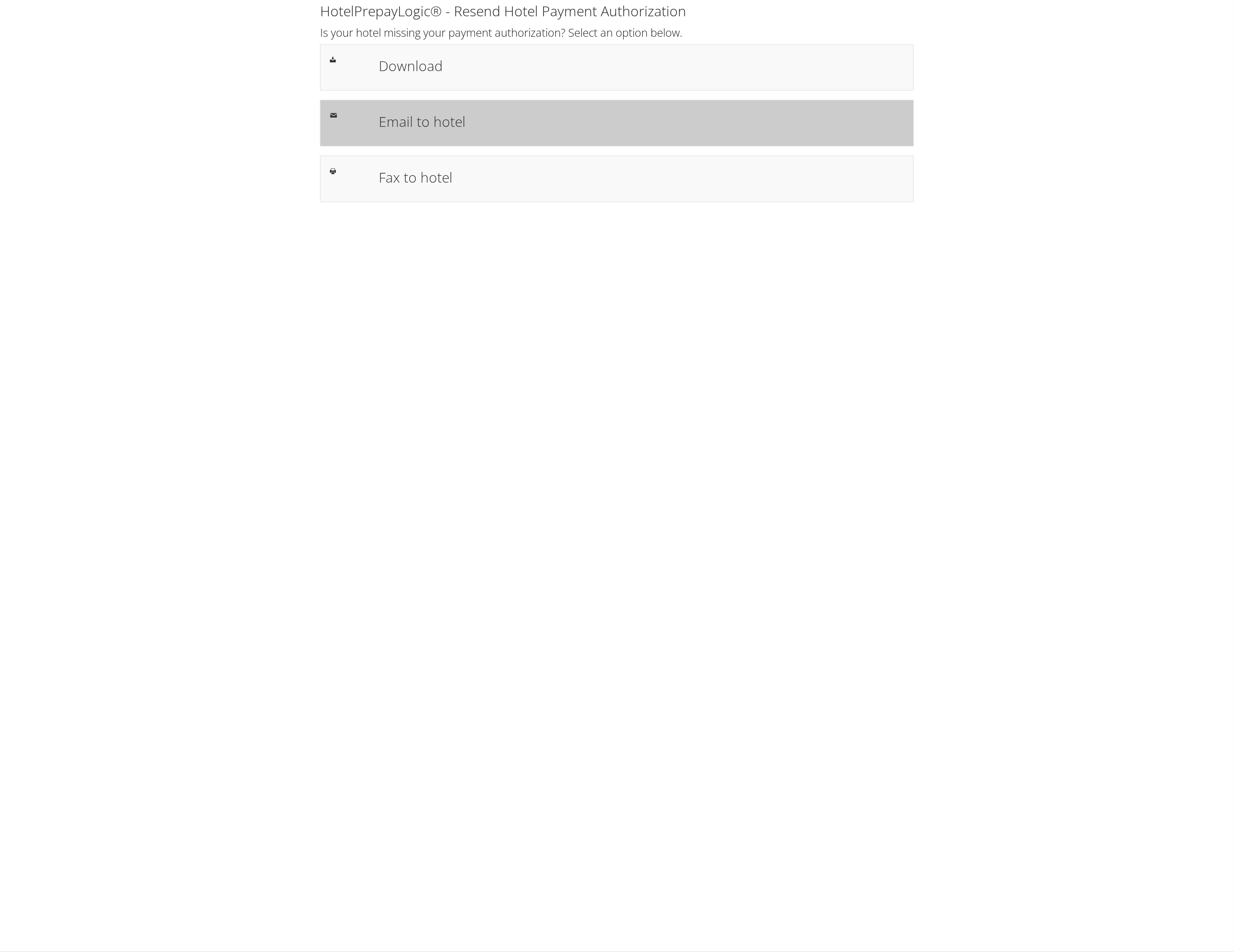
click at [486, 132] on h1 "Email to hotel" at bounding box center [641, 121] width 525 height 21
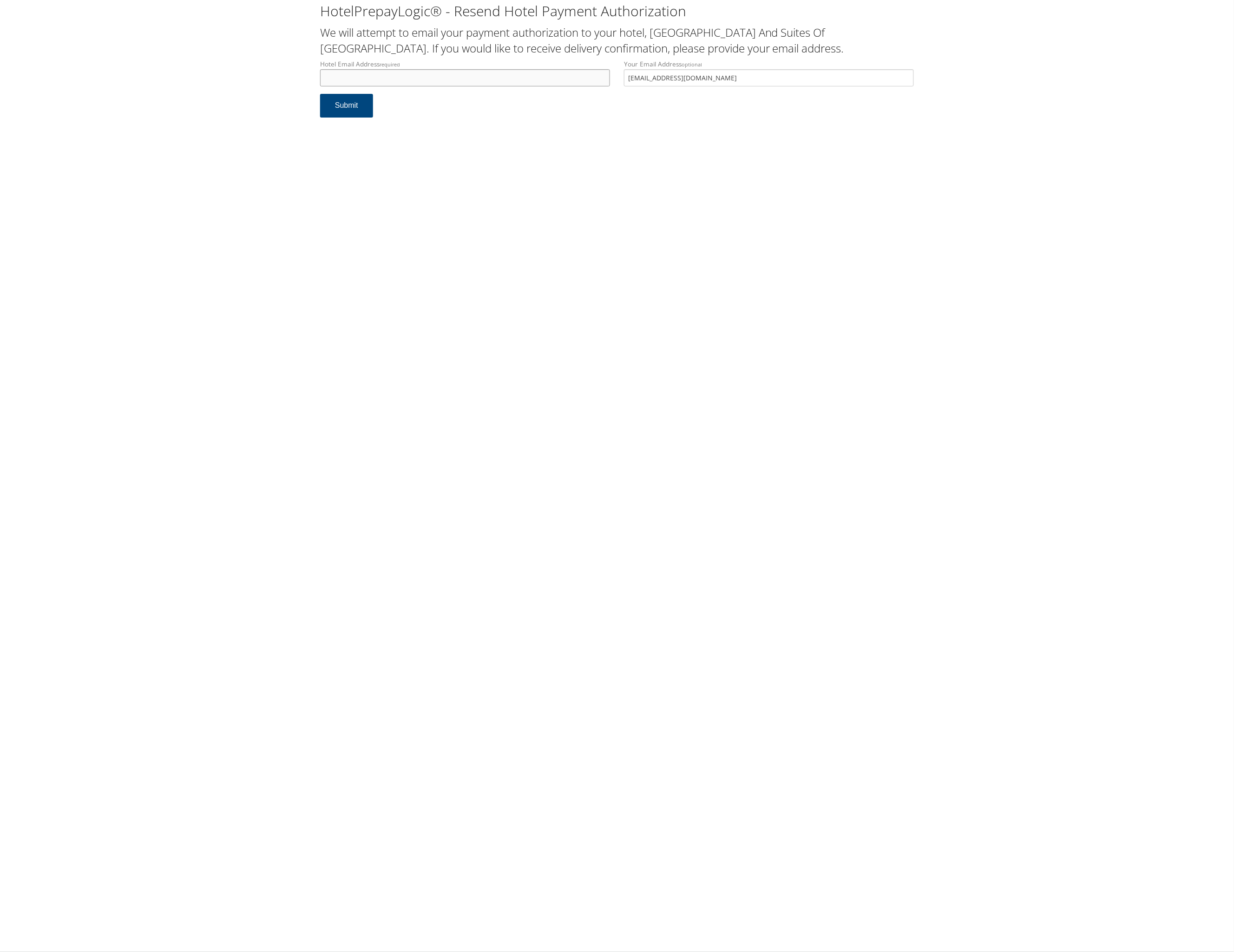
click at [437, 87] on input "Hotel Email Address required" at bounding box center [465, 77] width 290 height 17
drag, startPoint x: 771, startPoint y: 143, endPoint x: 316, endPoint y: 143, distance: 455.0
click at [316, 94] on div "Hotel Email Address required Hotel email address is required Your Email Address…" at bounding box center [617, 77] width 608 height 34
click at [438, 87] on input "Hotel Email Address required" at bounding box center [465, 77] width 290 height 17
click at [484, 87] on input "Hotel Email Address required" at bounding box center [465, 77] width 290 height 17
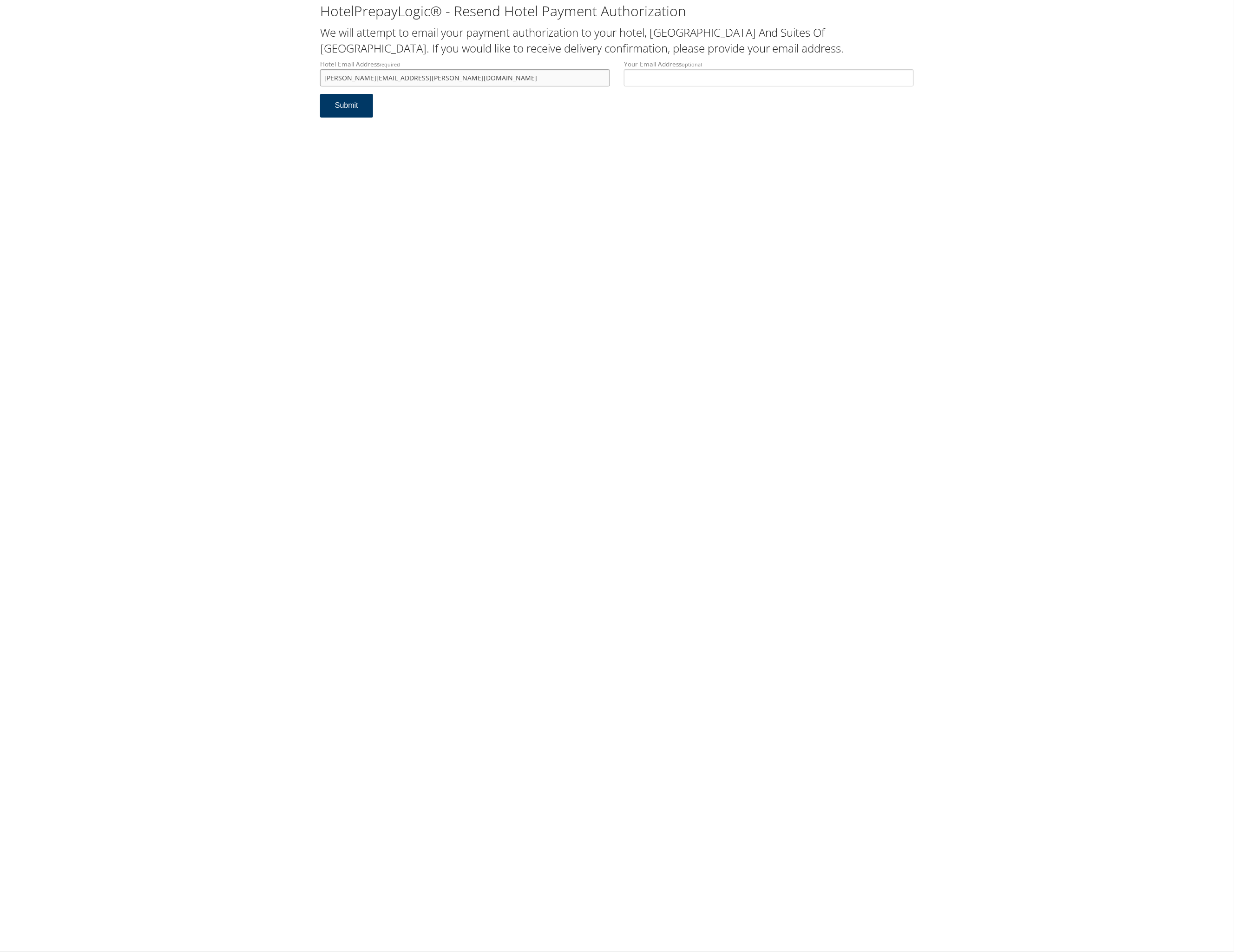
type input "NATHALIE.HERNANDEZ@CHGHEALTHCARE.COM"
click at [373, 117] on button "Submit" at bounding box center [346, 106] width 53 height 24
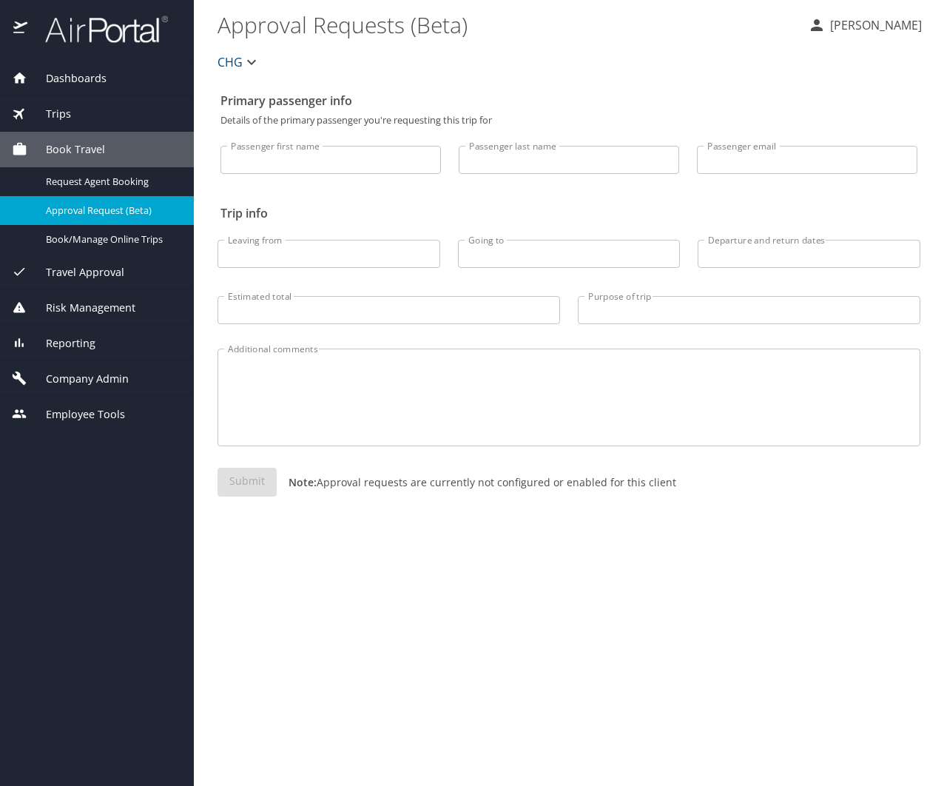
click at [135, 316] on span "Risk Management" at bounding box center [81, 308] width 108 height 16
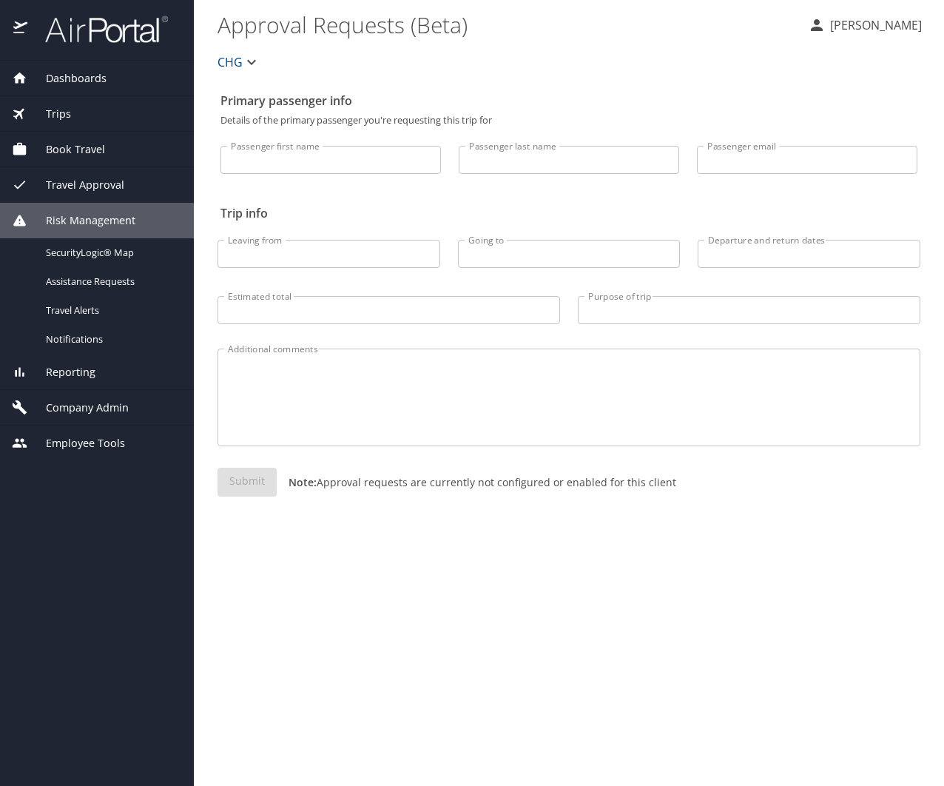
click at [120, 416] on span "Company Admin" at bounding box center [77, 408] width 101 height 16
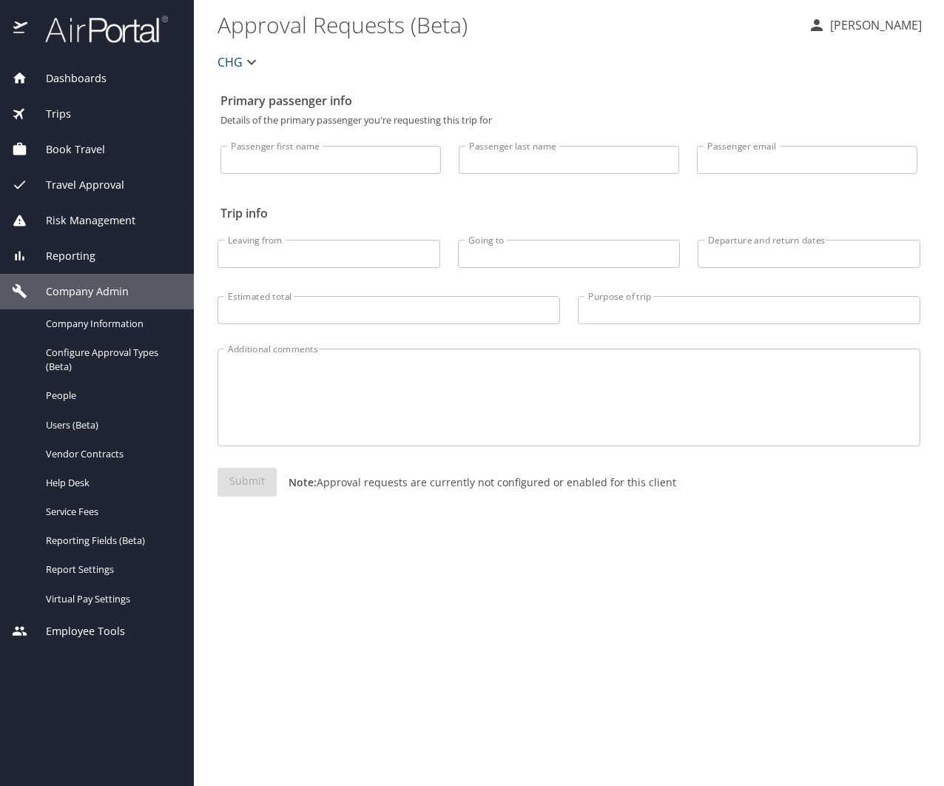
click at [120, 110] on div "Trips" at bounding box center [97, 114] width 170 height 16
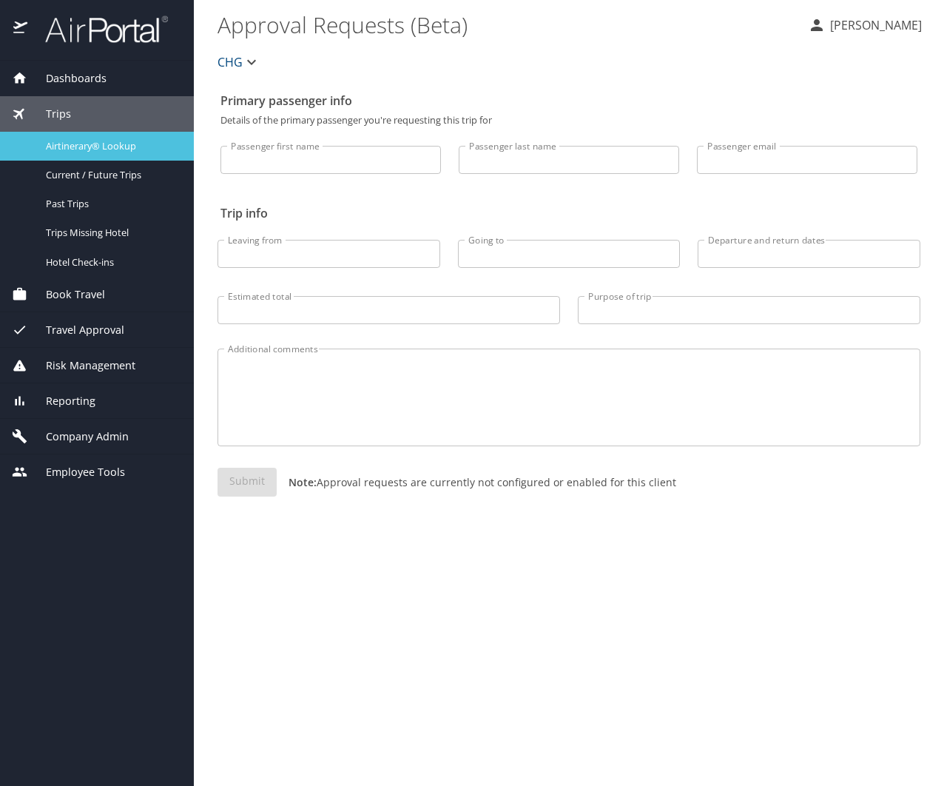
click at [129, 153] on span "Airtinerary® Lookup" at bounding box center [111, 146] width 130 height 14
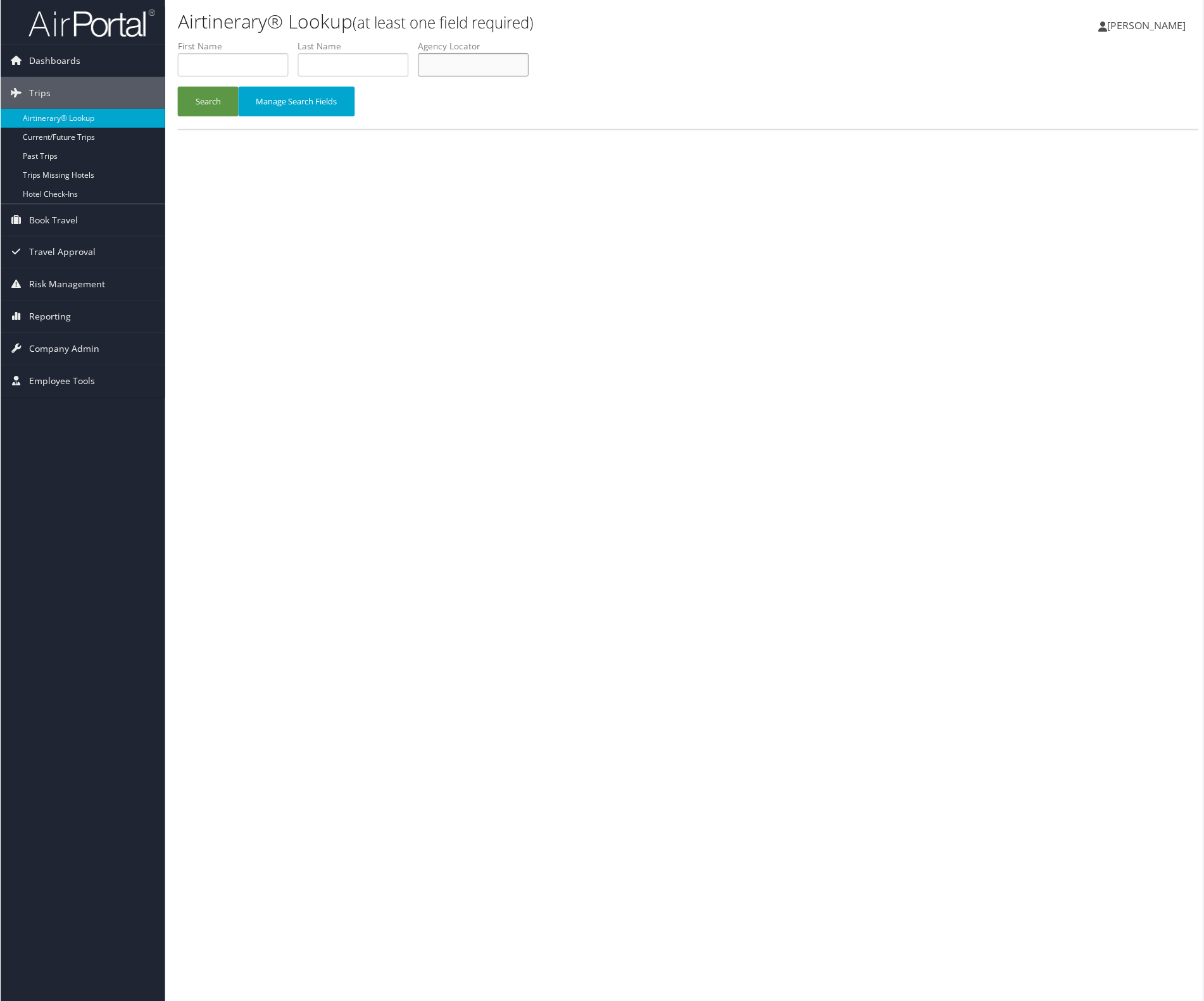
click at [528, 77] on input "text" at bounding box center [474, 64] width 111 height 23
paste input "QUYDJC"
type input "QUYDJC"
click at [216, 116] on button "Search" at bounding box center [207, 101] width 61 height 30
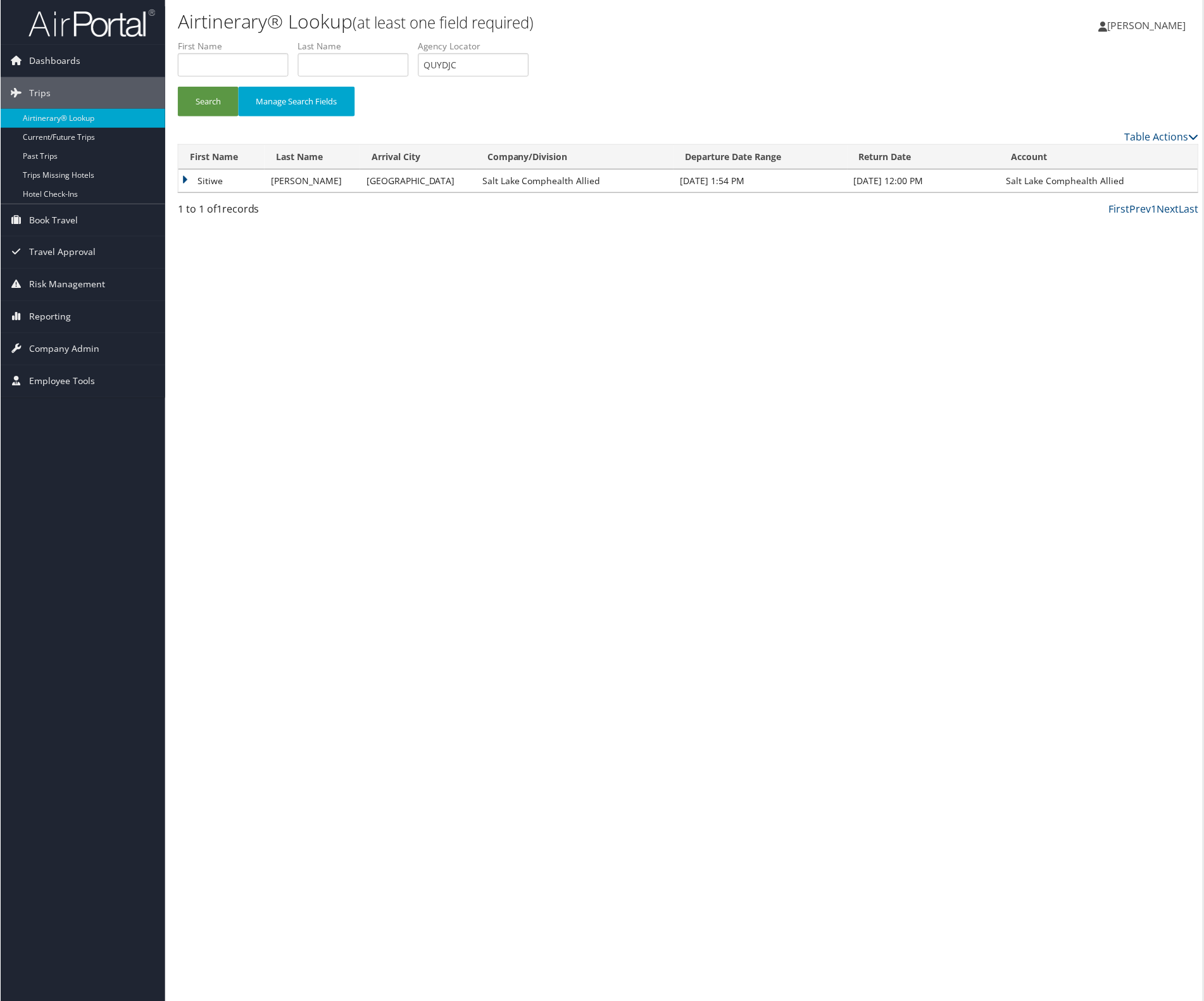
click at [215, 192] on td "Sitiwe" at bounding box center [221, 180] width 86 height 23
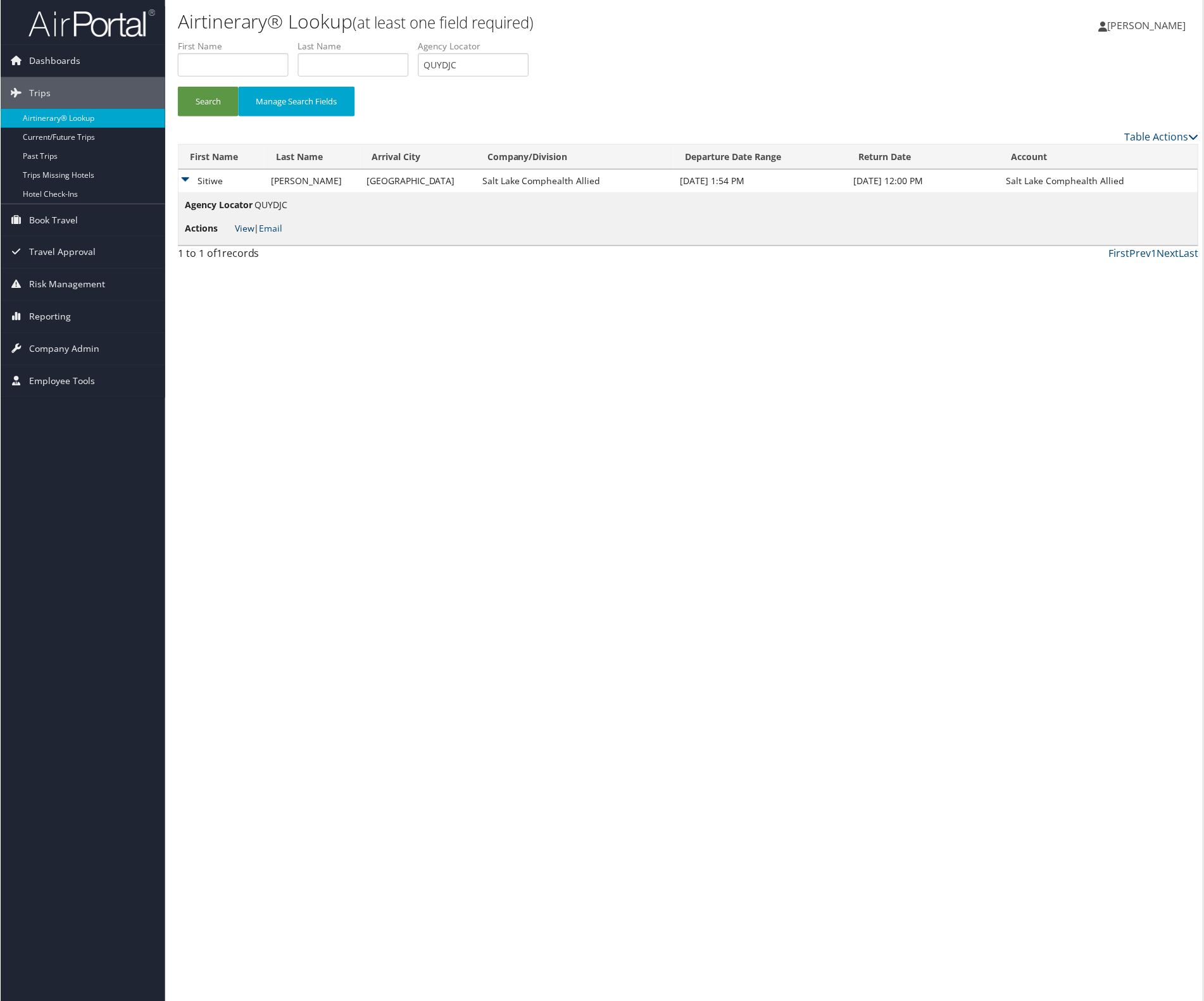
click at [251, 234] on link "View" at bounding box center [244, 228] width 20 height 12
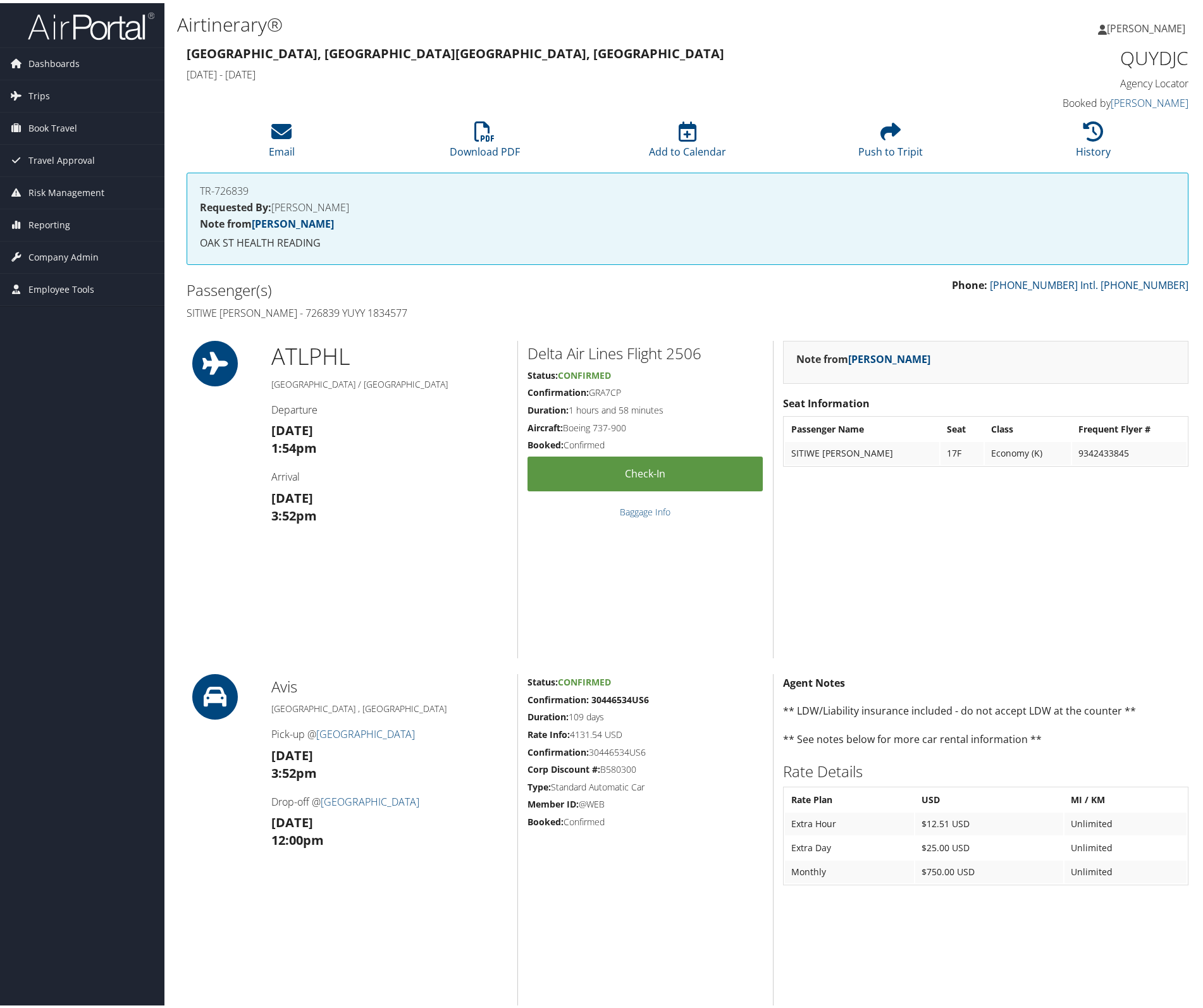
click at [693, 413] on h5 "Duration: 1 hours and 58 minutes" at bounding box center [645, 407] width 236 height 13
click at [645, 396] on h5 "Confirmation: GRA7CP" at bounding box center [645, 390] width 236 height 13
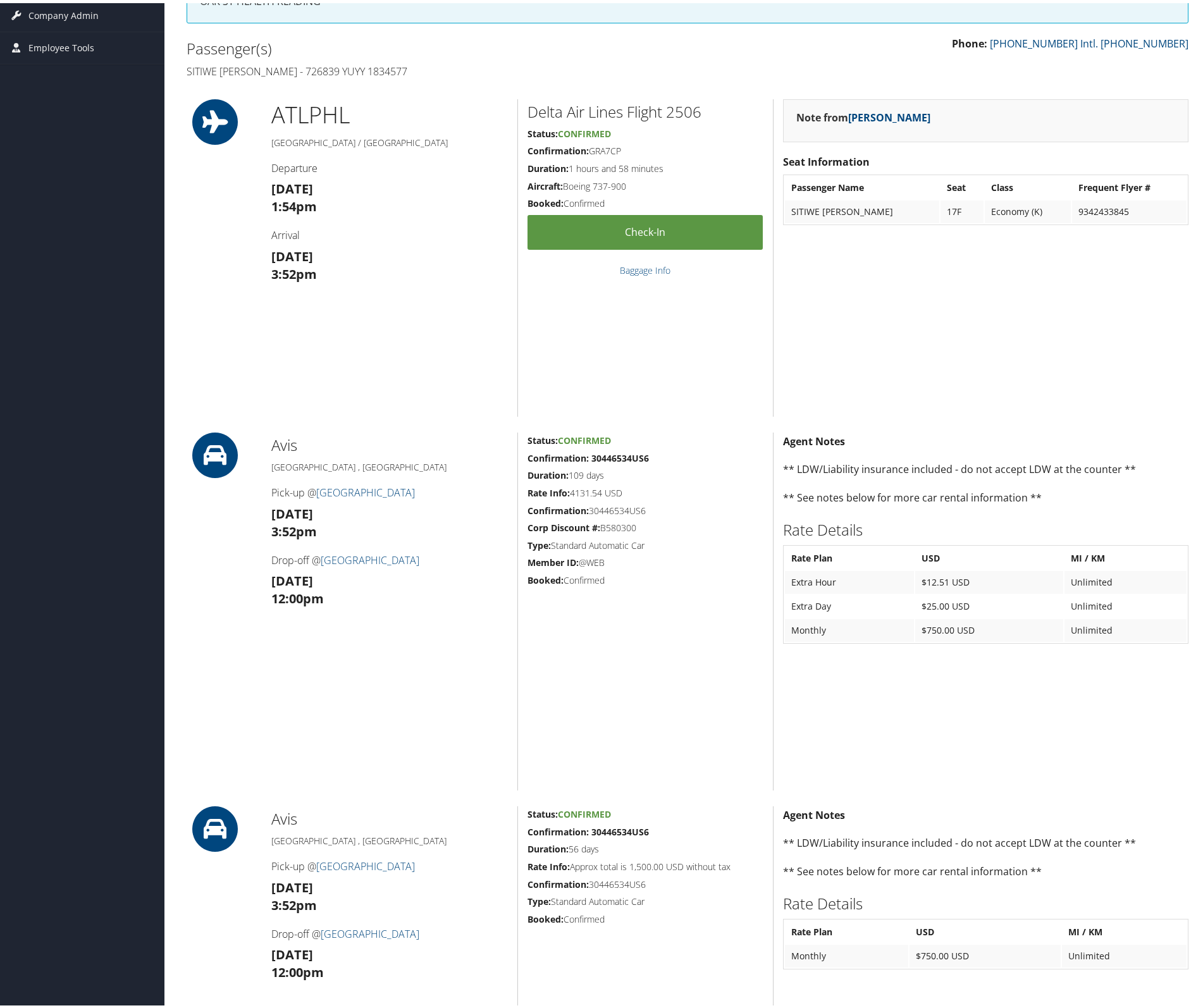
scroll to position [247, 0]
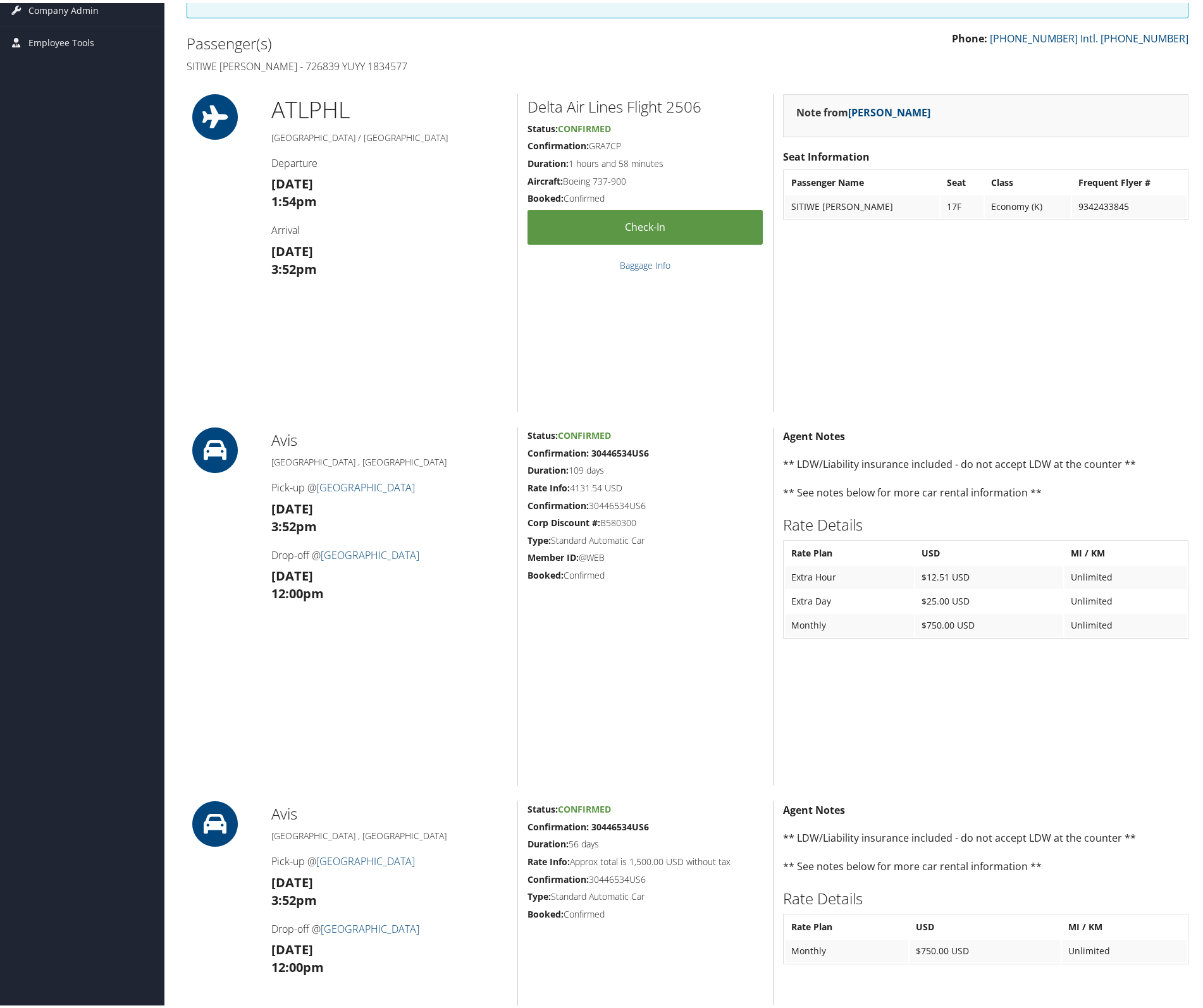
click at [648, 456] on strong "Confirmation: 30446534US6" at bounding box center [588, 450] width 121 height 12
copy strong "30446534US6"
